Goal: Task Accomplishment & Management: Manage account settings

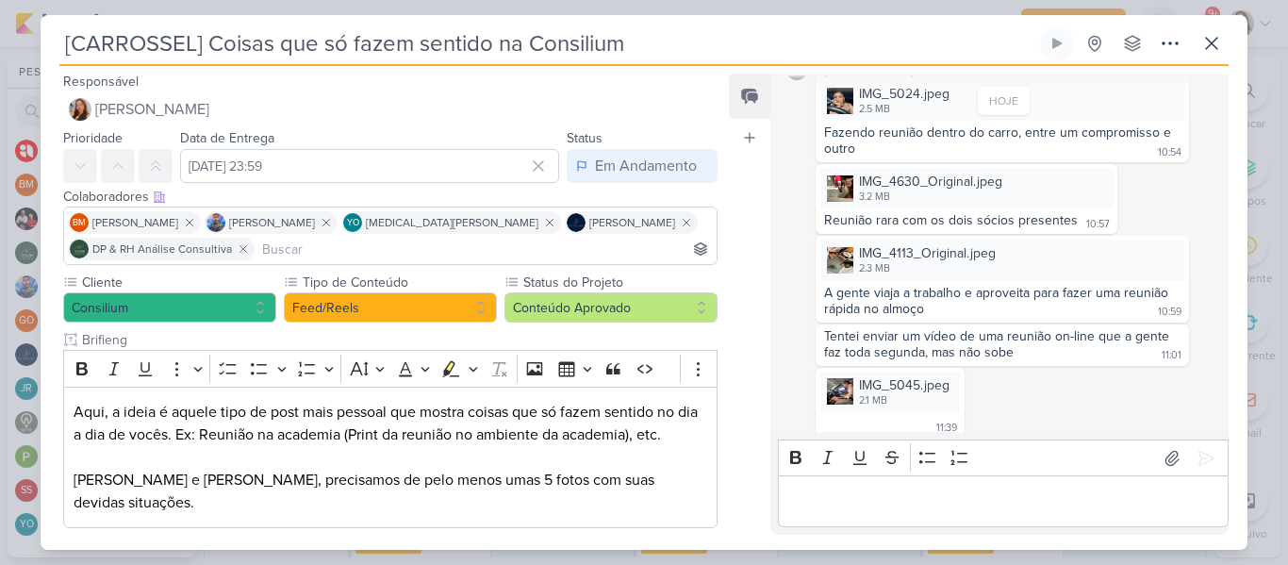
scroll to position [248, 0]
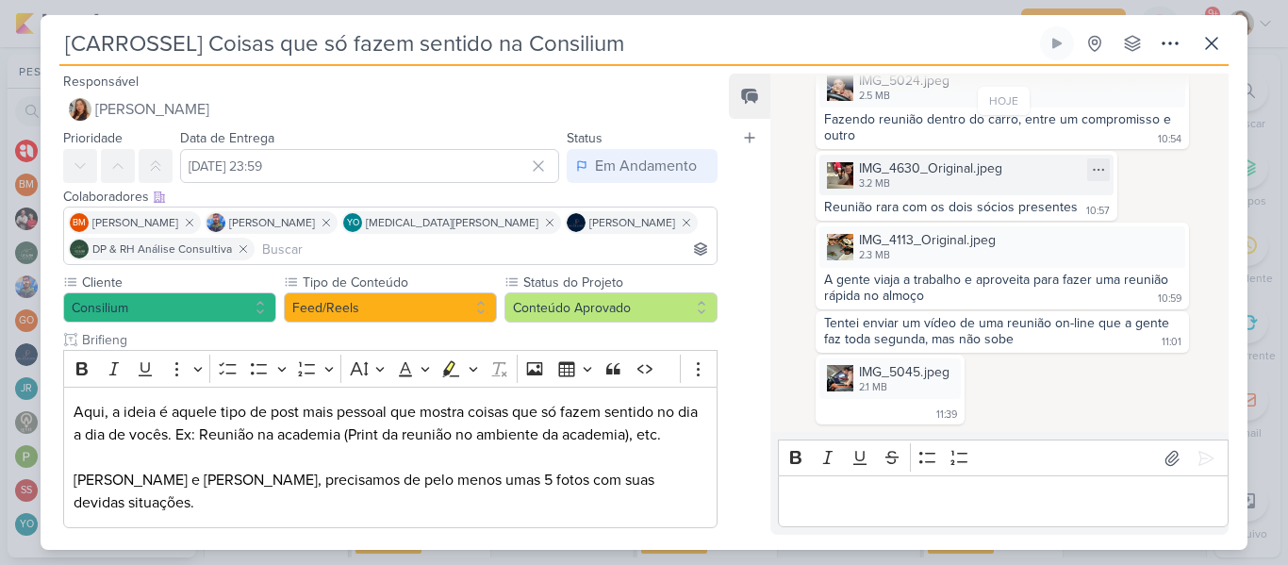
click at [948, 179] on div "3.2 MB" at bounding box center [930, 183] width 143 height 15
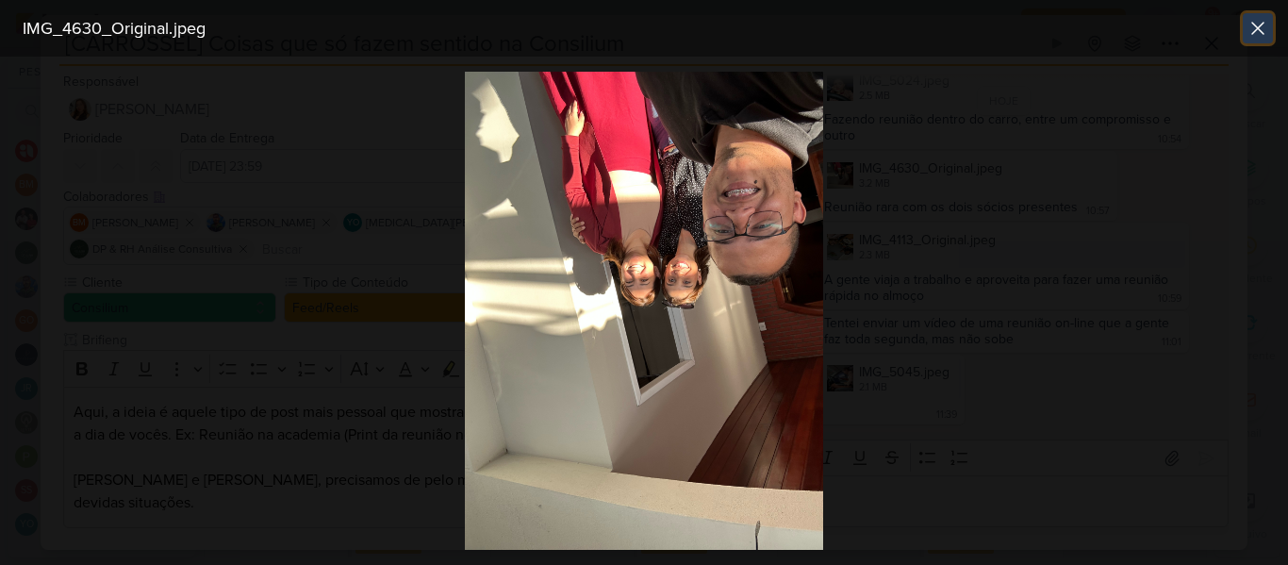
click at [1257, 40] on button at bounding box center [1258, 28] width 30 height 30
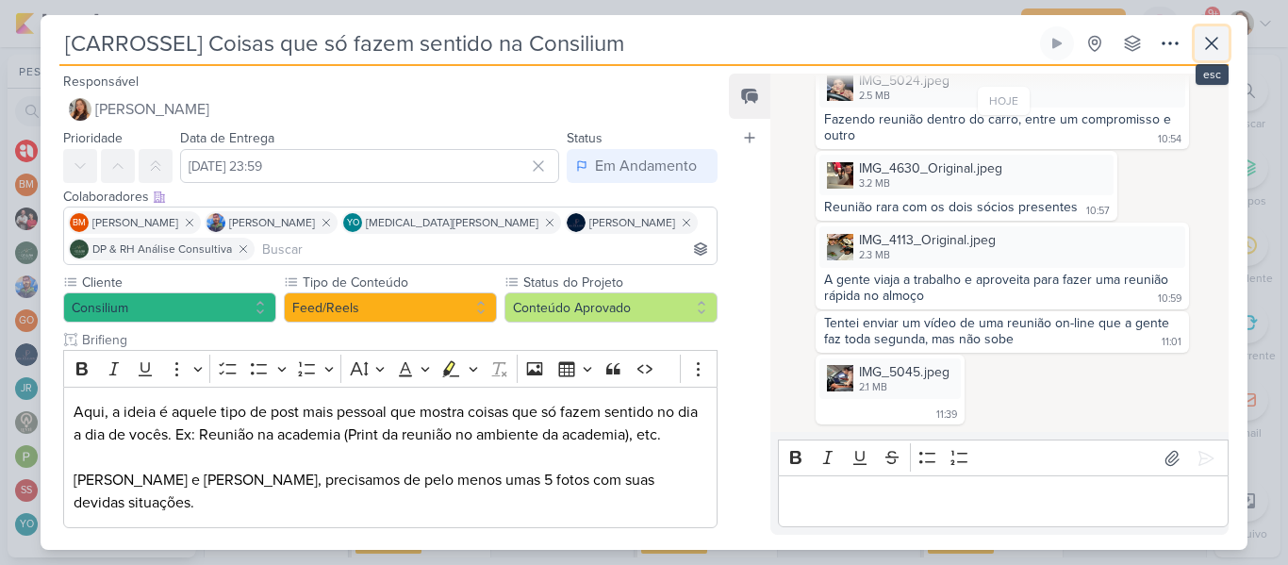
click at [1207, 44] on icon at bounding box center [1211, 43] width 23 height 23
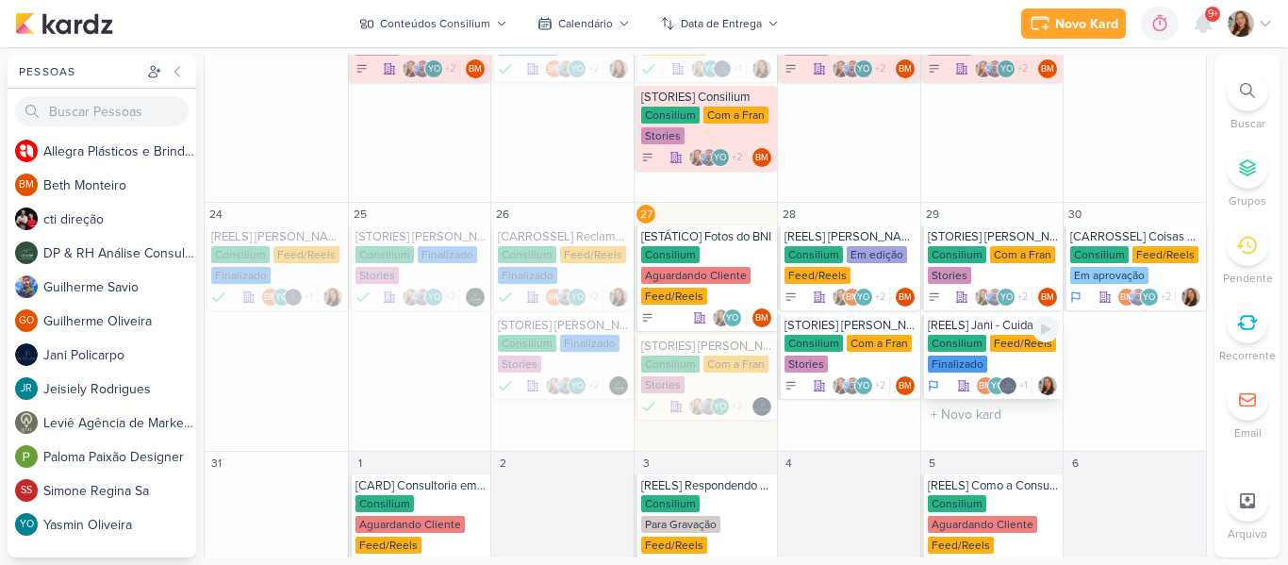
click at [979, 355] on div "Consilium Feed/Reels Finalizado" at bounding box center [994, 355] width 132 height 40
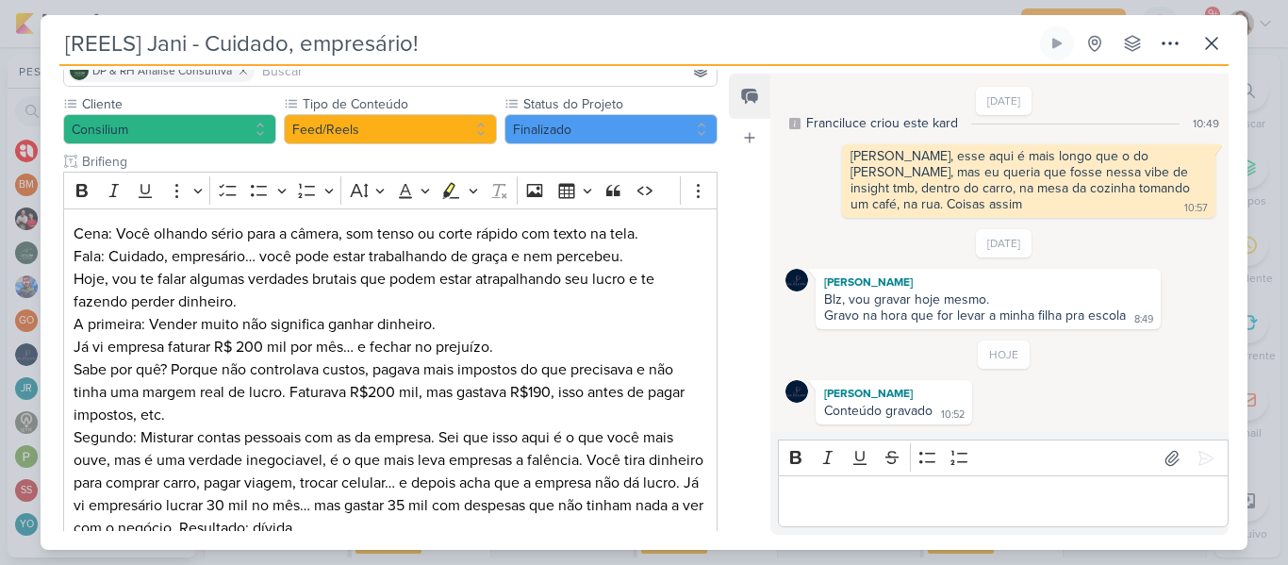
scroll to position [175, 0]
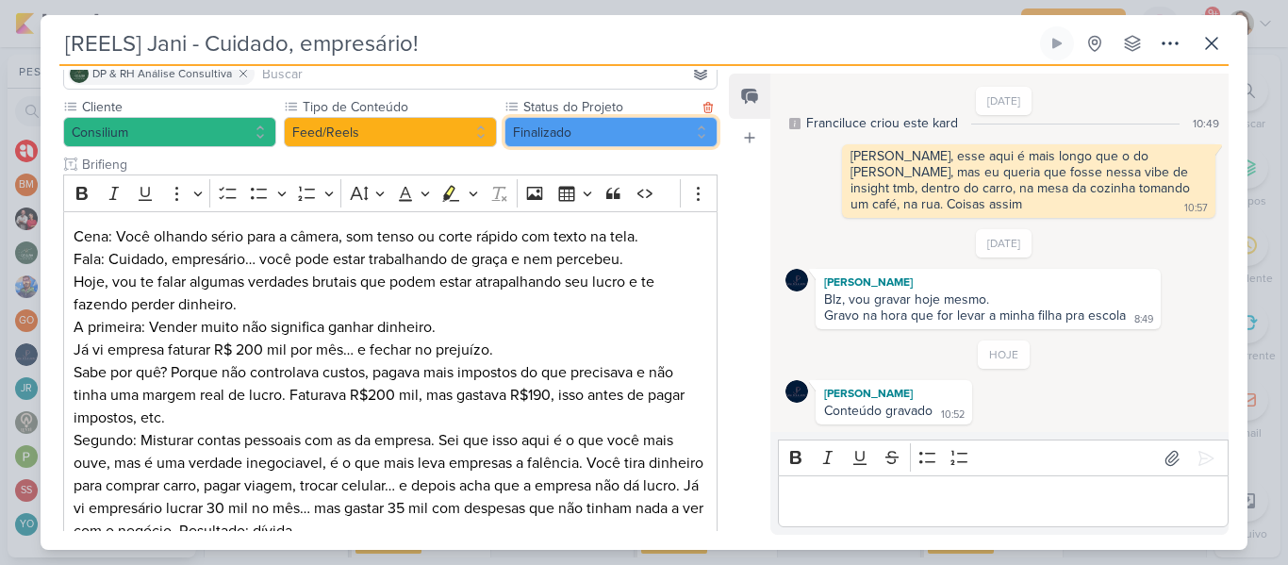
click at [550, 117] on button "Finalizado" at bounding box center [611, 132] width 213 height 30
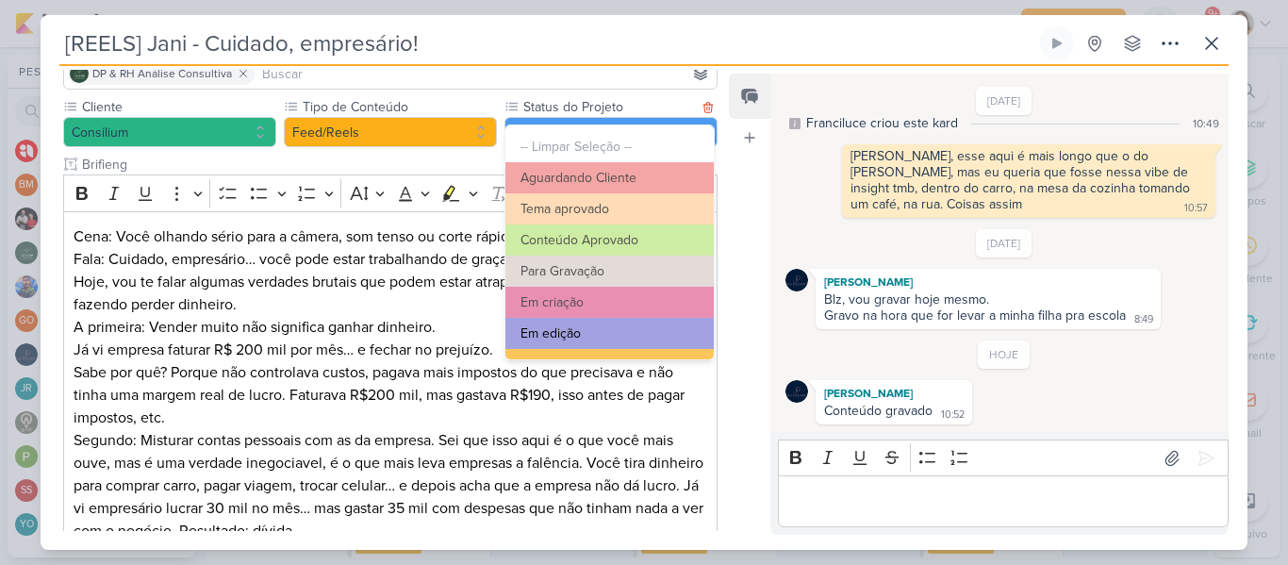
click at [607, 320] on button "Em edição" at bounding box center [609, 333] width 208 height 31
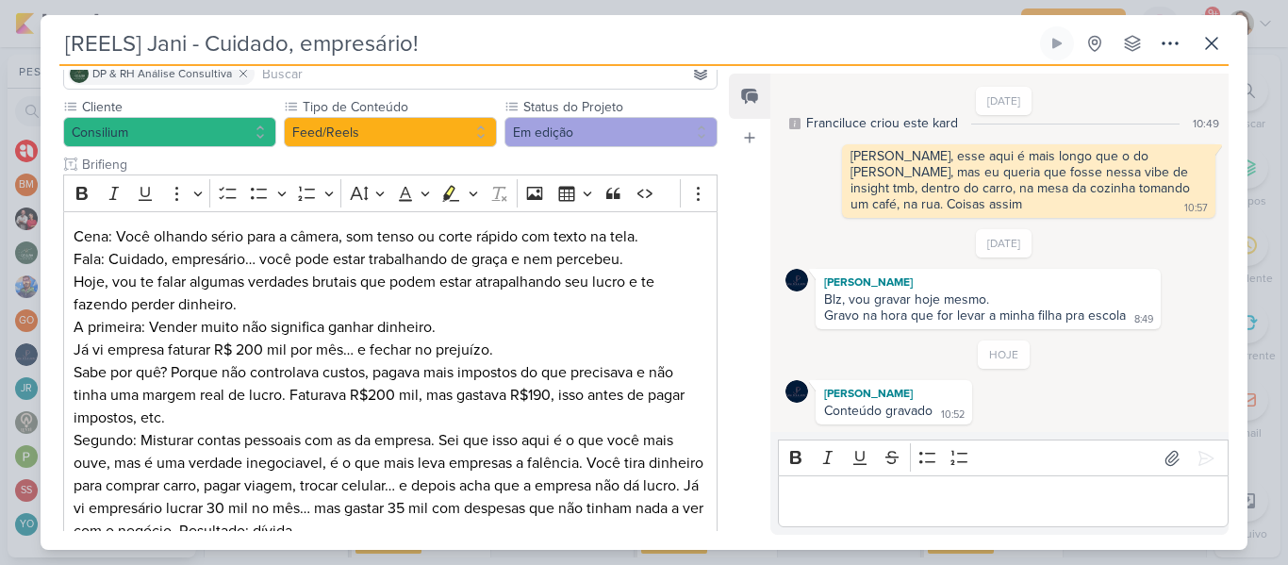
scroll to position [438, 0]
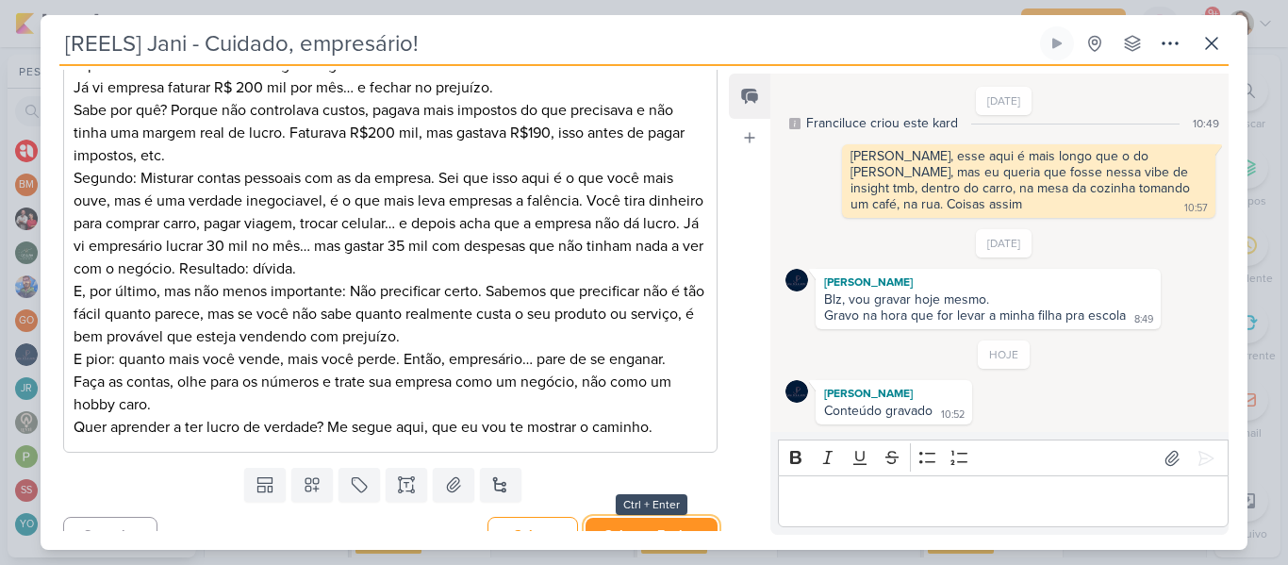
click at [665, 518] on button "Salvar e Fechar" at bounding box center [652, 535] width 132 height 35
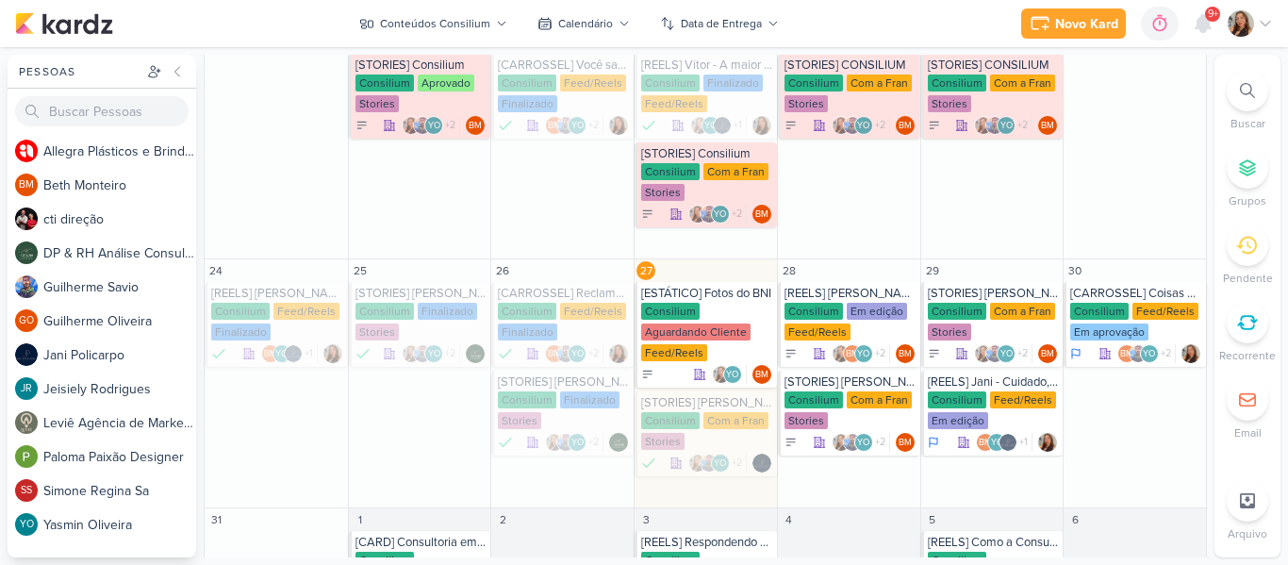
scroll to position [745, 0]
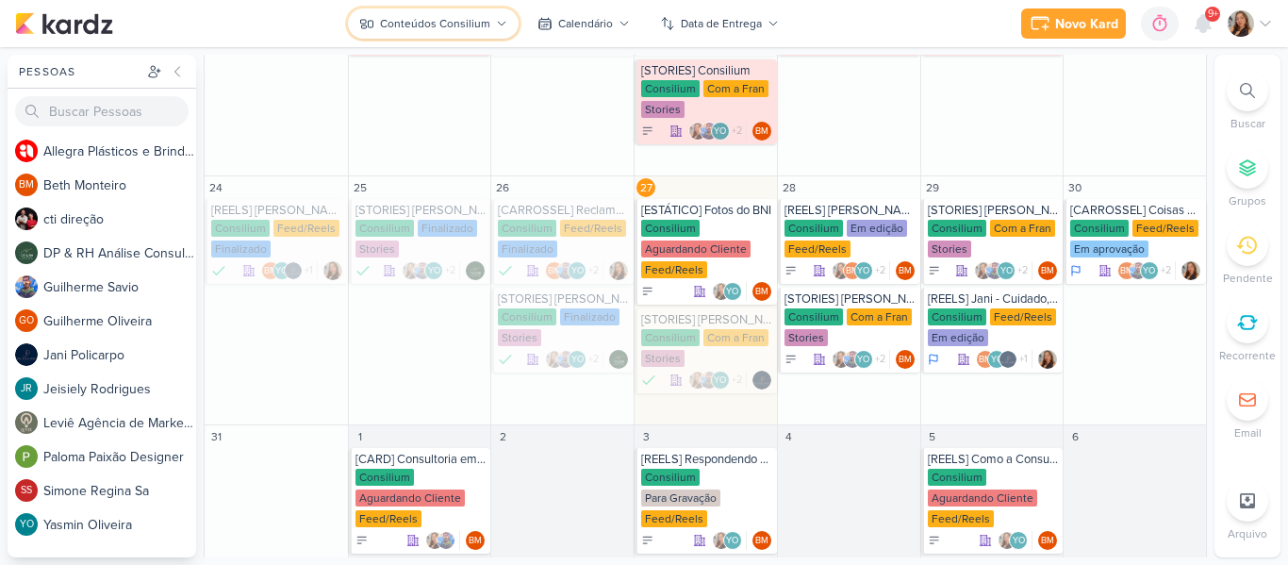
click at [464, 12] on button "Conteúdos Consilium" at bounding box center [433, 23] width 171 height 30
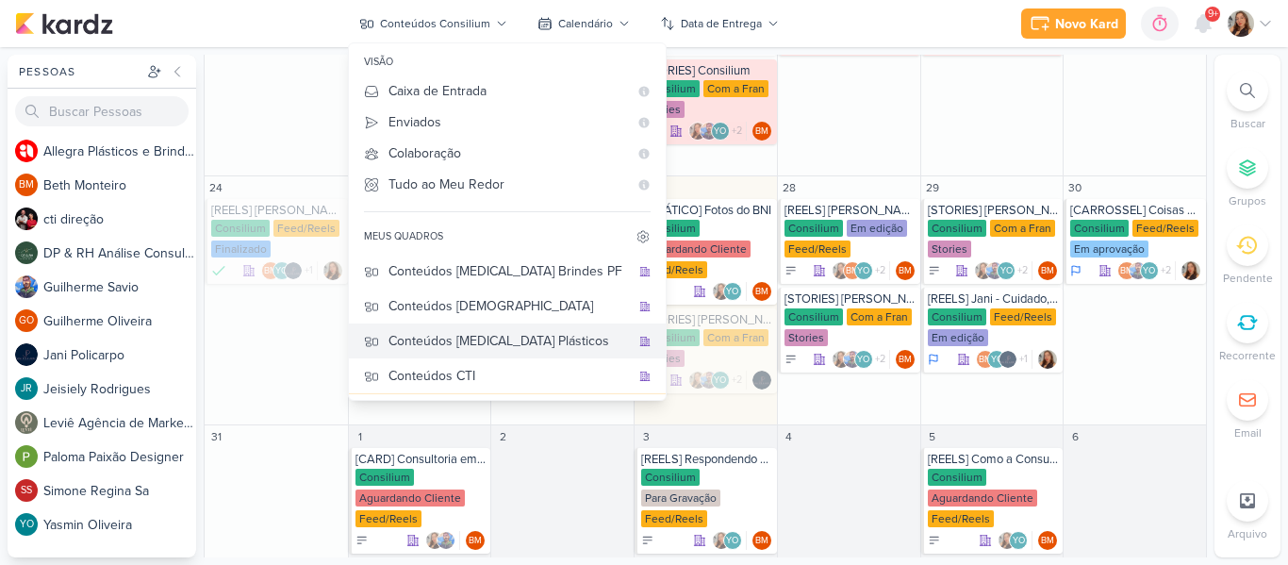
click at [517, 331] on div "Conteúdos [MEDICAL_DATA] Plásticos" at bounding box center [509, 341] width 241 height 20
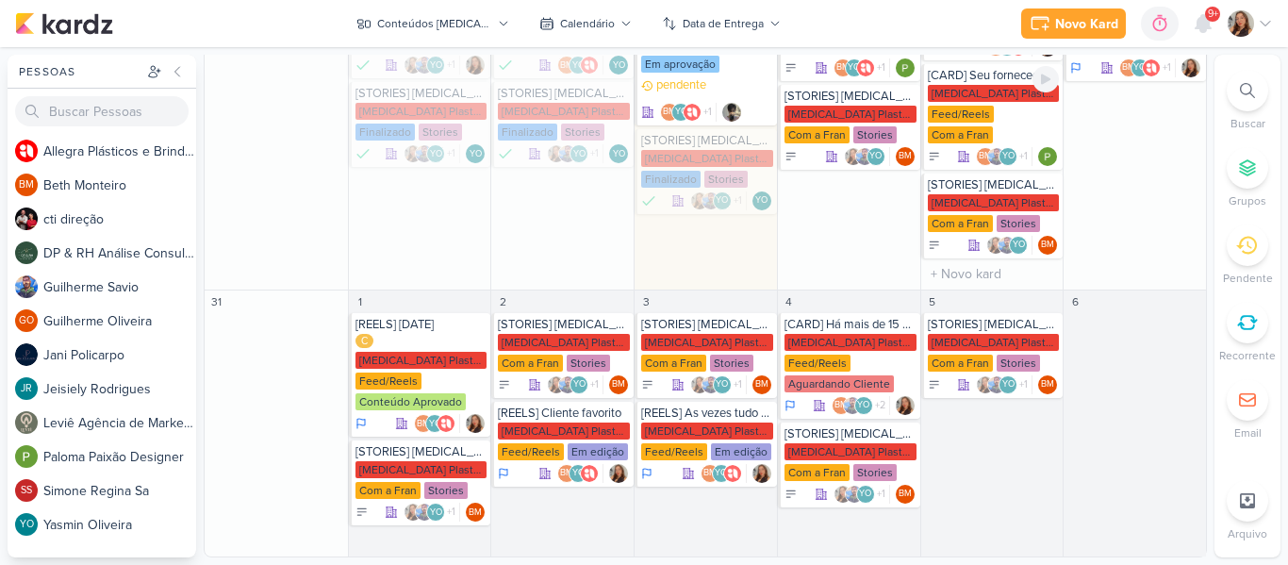
scroll to position [505, 0]
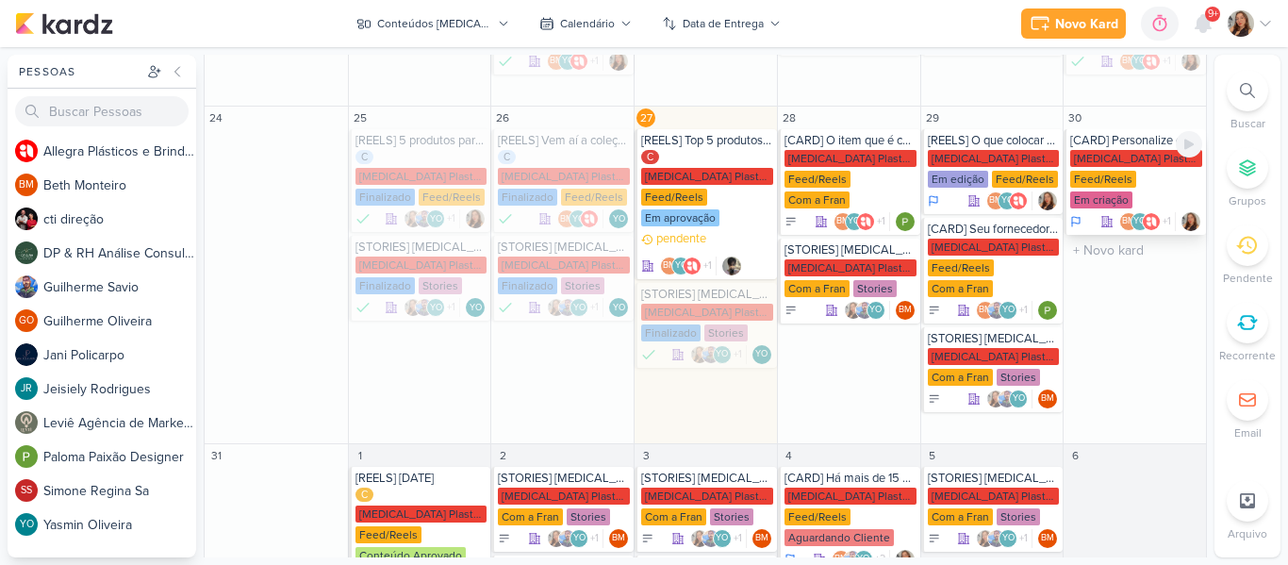
click at [1113, 150] on div "[MEDICAL_DATA] Plasticos PJ" at bounding box center [1136, 158] width 132 height 17
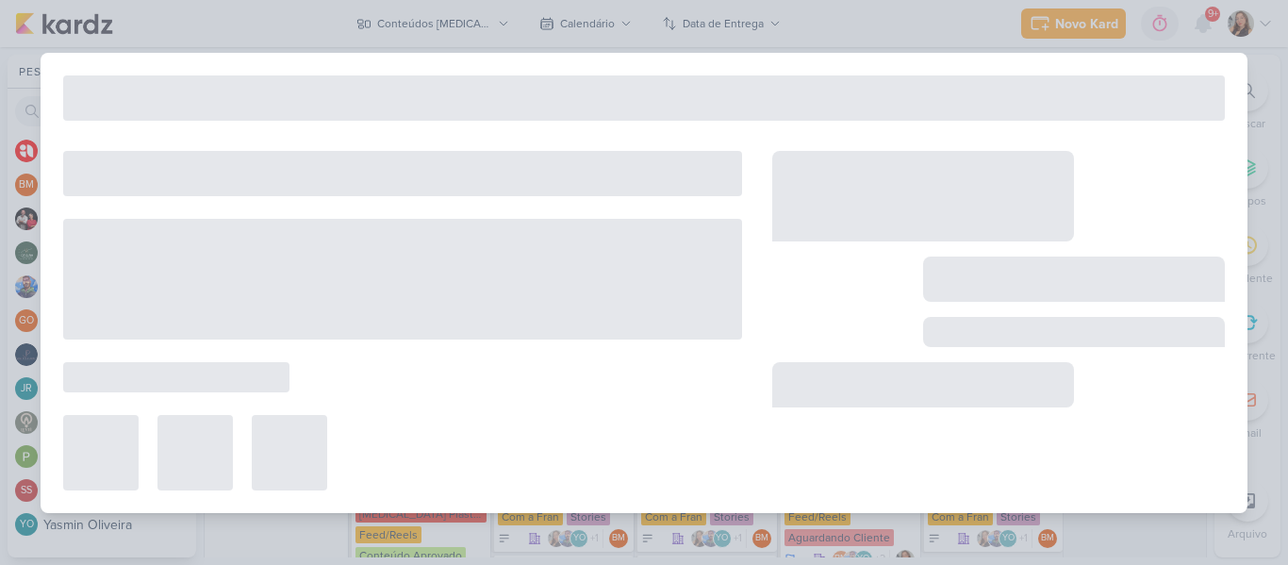
type input "[CARD] Personalize e divulgue seu negócio"
type input "[DATE] 23:59"
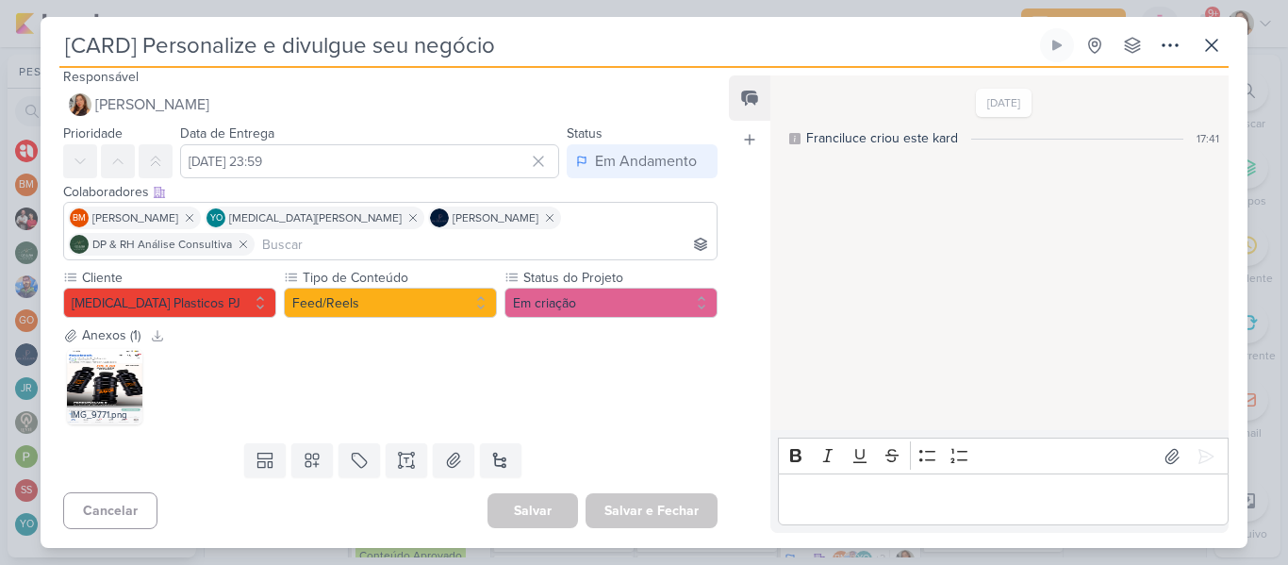
scroll to position [0, 0]
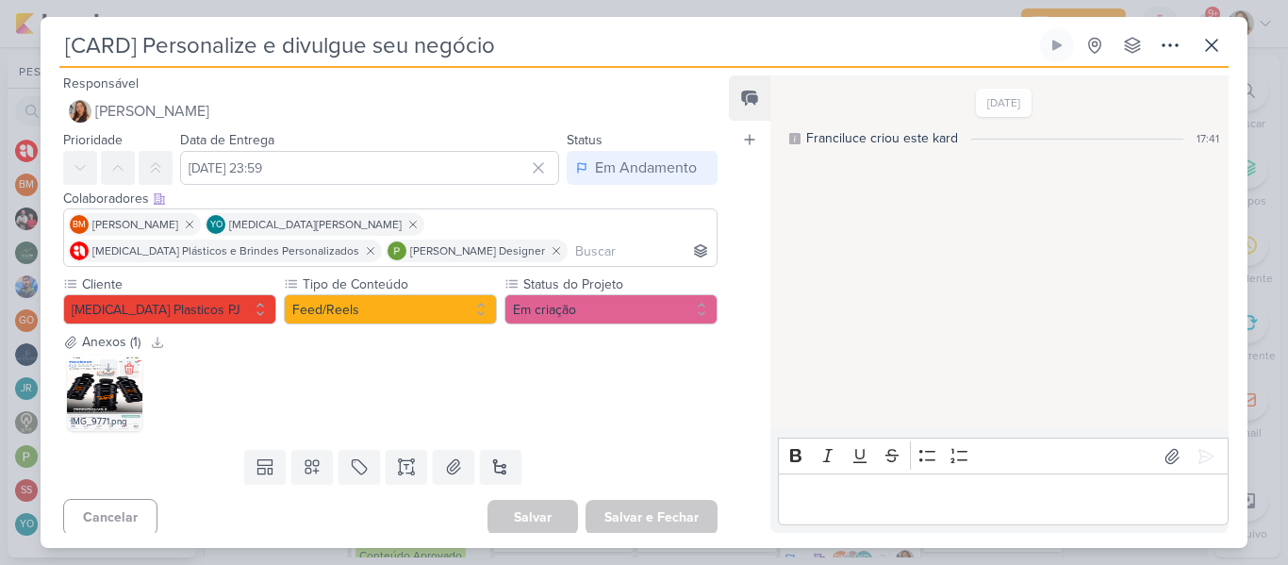
click at [92, 405] on img at bounding box center [104, 393] width 75 height 75
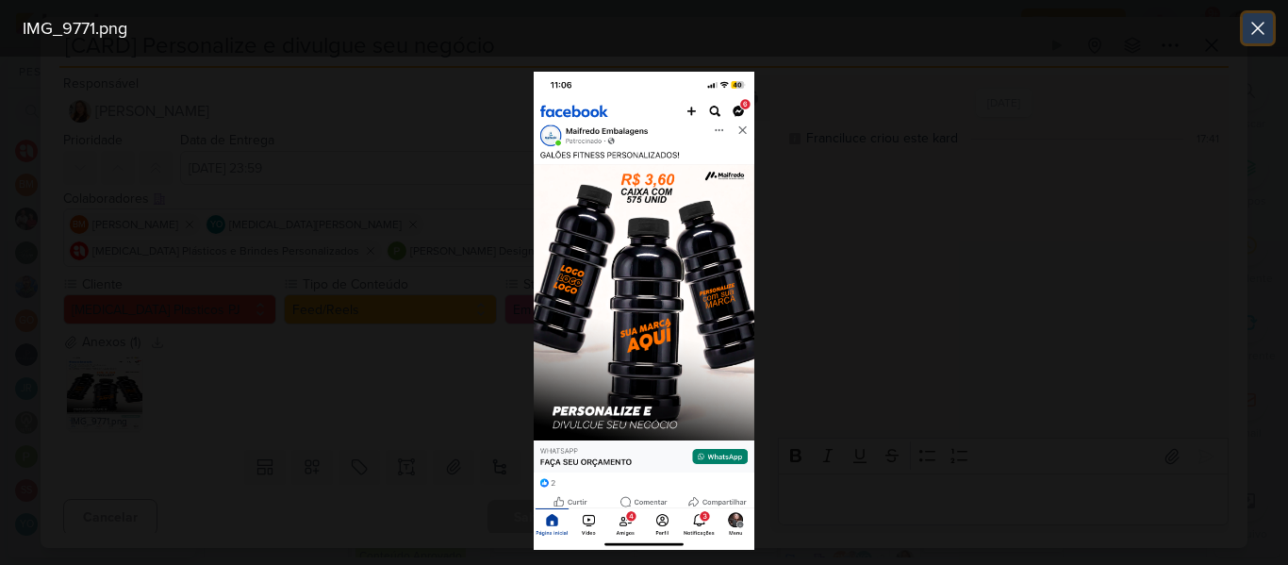
click at [1262, 26] on icon at bounding box center [1258, 28] width 23 height 23
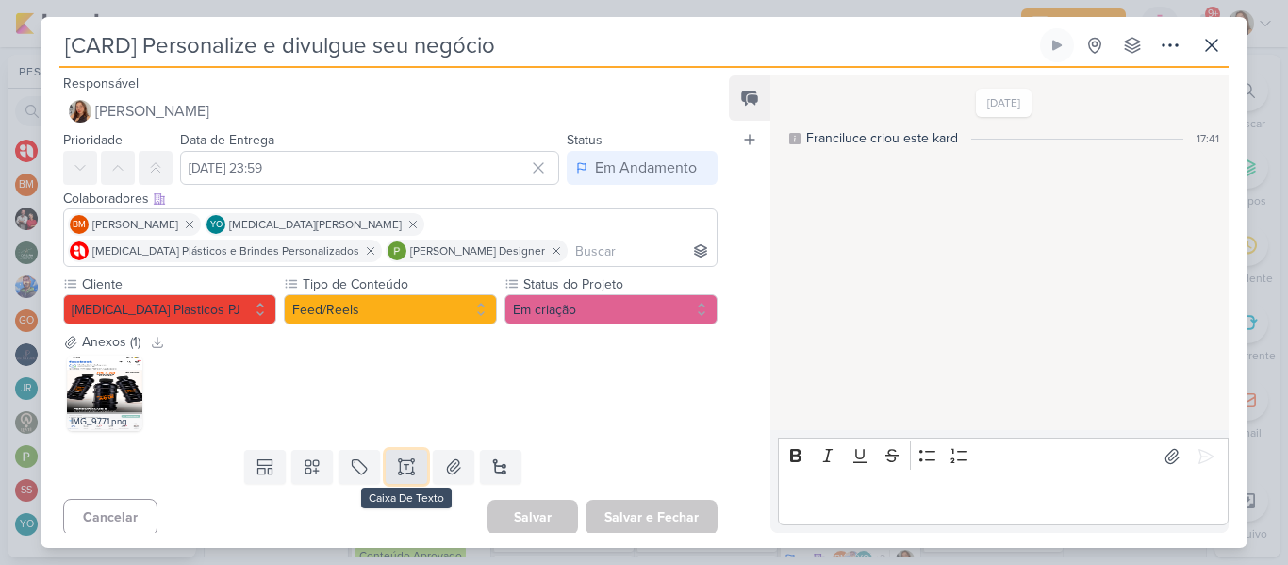
click at [401, 477] on button at bounding box center [406, 467] width 41 height 34
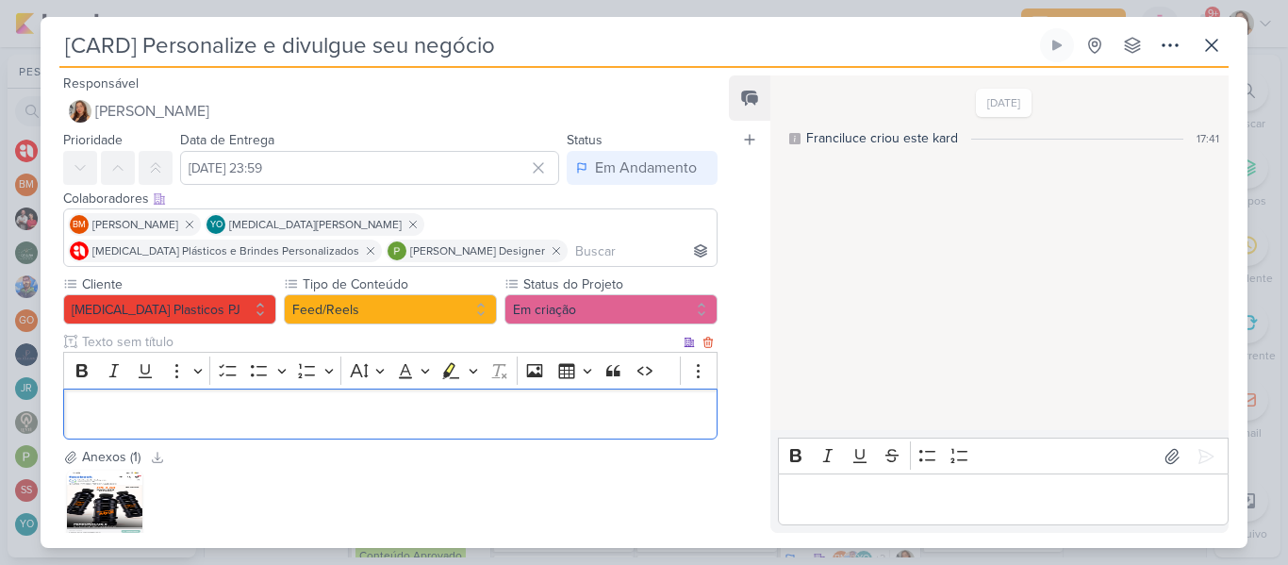
click at [314, 405] on p "Editor editing area: main" at bounding box center [391, 414] width 634 height 23
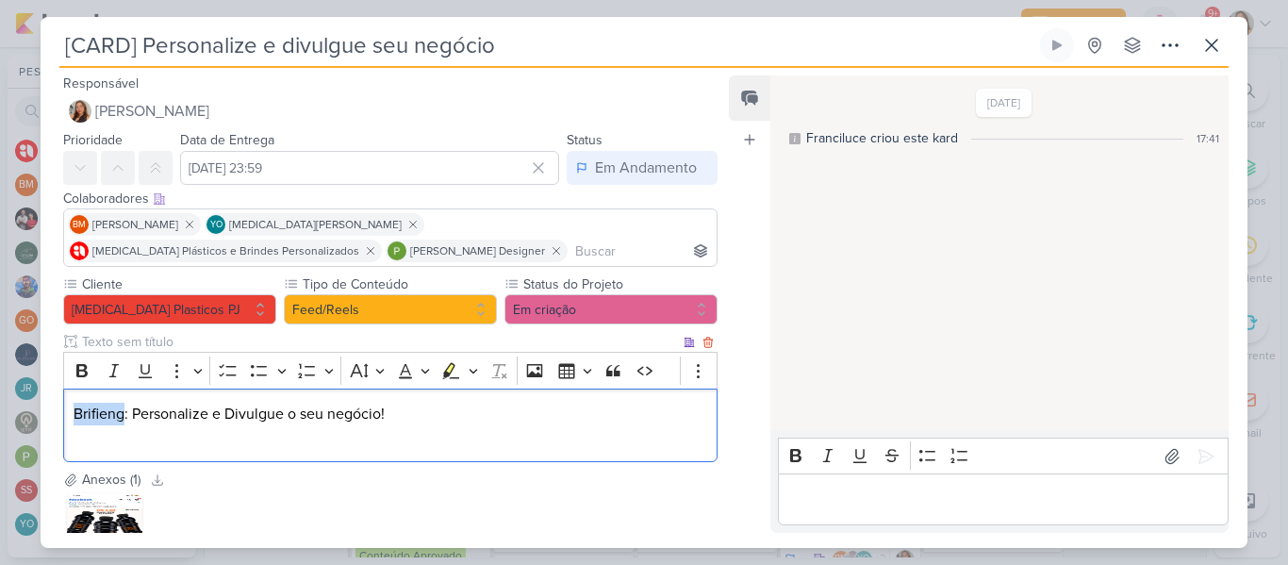
drag, startPoint x: 121, startPoint y: 413, endPoint x: 72, endPoint y: 413, distance: 49.0
click at [72, 413] on div "Brifieng: Personalize e Divulgue o seu negócio!" at bounding box center [390, 426] width 654 height 74
click at [108, 450] on div "Título: Personalize e Divulgue o seu negócio!" at bounding box center [390, 426] width 654 height 74
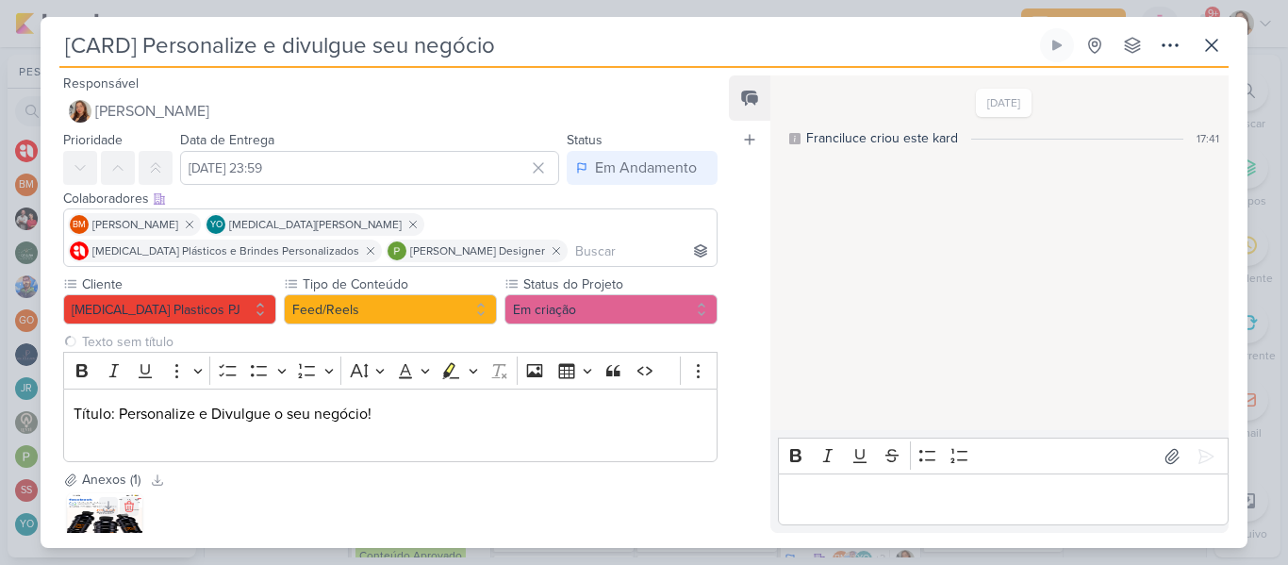
click at [118, 509] on div at bounding box center [119, 506] width 40 height 19
click at [75, 521] on img at bounding box center [104, 530] width 75 height 75
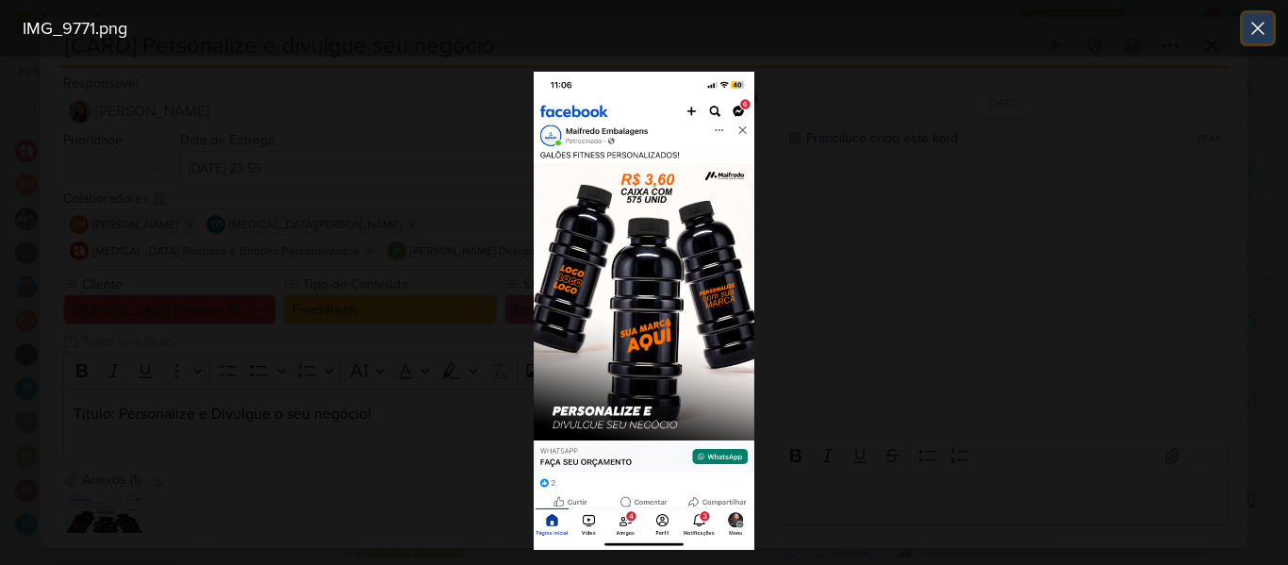
click at [1266, 33] on icon at bounding box center [1258, 28] width 23 height 23
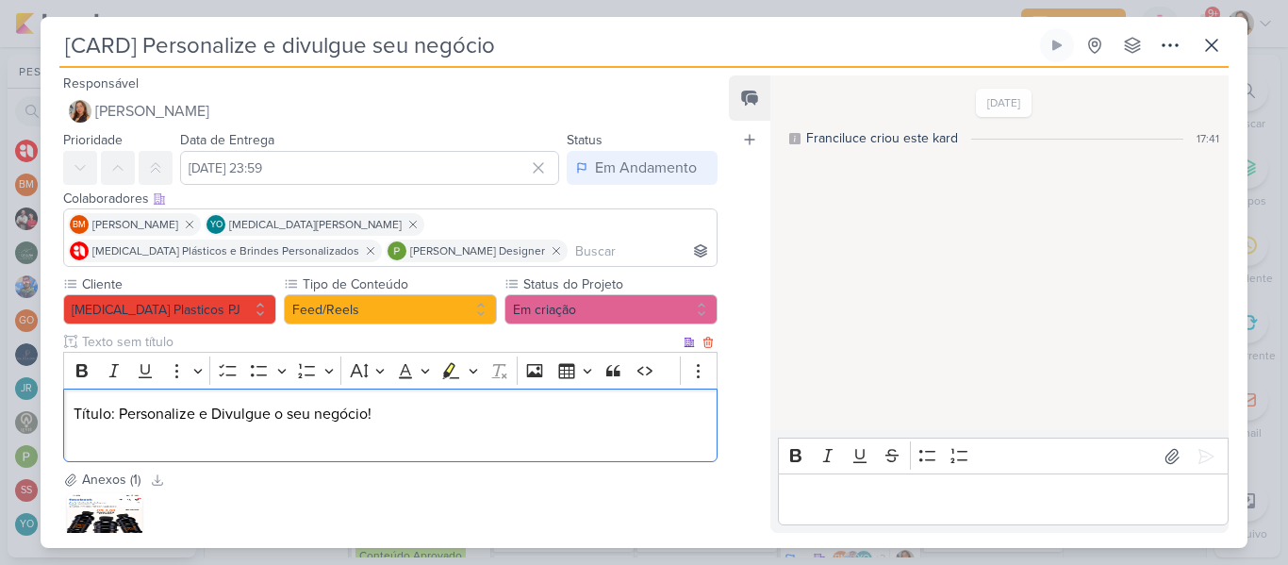
click at [133, 437] on p "Título: Personalize e Divulgue o seu negócio!" at bounding box center [391, 425] width 634 height 45
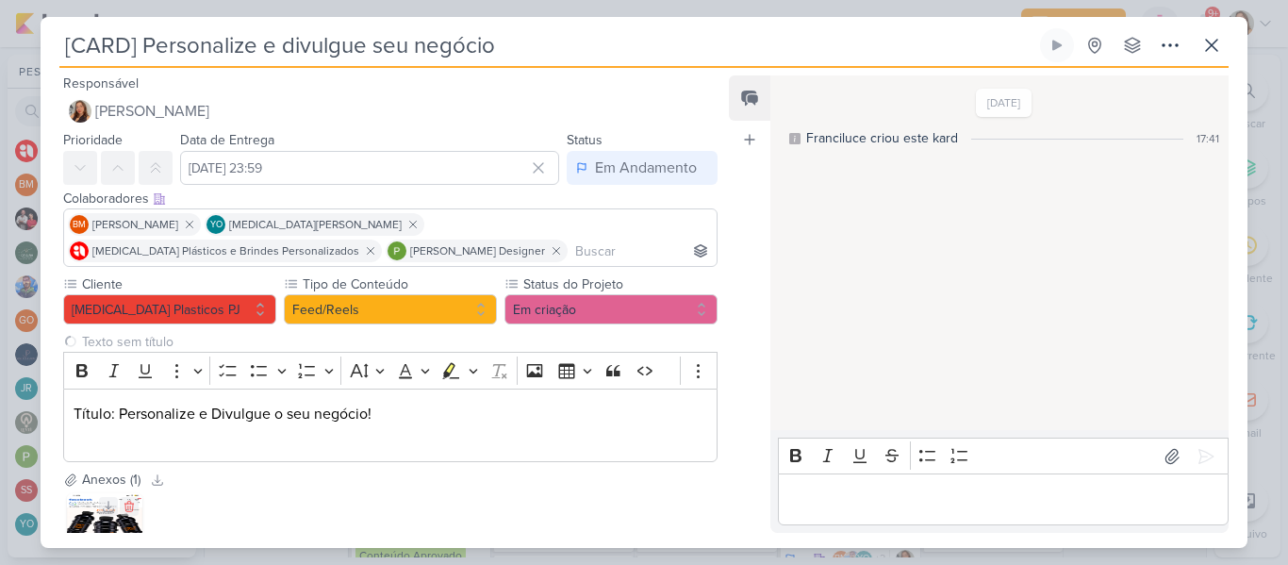
click at [114, 531] on img at bounding box center [104, 530] width 75 height 75
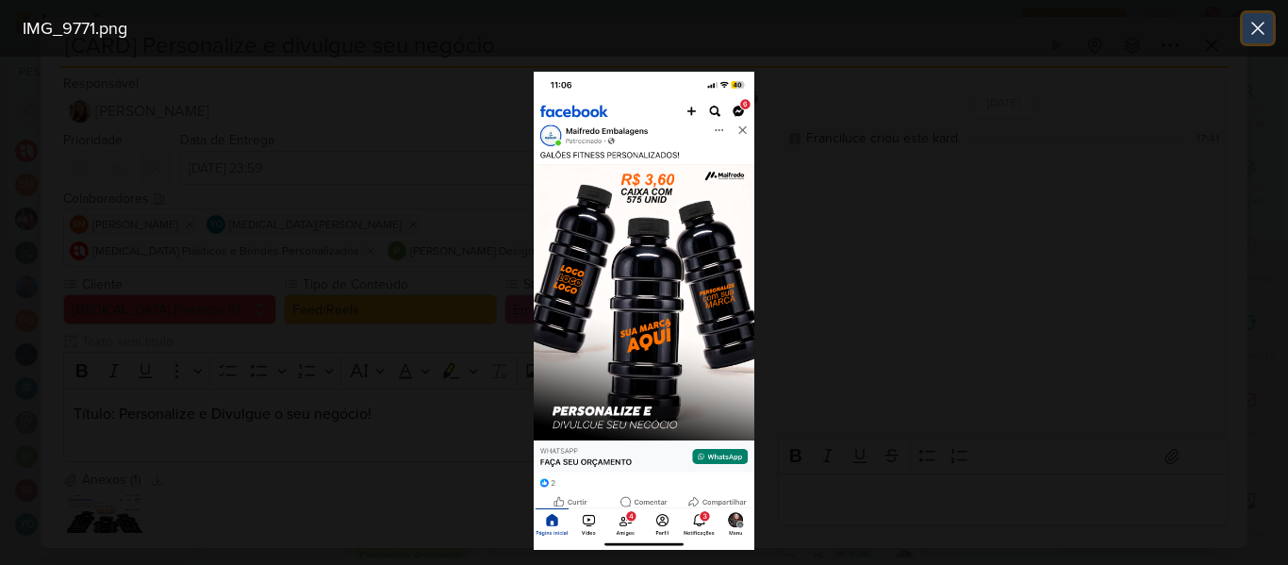
click at [1254, 31] on icon at bounding box center [1257, 28] width 11 height 11
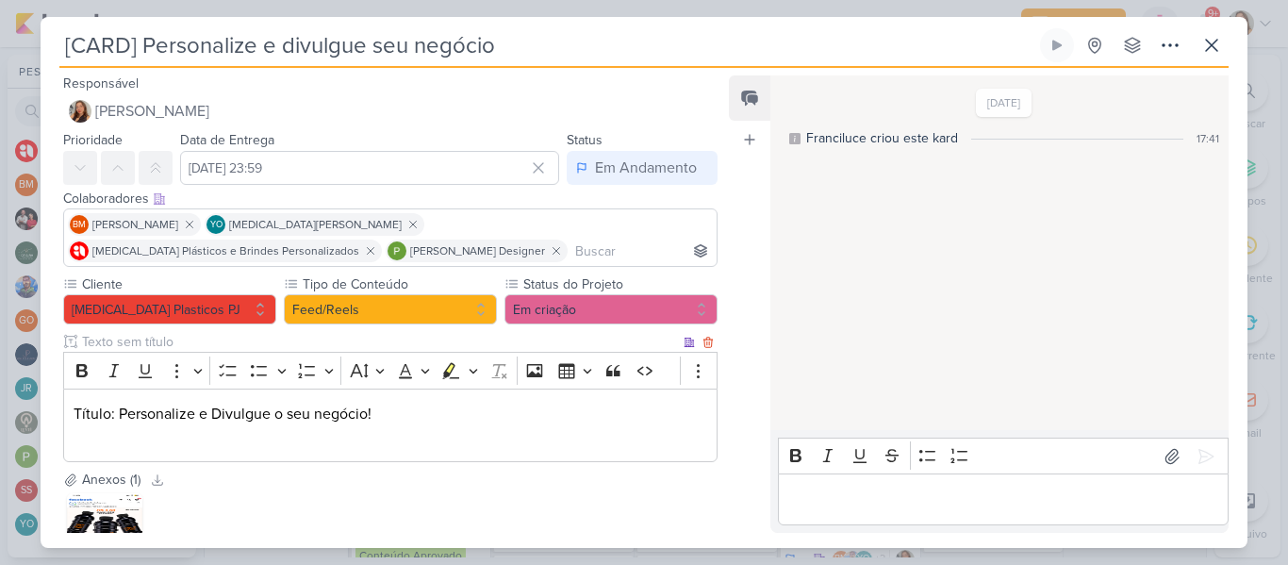
click at [232, 446] on p "Título: Personalize e Divulgue o seu negócio!" at bounding box center [391, 425] width 634 height 45
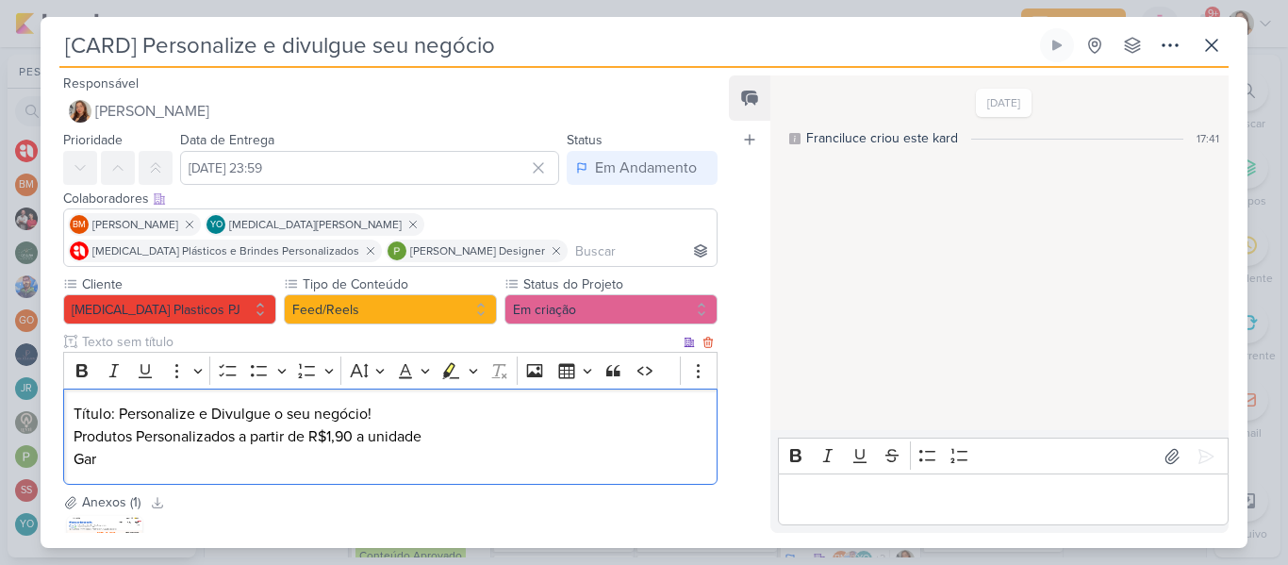
click at [458, 441] on p "Título: Personalize e Divulgue o seu negócio! Produtos Personalizados a partir …" at bounding box center [391, 437] width 634 height 68
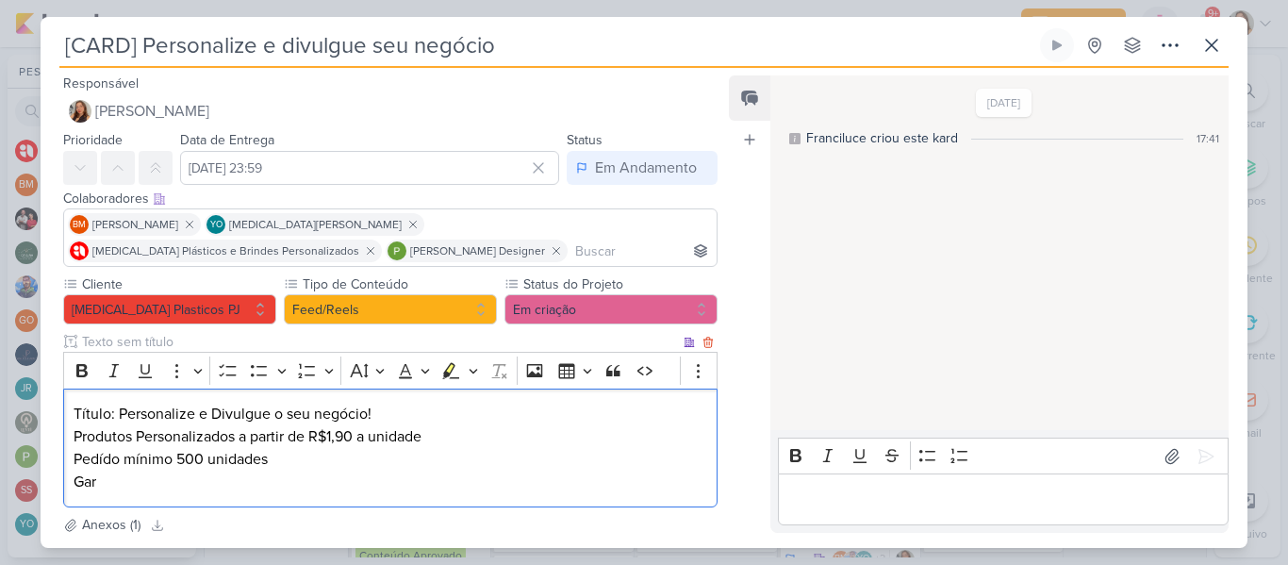
click at [218, 490] on p "Título: Personalize e Divulgue o seu negócio! Produtos Personalizados a partir …" at bounding box center [391, 448] width 634 height 91
click at [184, 460] on p "Título: Personalize e Divulgue o seu negócio! Produtos Personalizados a partir …" at bounding box center [391, 448] width 634 height 91
click at [180, 477] on p "Título: Personalize e Divulgue o seu negócio! Produtos Personalizados a partir …" at bounding box center [391, 448] width 634 height 91
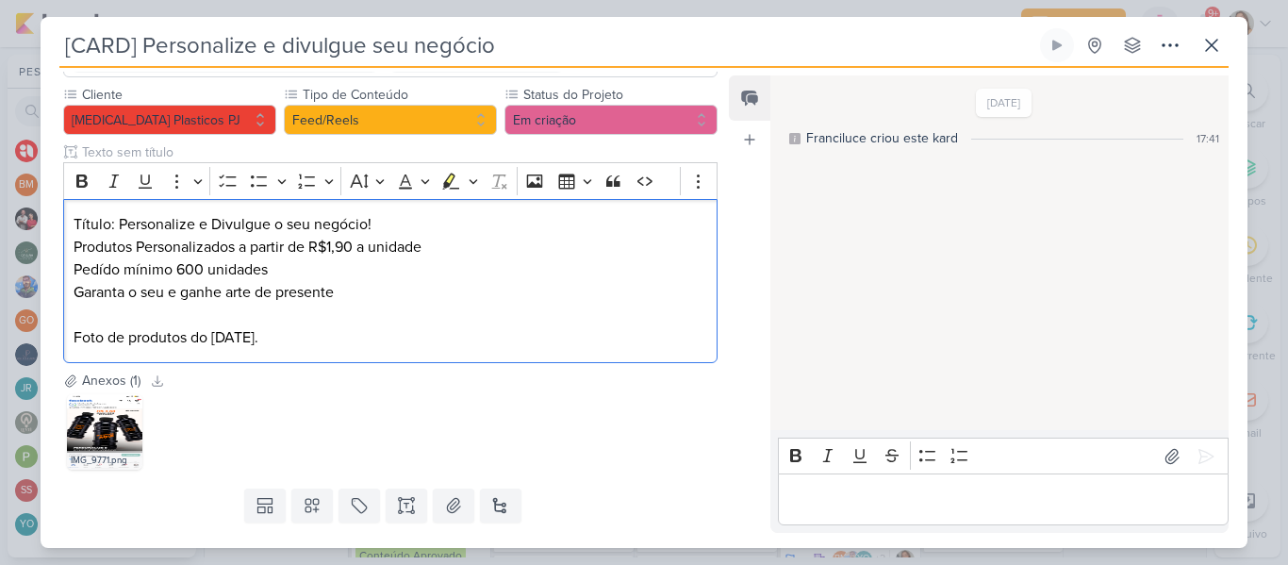
scroll to position [235, 0]
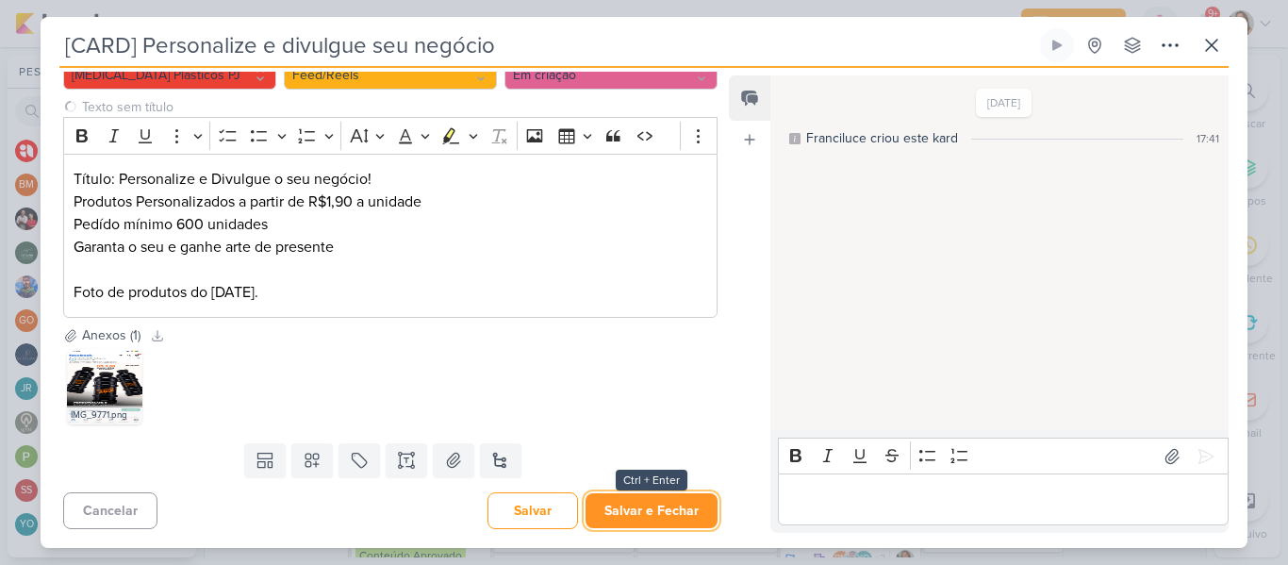
click at [653, 525] on button "Salvar e Fechar" at bounding box center [652, 510] width 132 height 35
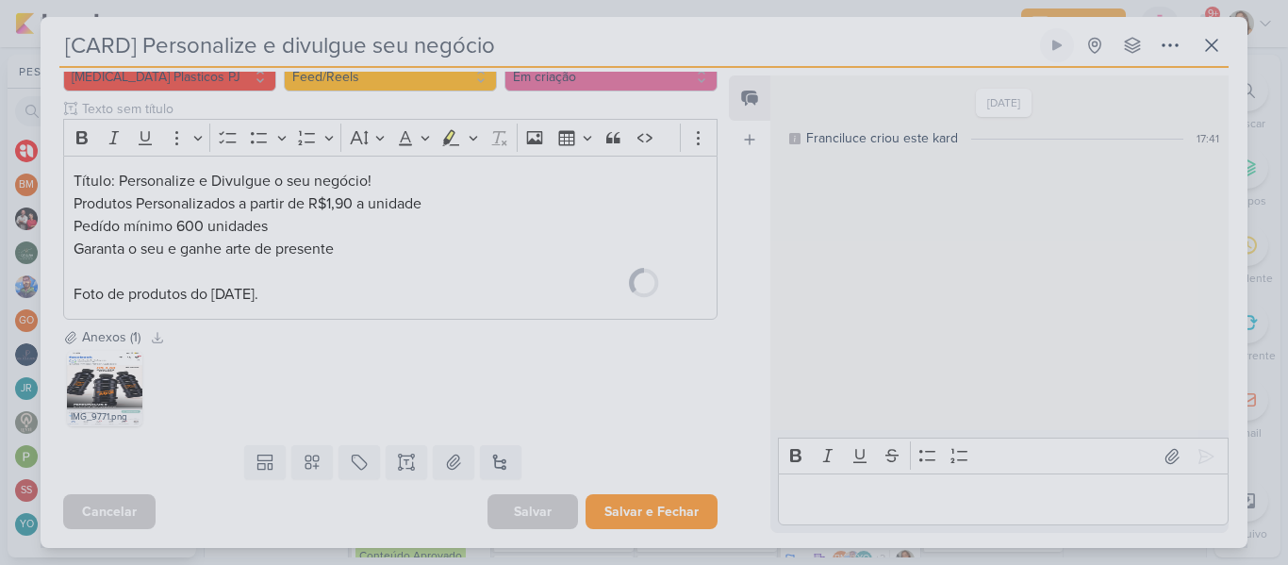
scroll to position [233, 0]
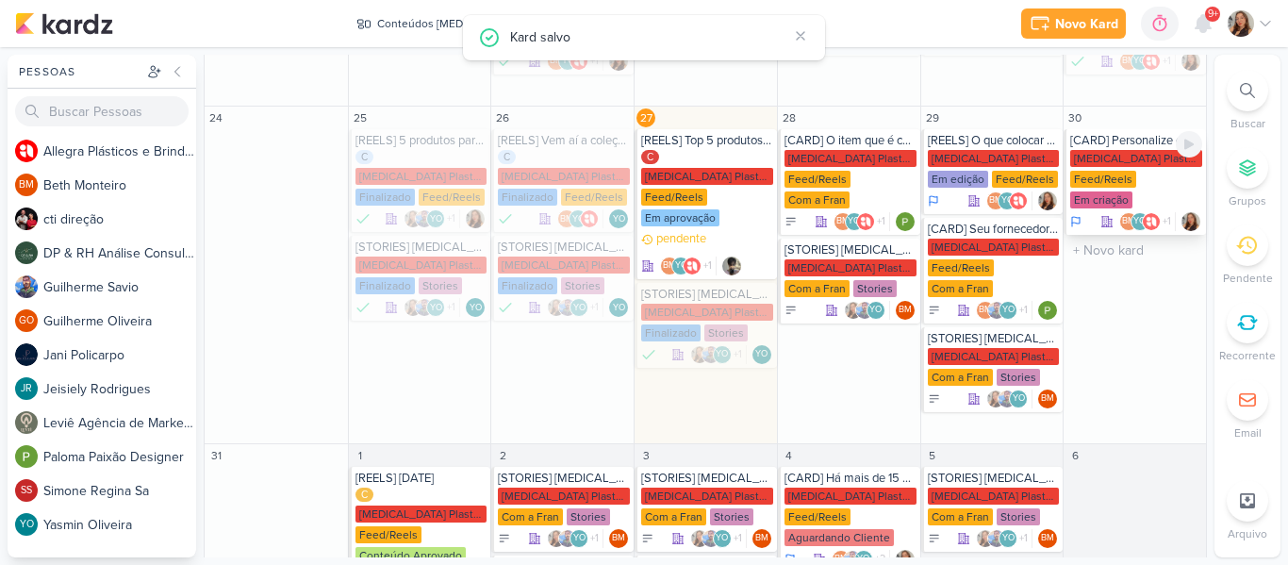
click at [1123, 150] on div "[MEDICAL_DATA] Plasticos PJ" at bounding box center [1136, 158] width 132 height 17
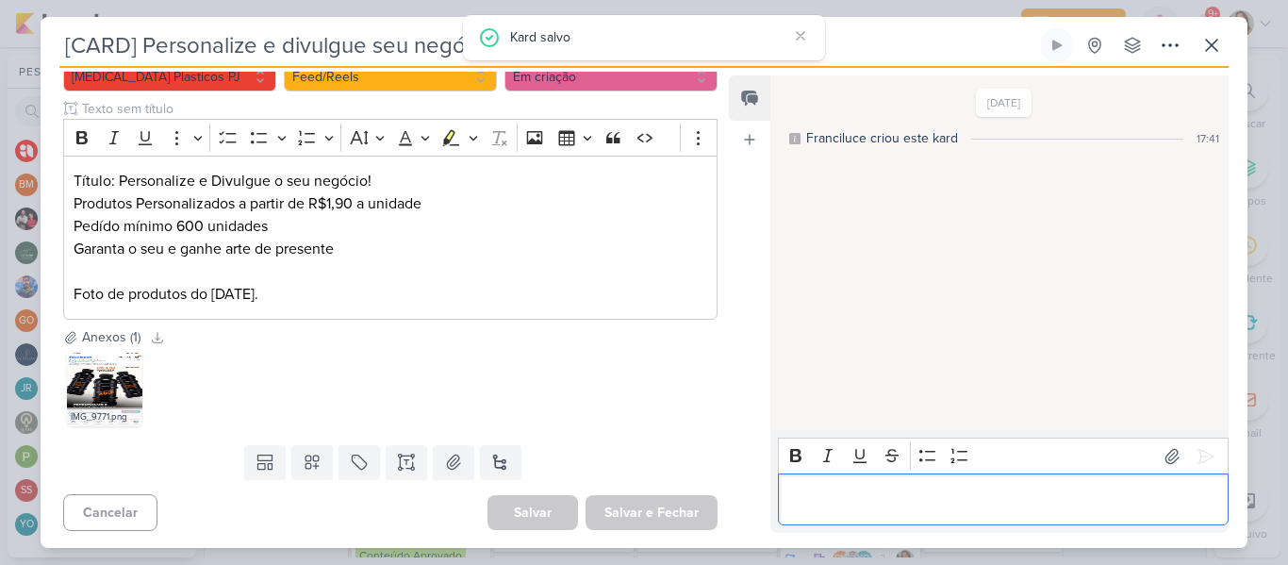
click at [891, 486] on div "Editor editing area: main" at bounding box center [1003, 499] width 451 height 52
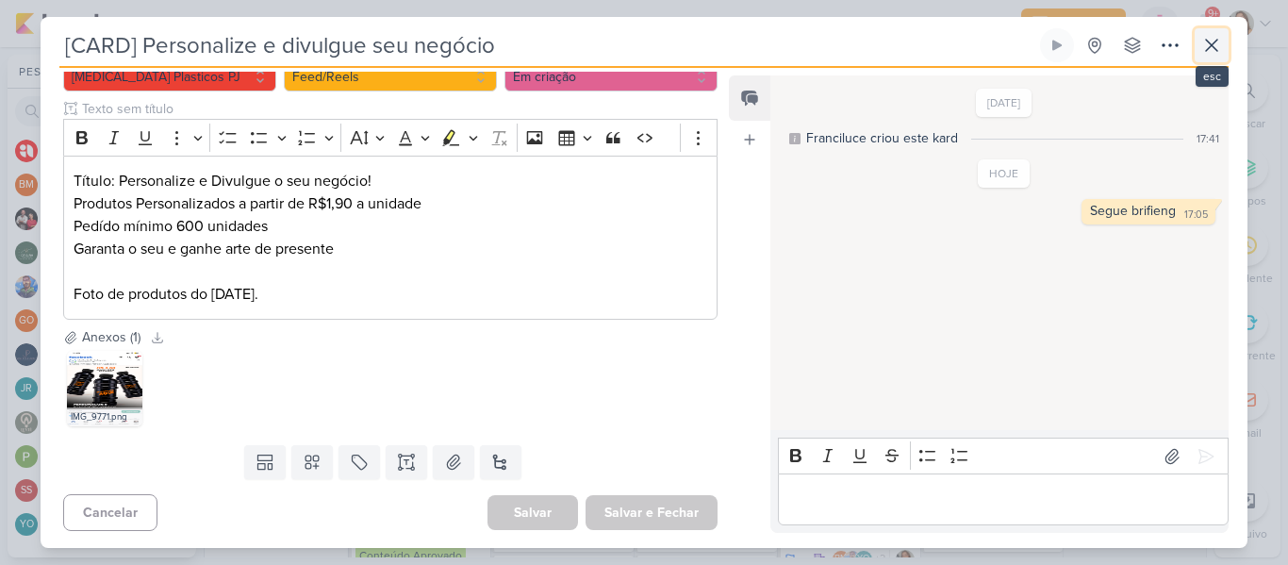
click at [1223, 38] on button at bounding box center [1212, 45] width 34 height 34
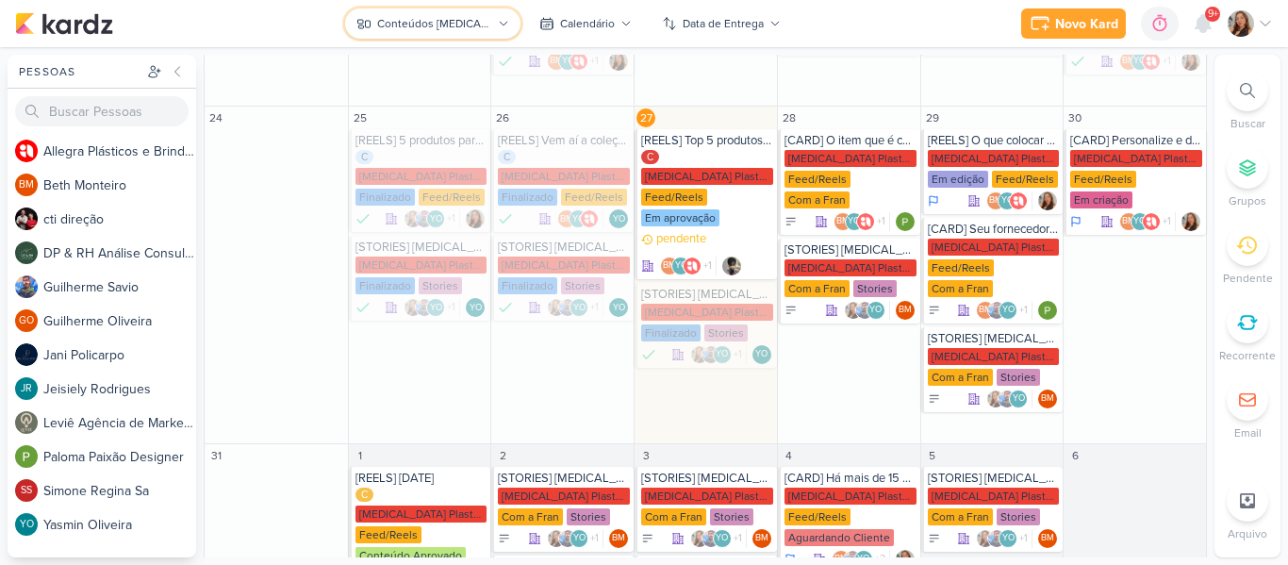
click at [442, 15] on div "Conteúdos [MEDICAL_DATA] Plásticos" at bounding box center [434, 23] width 114 height 17
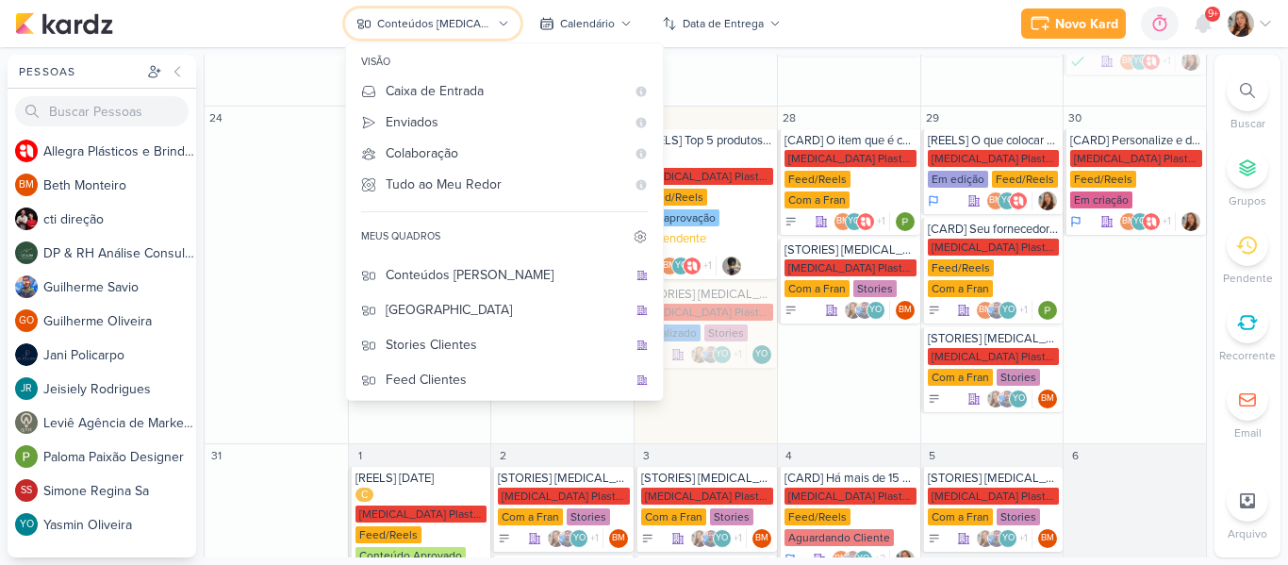
scroll to position [208, 0]
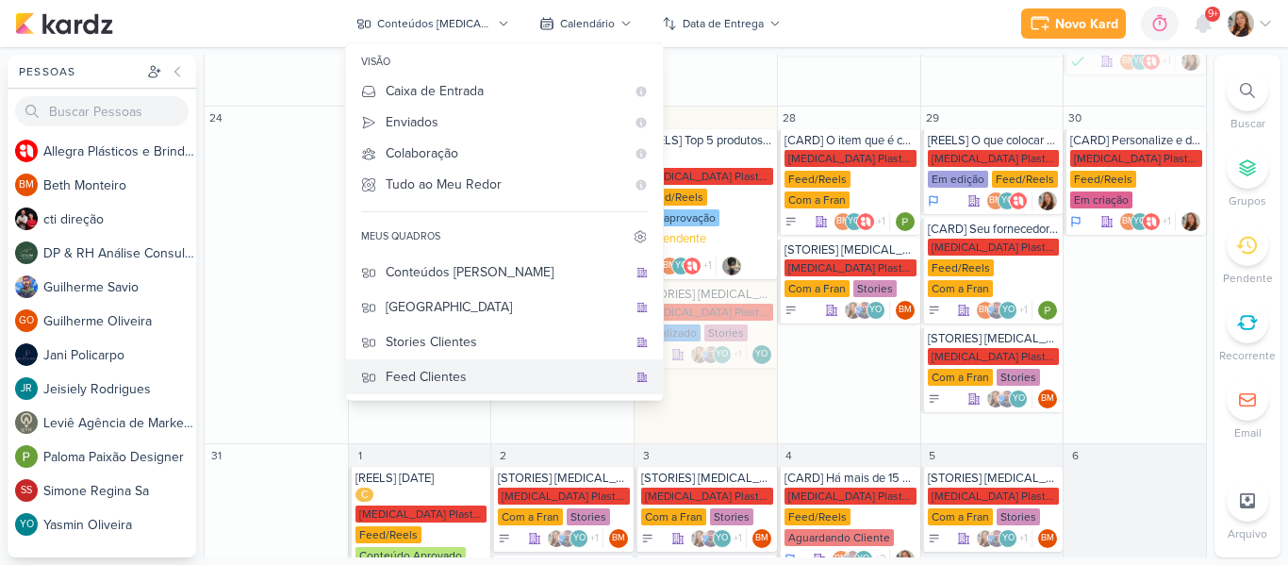
click at [448, 381] on div "Feed Clientes" at bounding box center [506, 377] width 241 height 20
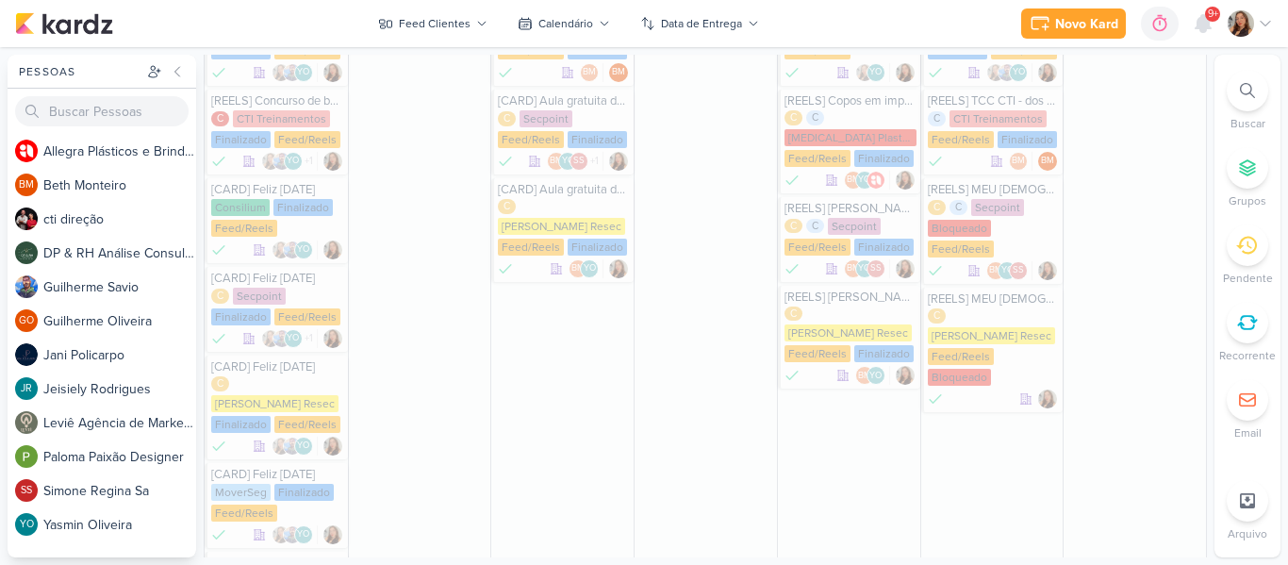
scroll to position [1207, 0]
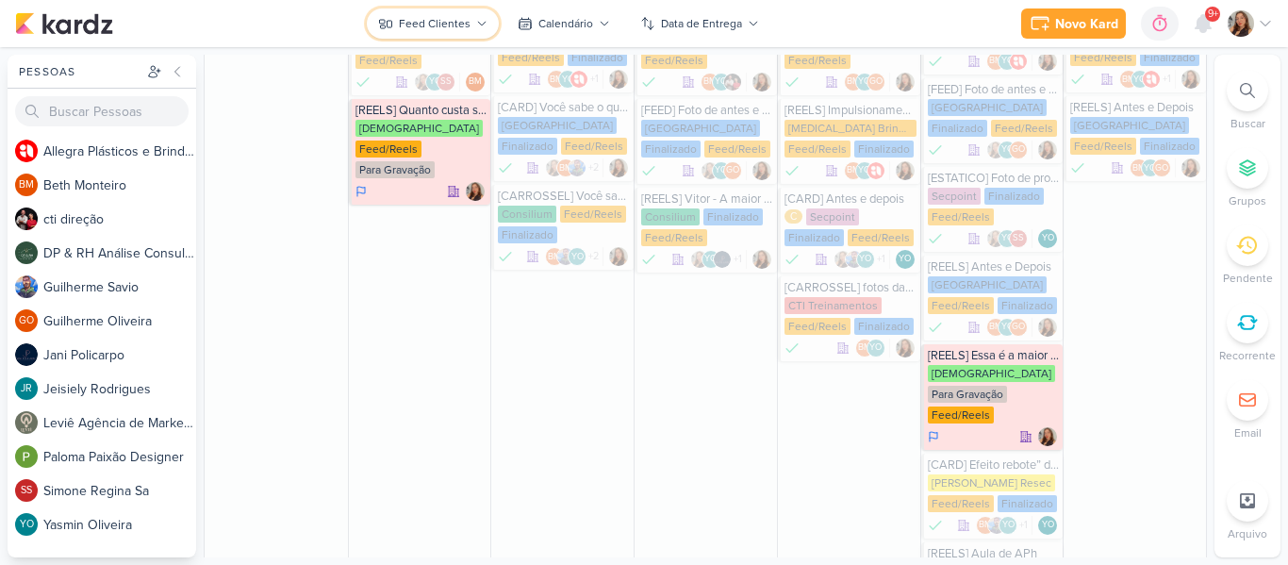
click at [466, 14] on button "Feed Clientes" at bounding box center [433, 23] width 132 height 30
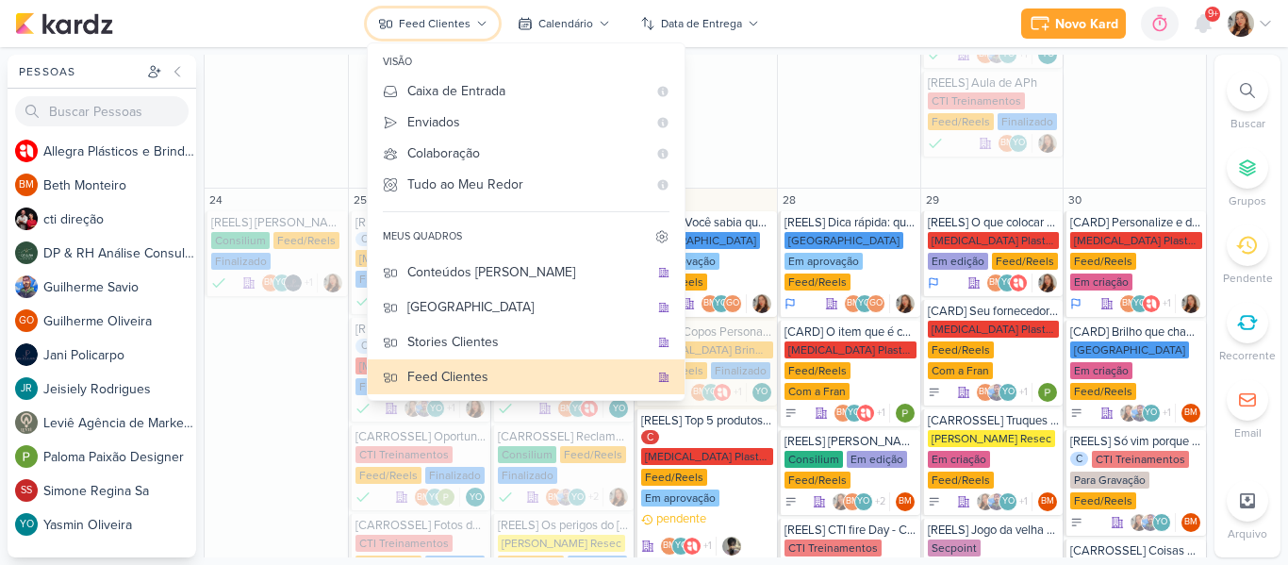
scroll to position [1691, 0]
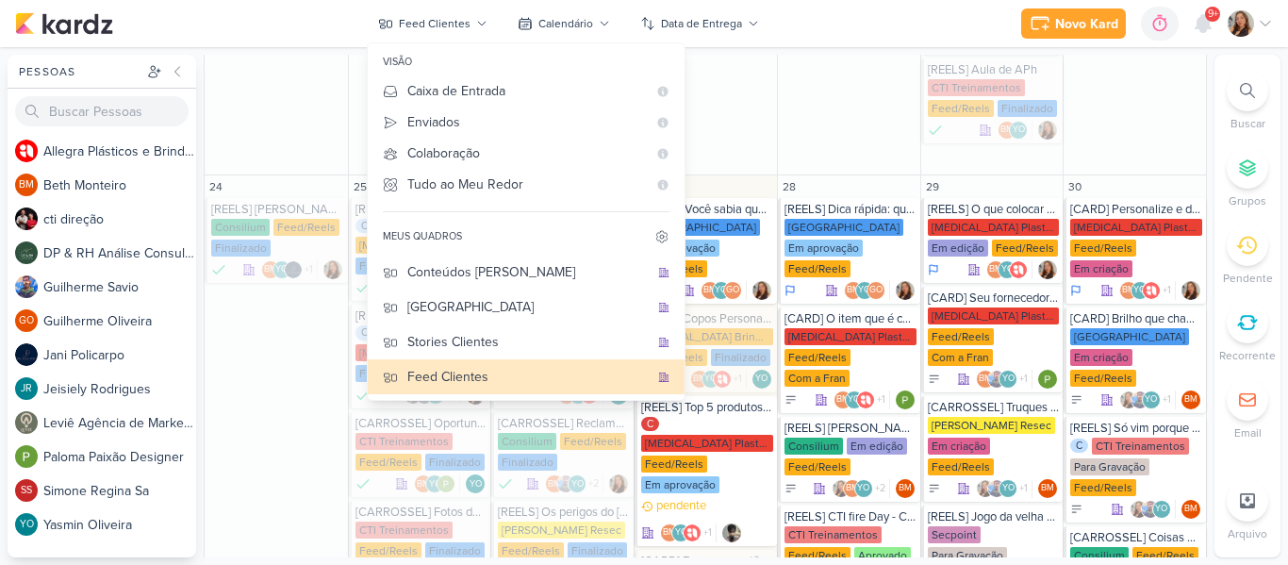
click at [858, 30] on div "Novo Kard Ctrl + k 0h0m Sessão desligada... Hoje 0h0m Semana 0h0m Mês 0h0m" at bounding box center [644, 23] width 1258 height 47
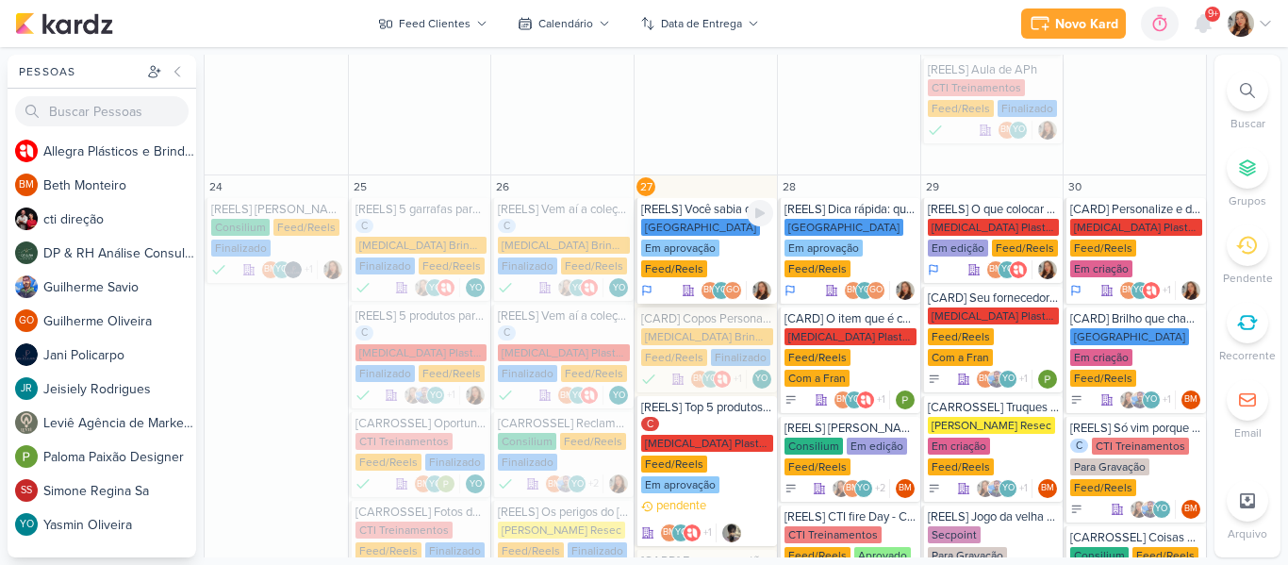
click at [670, 240] on div "Em aprovação" at bounding box center [680, 248] width 78 height 17
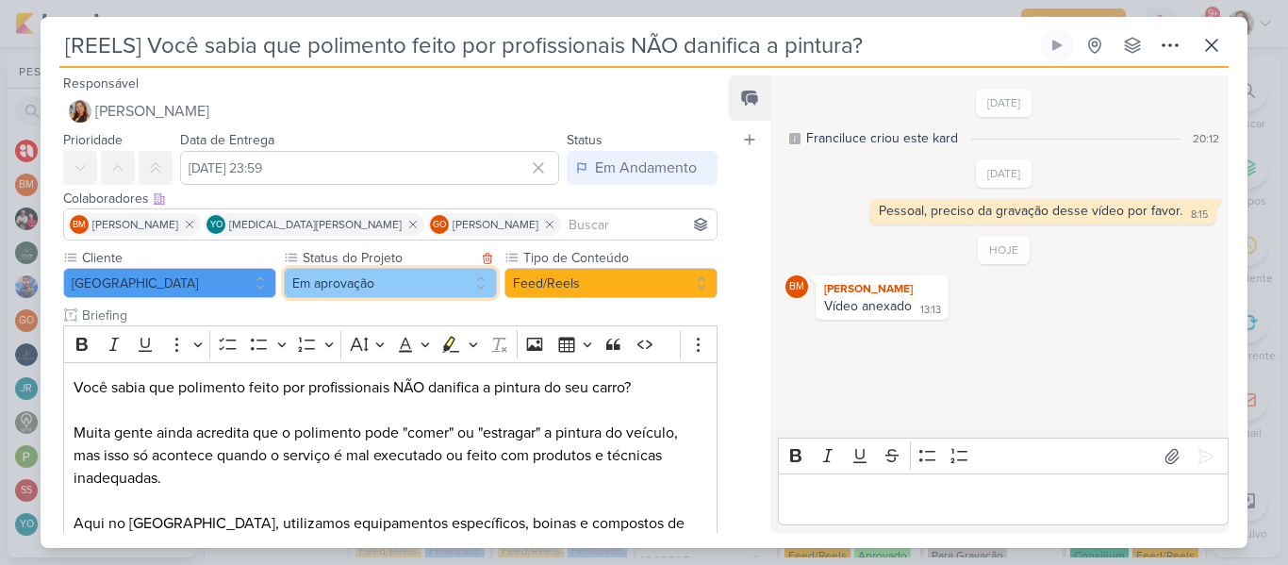
click at [395, 287] on button "Em aprovação" at bounding box center [390, 283] width 213 height 30
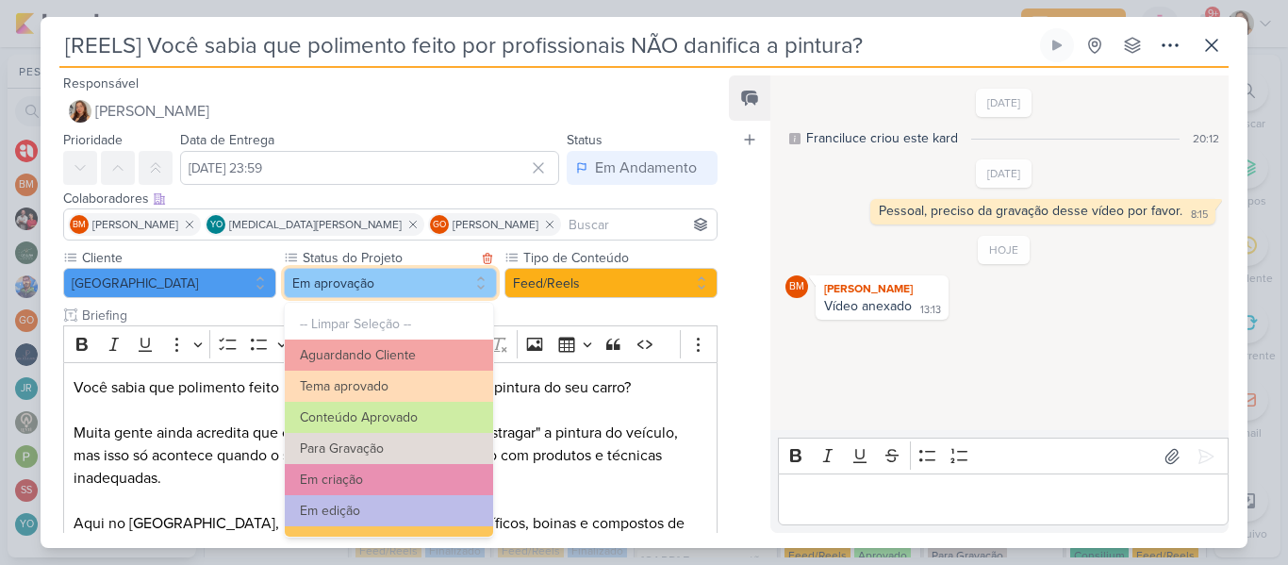
scroll to position [213, 0]
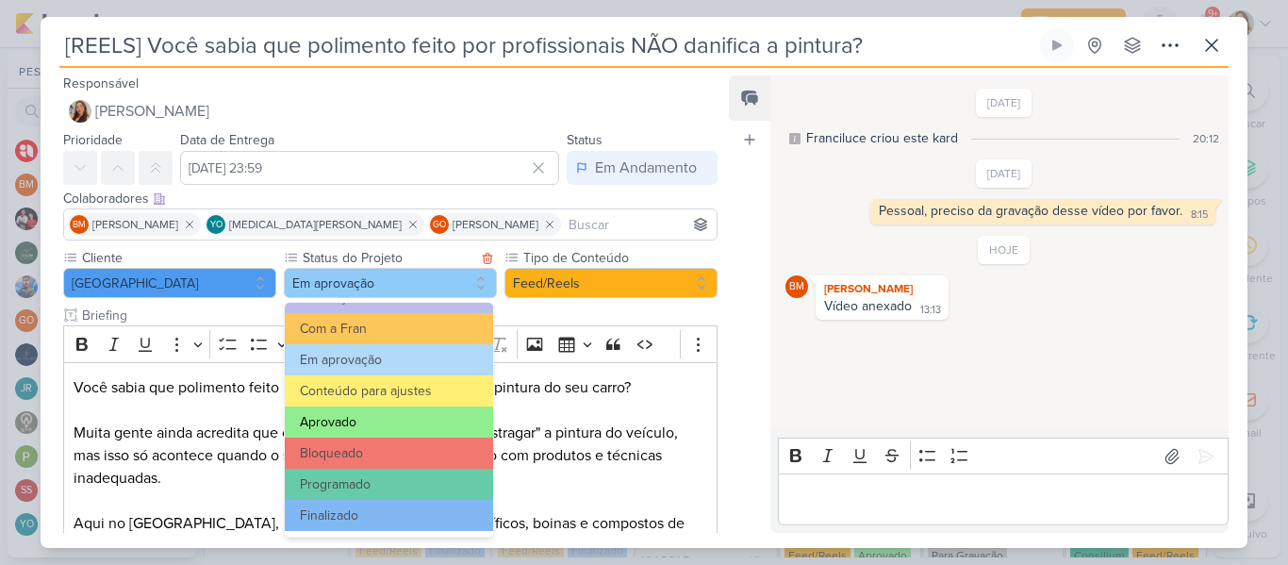
click at [376, 411] on button "Aprovado" at bounding box center [389, 421] width 208 height 31
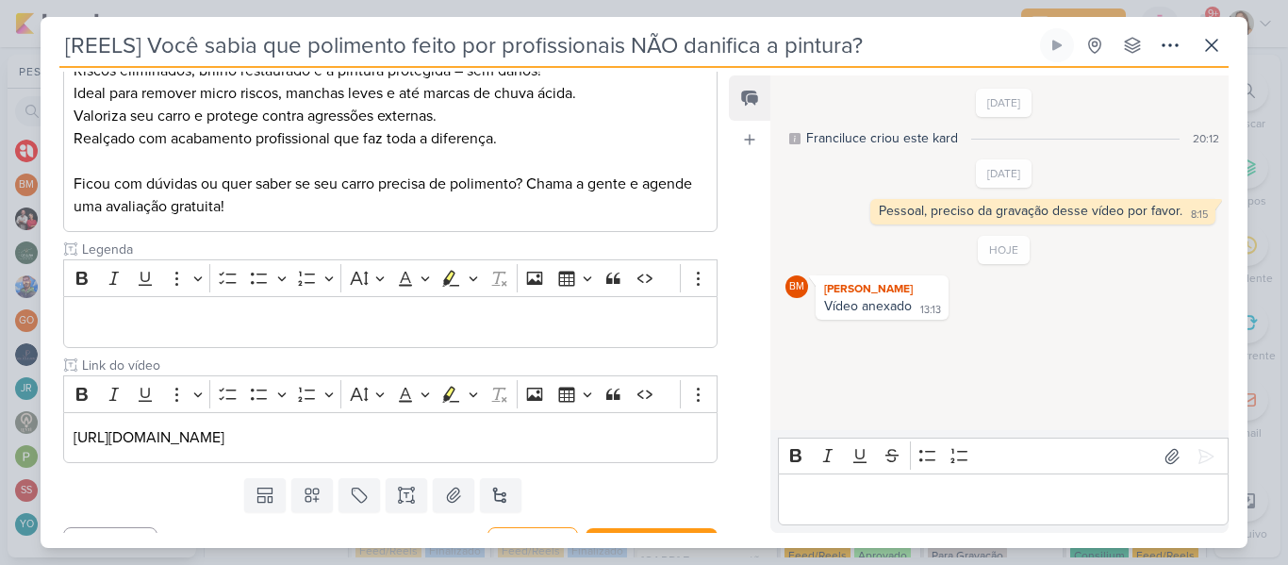
scroll to position [555, 0]
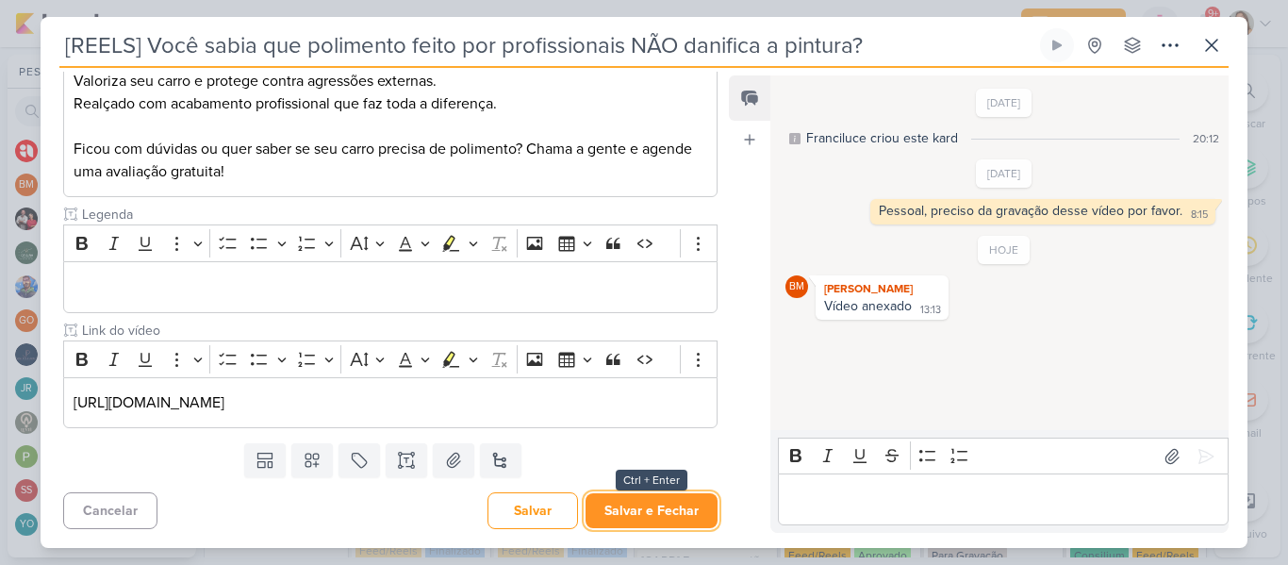
click at [636, 521] on button "Salvar e Fechar" at bounding box center [652, 510] width 132 height 35
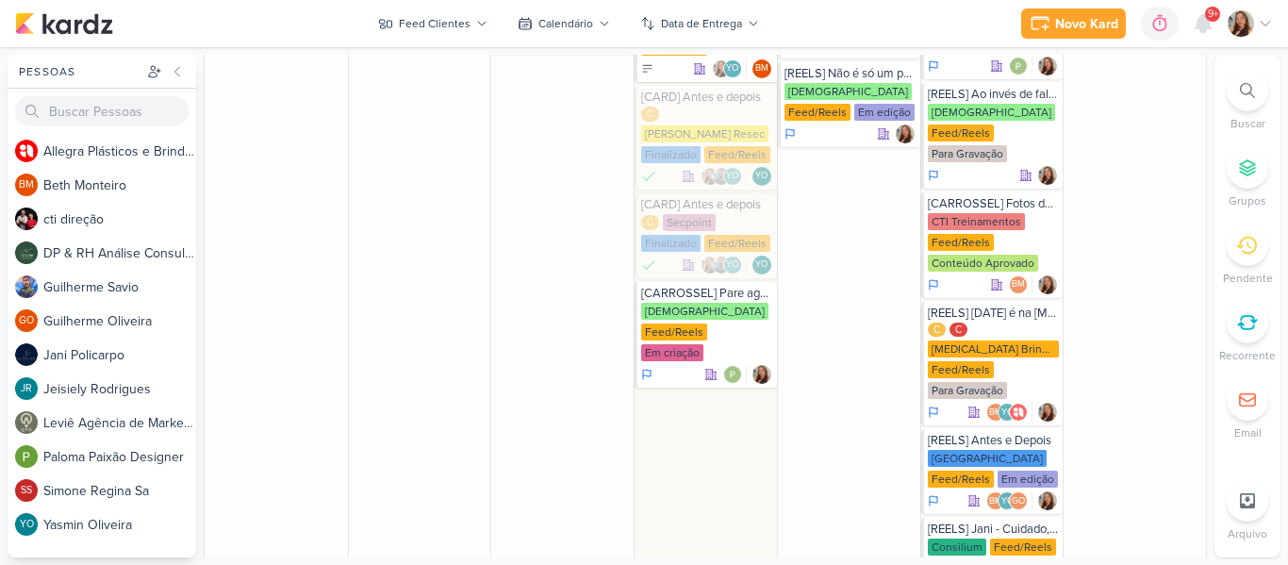
scroll to position [2321, 0]
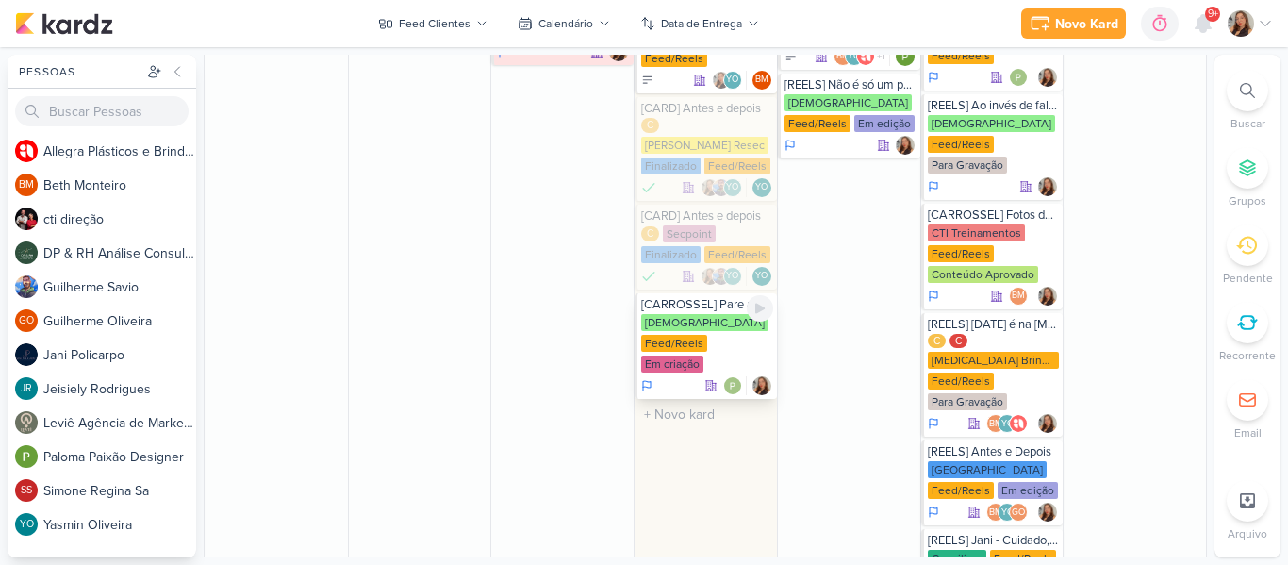
click at [736, 314] on div "[DEMOGRAPHIC_DATA] Feed/Reels Em criação" at bounding box center [707, 344] width 132 height 60
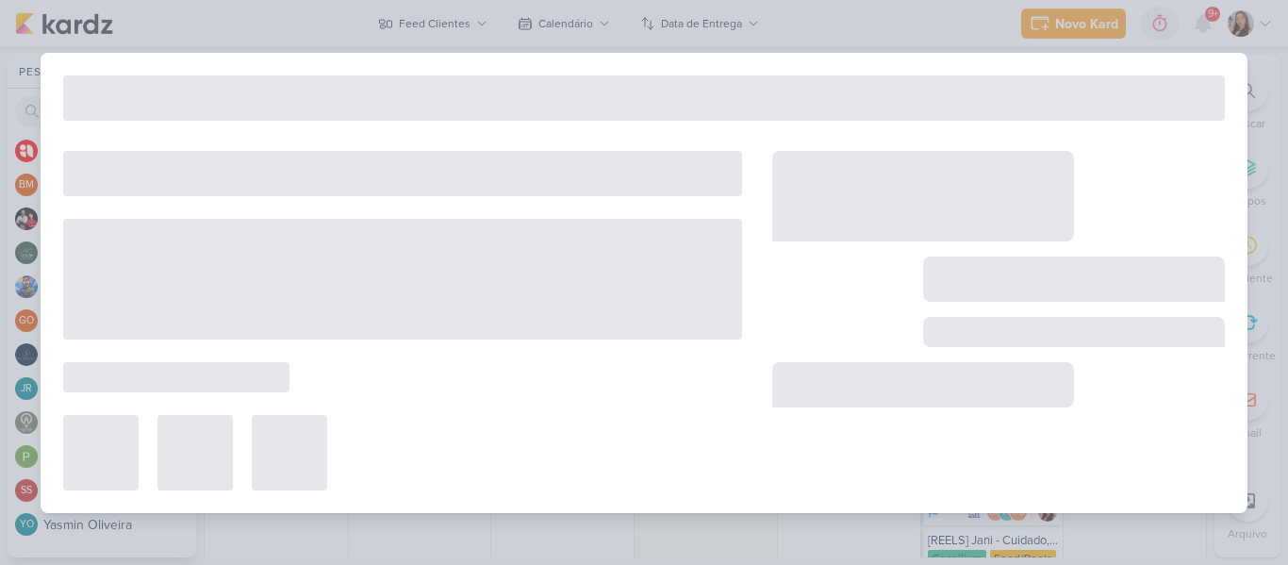
type input "[CARROSSEL] Pare agora de postar bom dia. (salvos Leviê)"
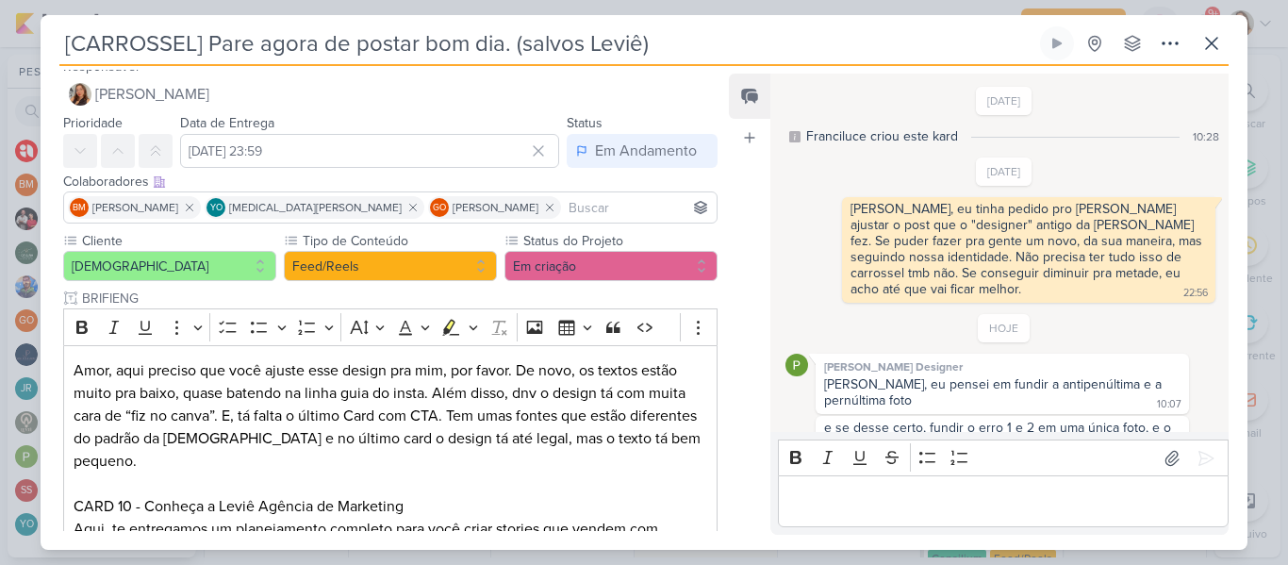
scroll to position [152, 0]
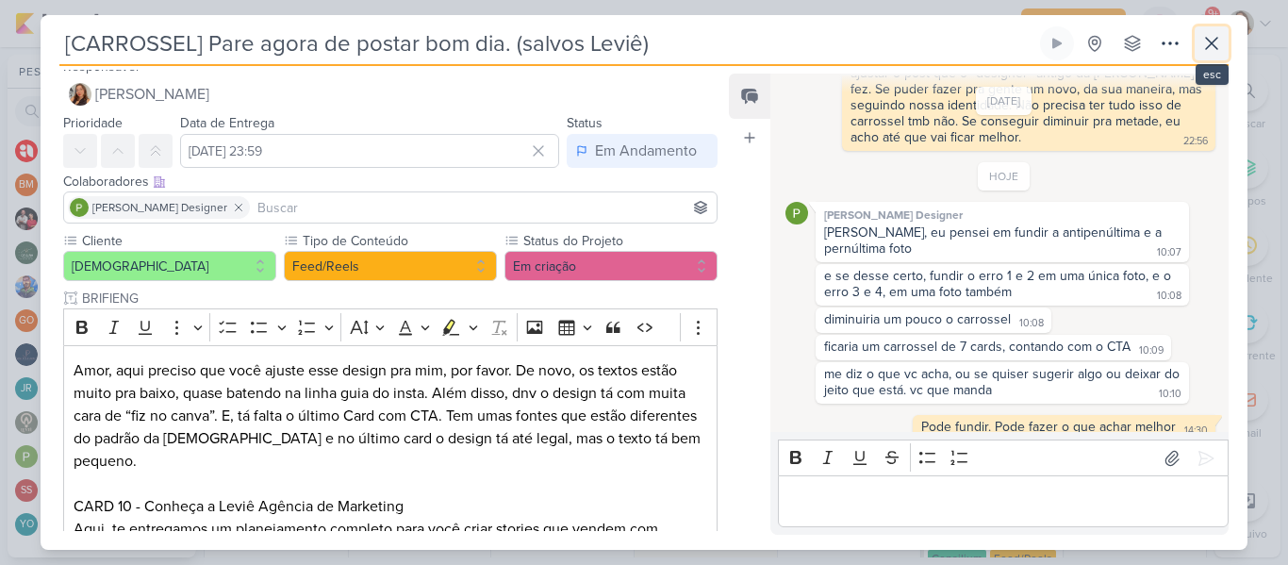
click at [1204, 45] on icon at bounding box center [1211, 43] width 23 height 23
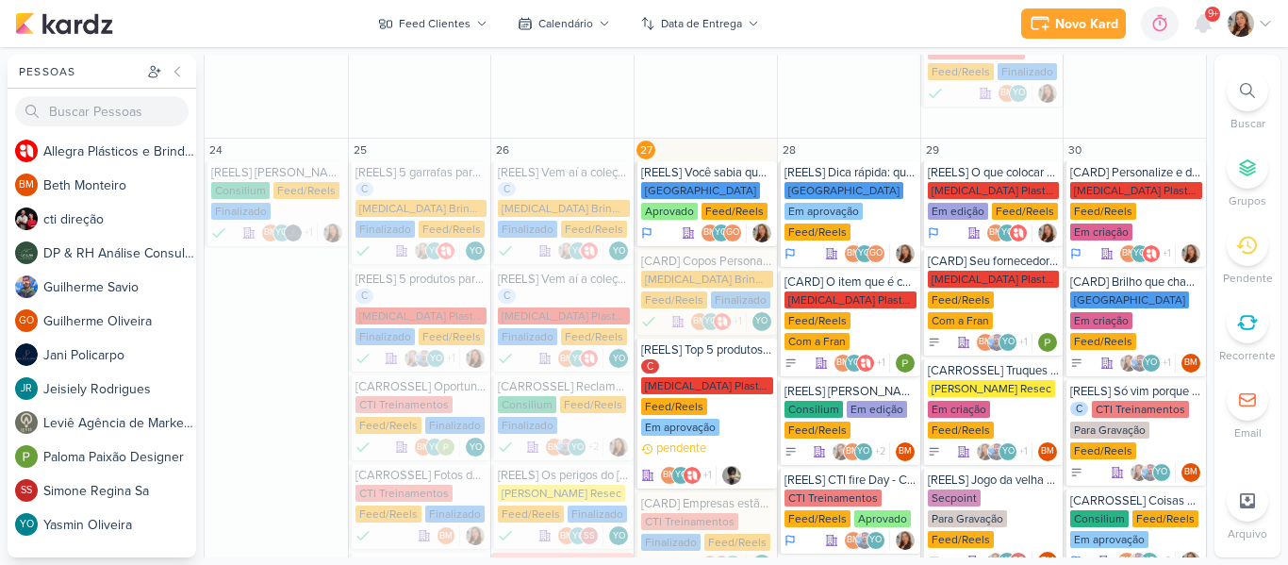
scroll to position [1735, 0]
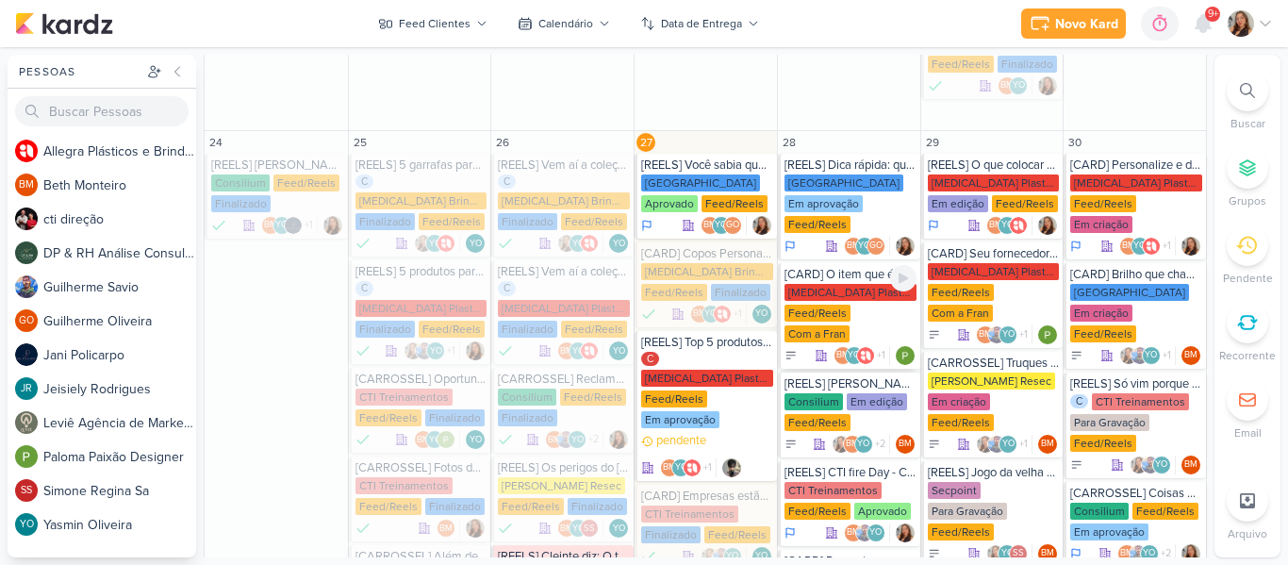
click at [869, 284] on div "[MEDICAL_DATA] Plasticos PJ Feed/Reels Com a Fran" at bounding box center [851, 314] width 132 height 60
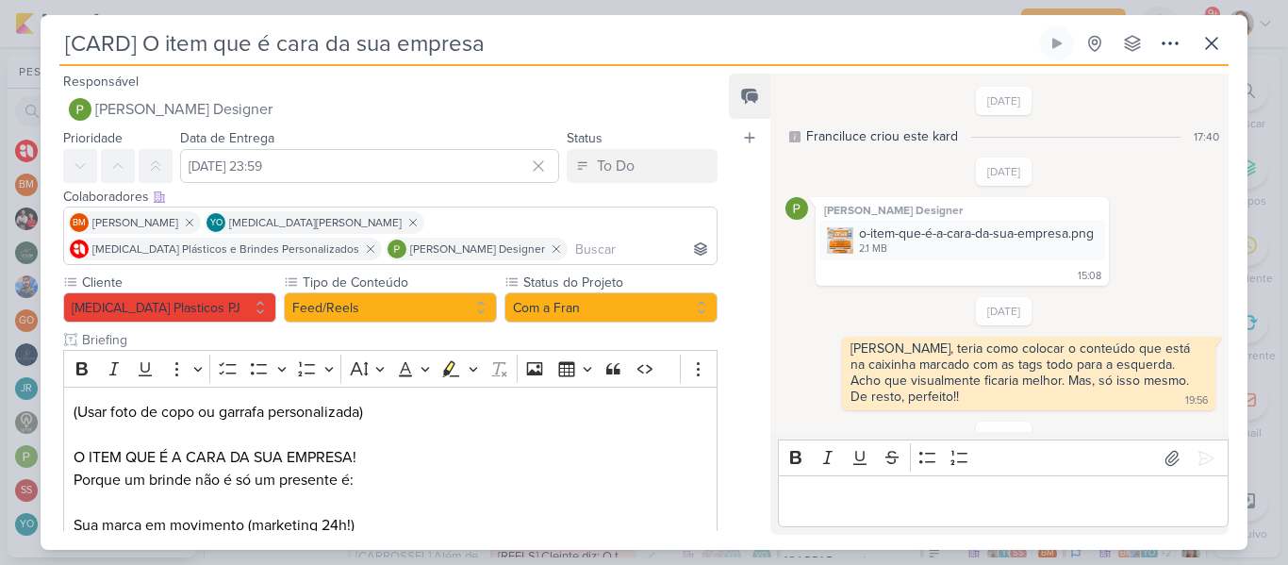
scroll to position [125, 0]
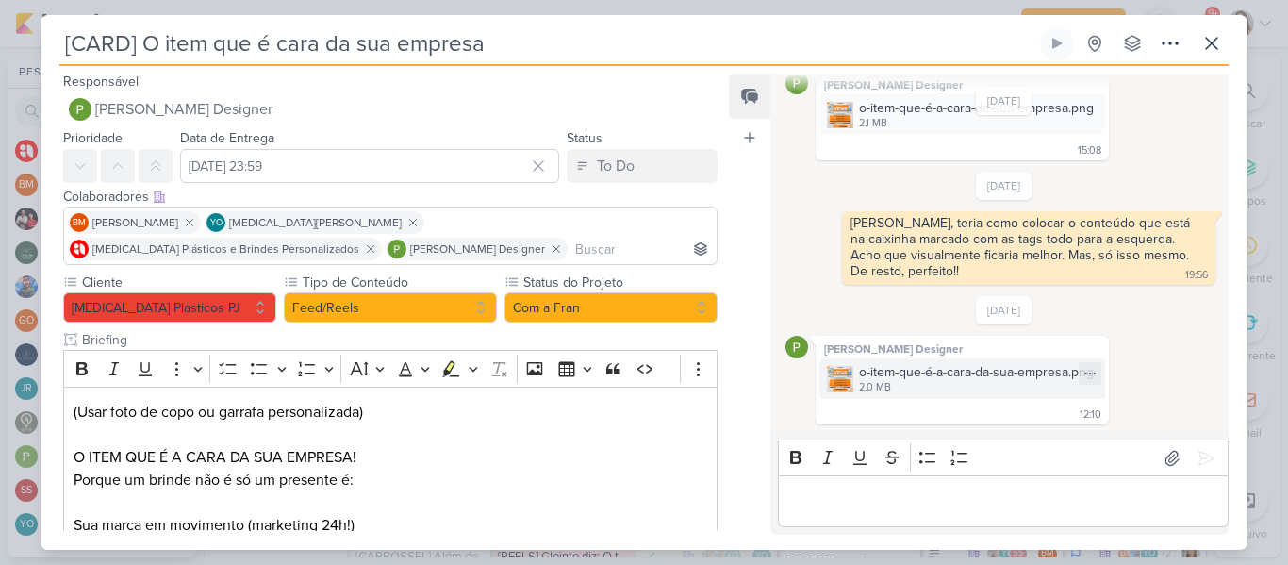
click at [885, 380] on div "2.0 MB" at bounding box center [976, 387] width 235 height 15
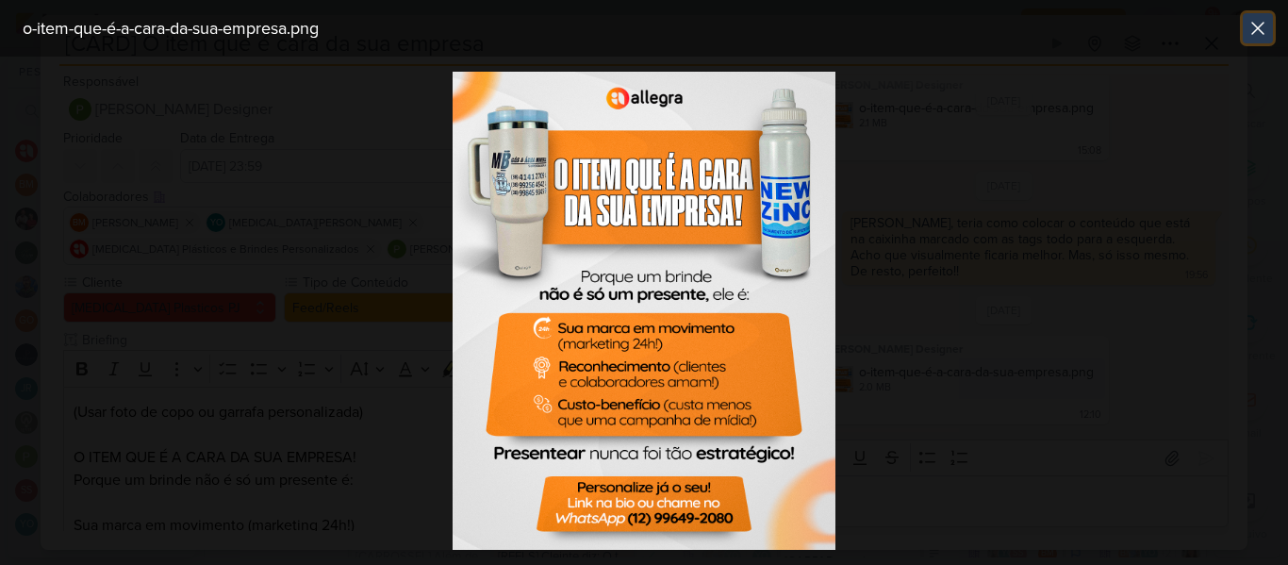
click at [1257, 30] on icon at bounding box center [1257, 28] width 11 height 11
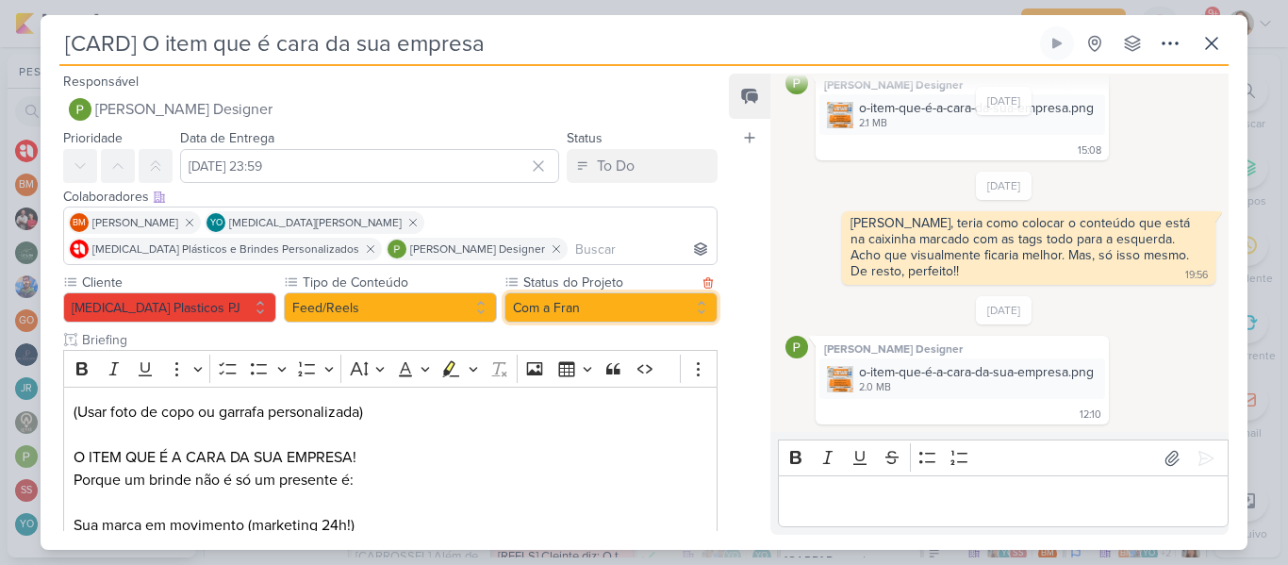
click at [523, 306] on button "Com a Fran" at bounding box center [611, 307] width 213 height 30
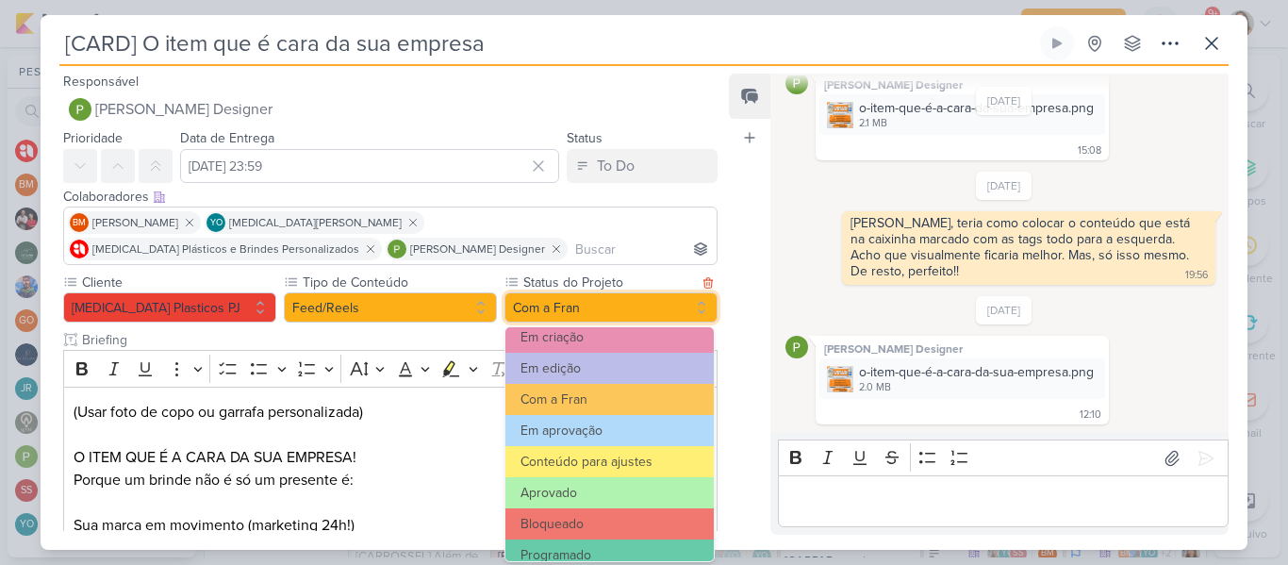
scroll to position [169, 0]
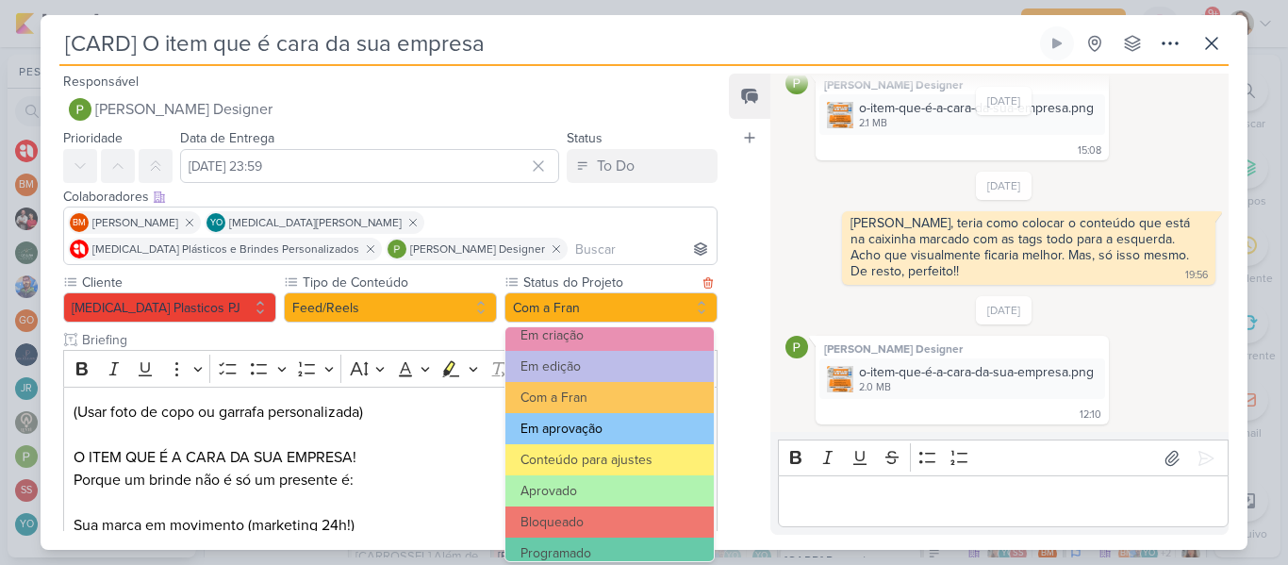
click at [638, 432] on button "Em aprovação" at bounding box center [609, 428] width 208 height 31
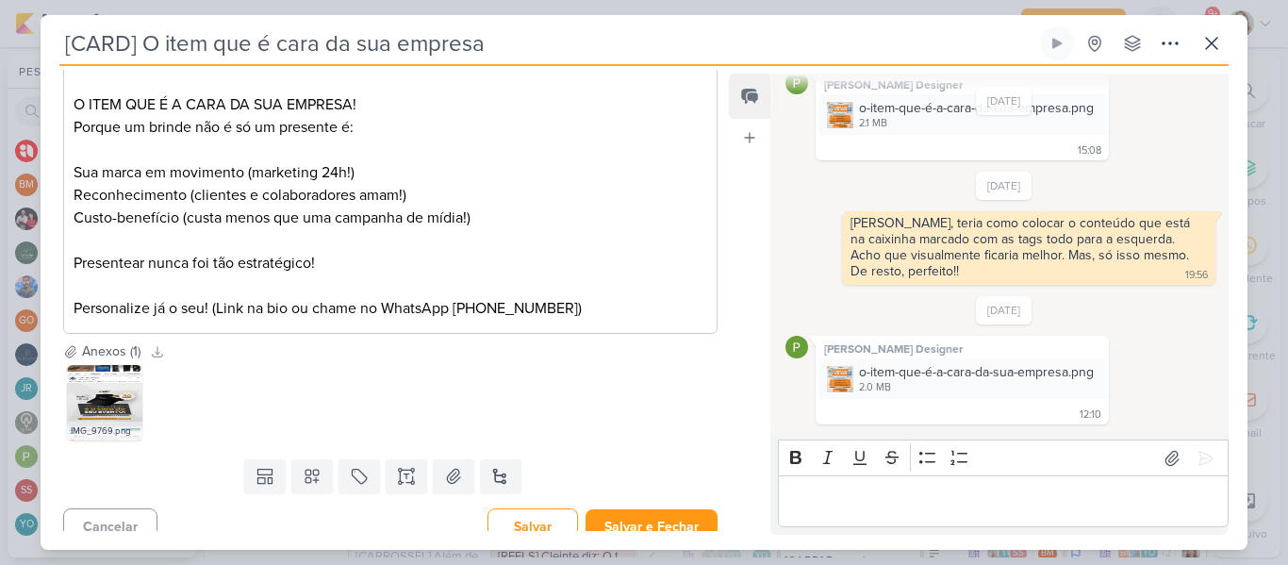
scroll to position [371, 0]
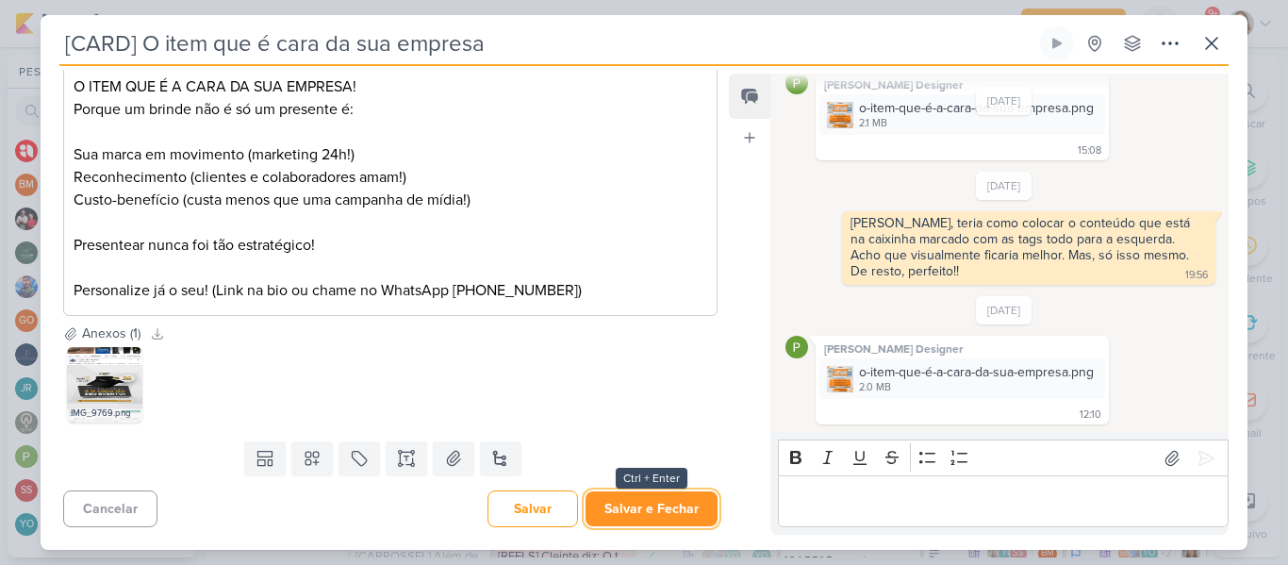
click at [662, 506] on button "Salvar e Fechar" at bounding box center [652, 508] width 132 height 35
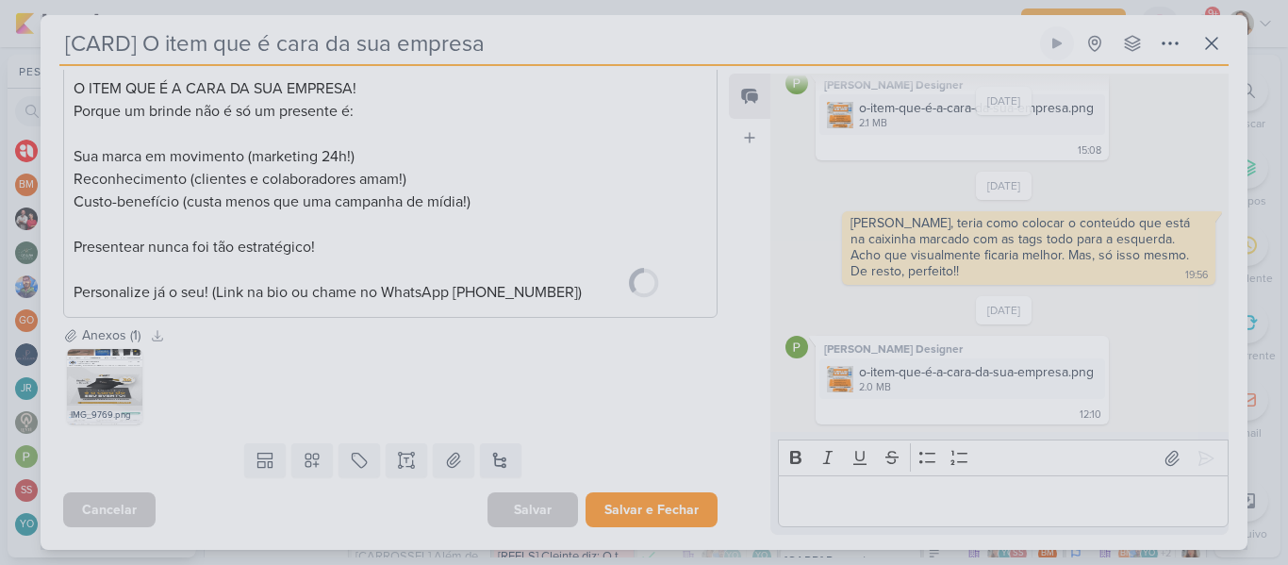
scroll to position [369, 0]
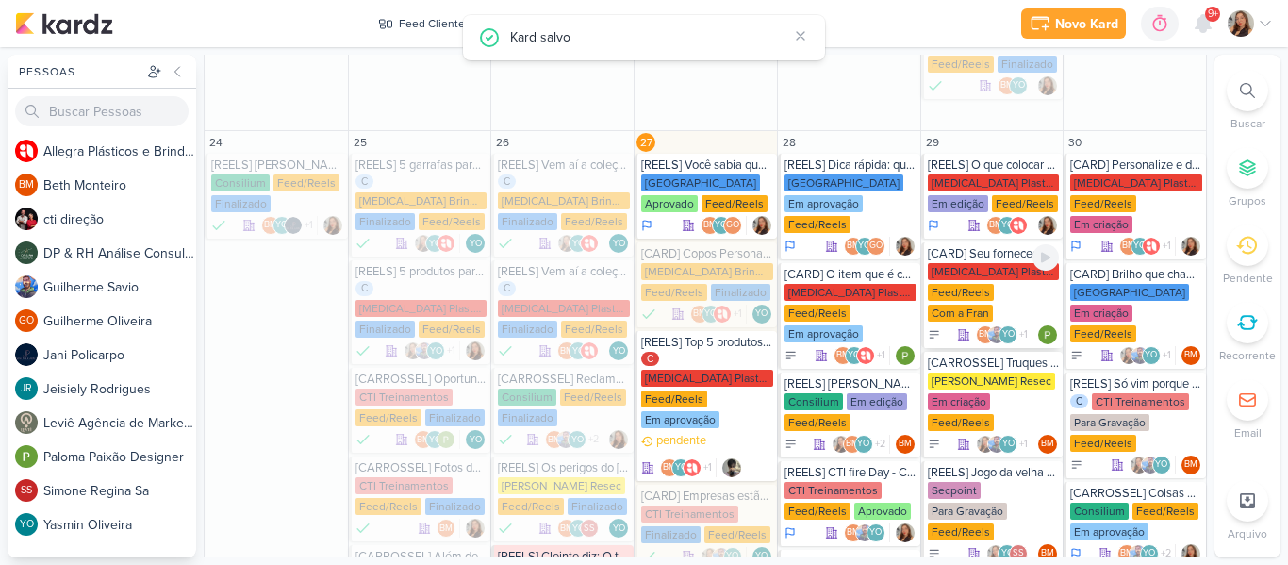
click at [955, 284] on div "Feed/Reels" at bounding box center [961, 292] width 66 height 17
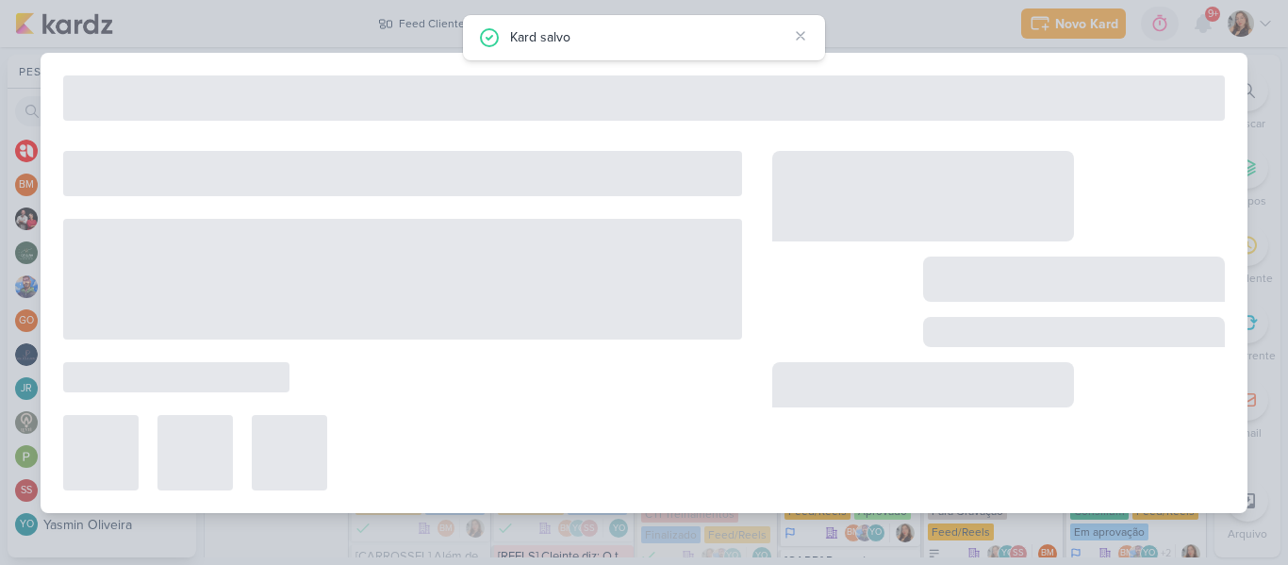
type input "[CARD] Seu fornecedor de brindes vive atrasando?"
type input "[DATE] 23:59"
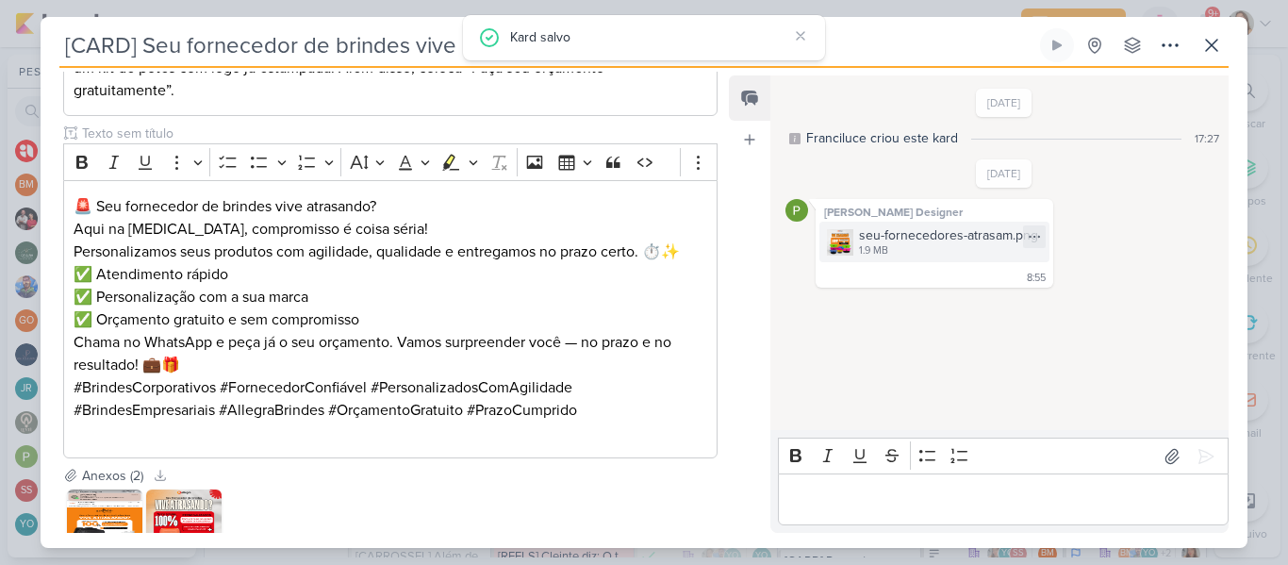
scroll to position [61, 0]
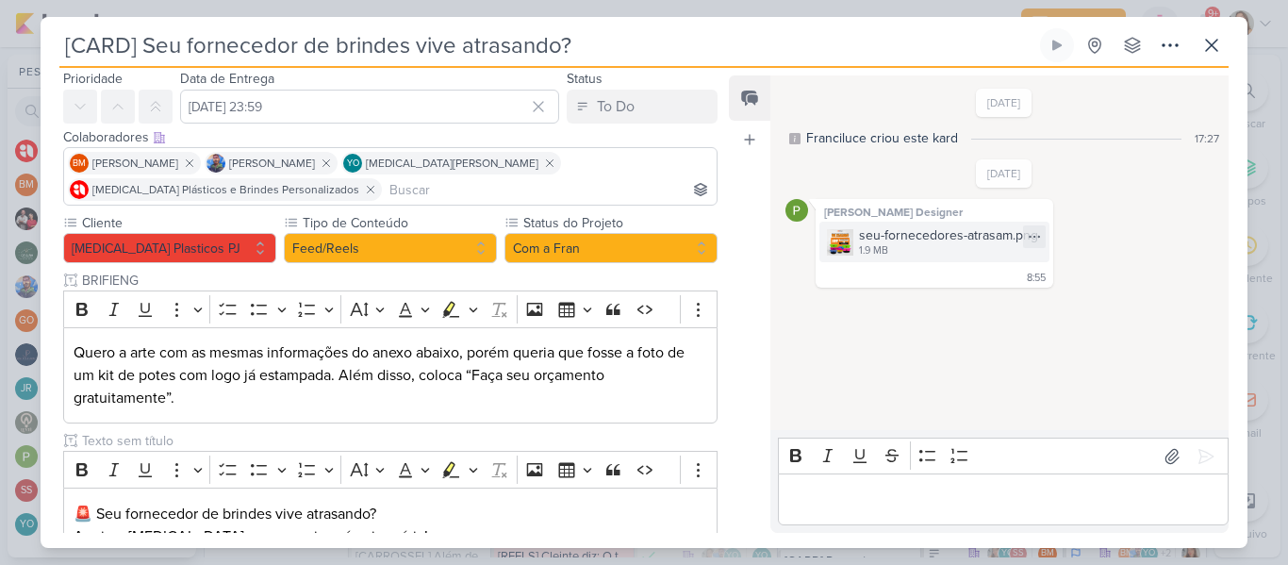
click at [878, 239] on div "seu-fornecedores-atrasam.png" at bounding box center [948, 235] width 179 height 20
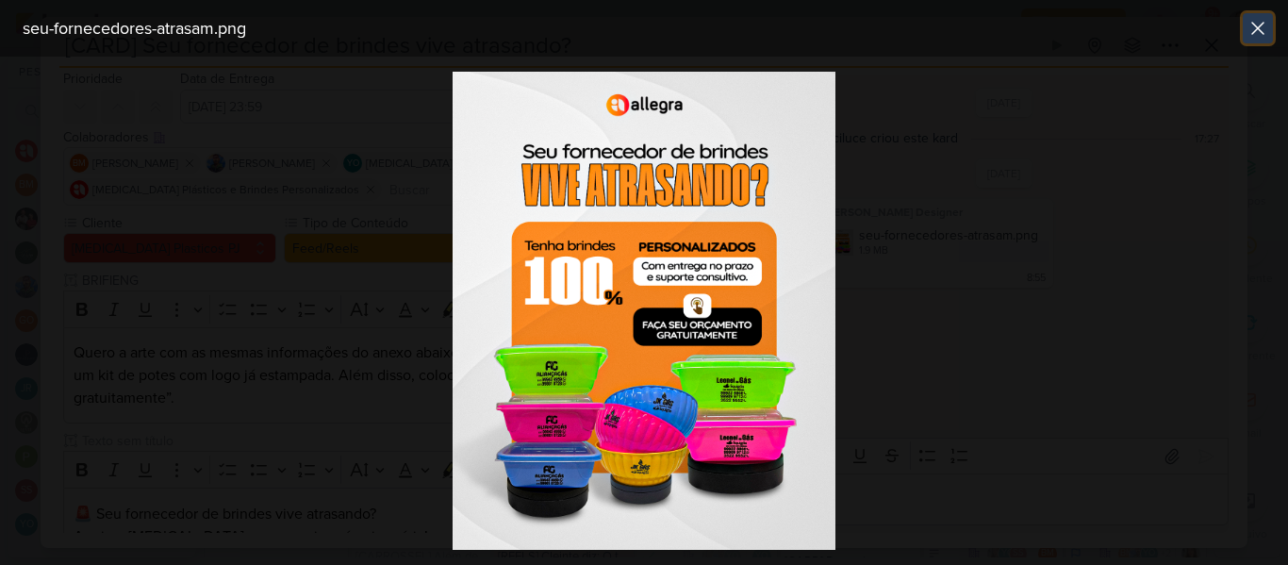
click at [1266, 18] on icon at bounding box center [1258, 28] width 23 height 23
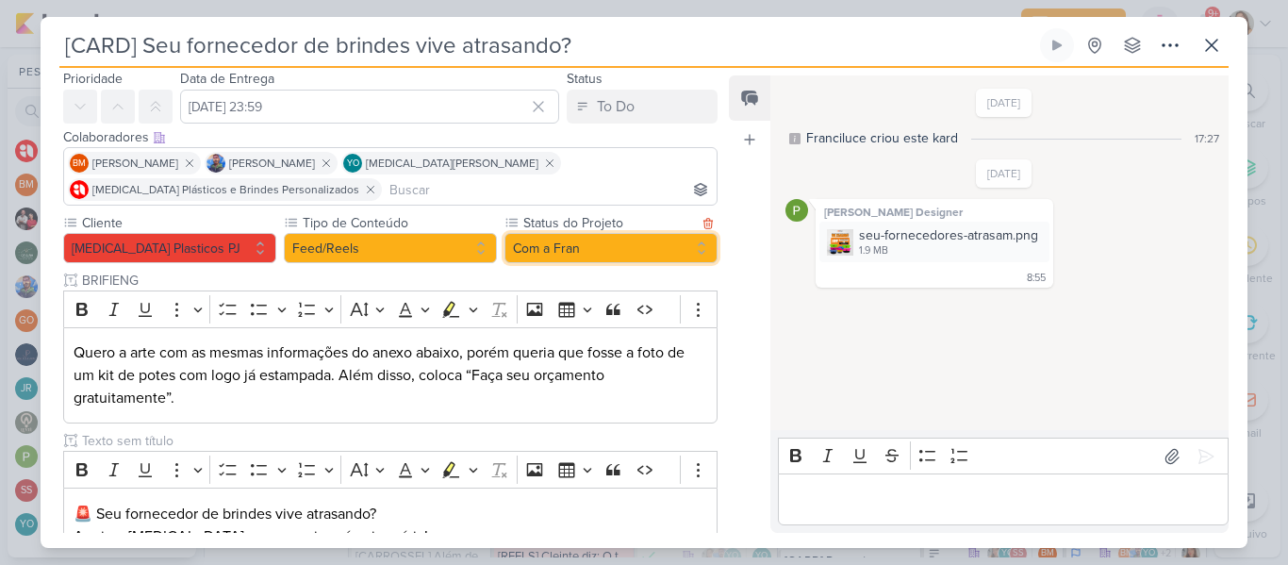
click at [657, 247] on button "Com a Fran" at bounding box center [611, 248] width 213 height 30
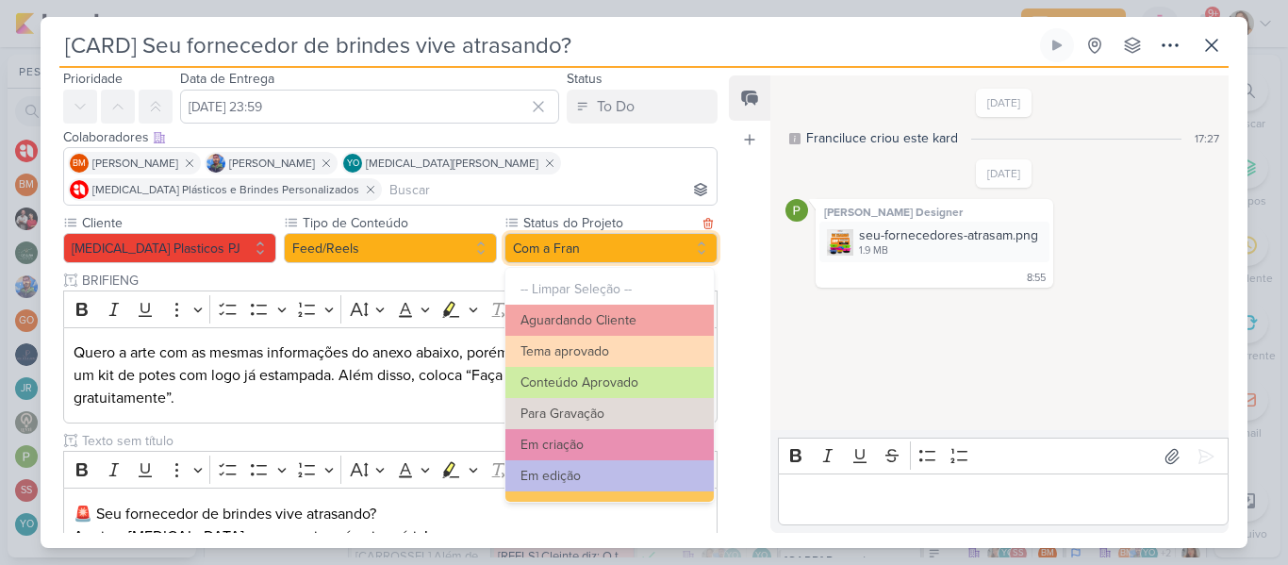
scroll to position [213, 0]
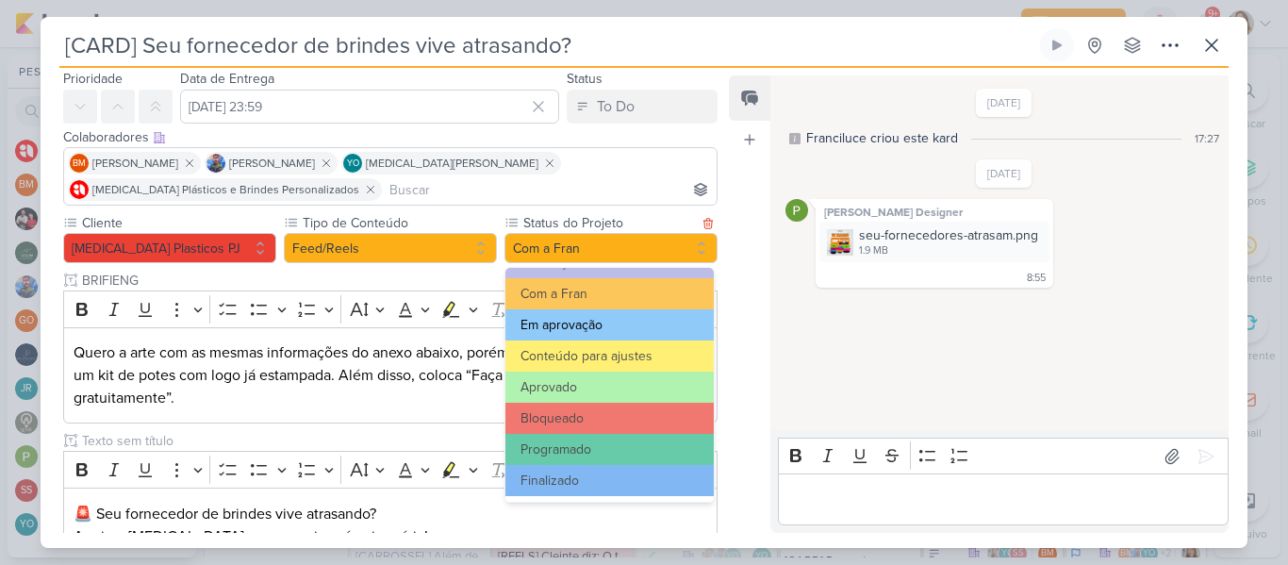
click at [593, 326] on button "Em aprovação" at bounding box center [609, 324] width 208 height 31
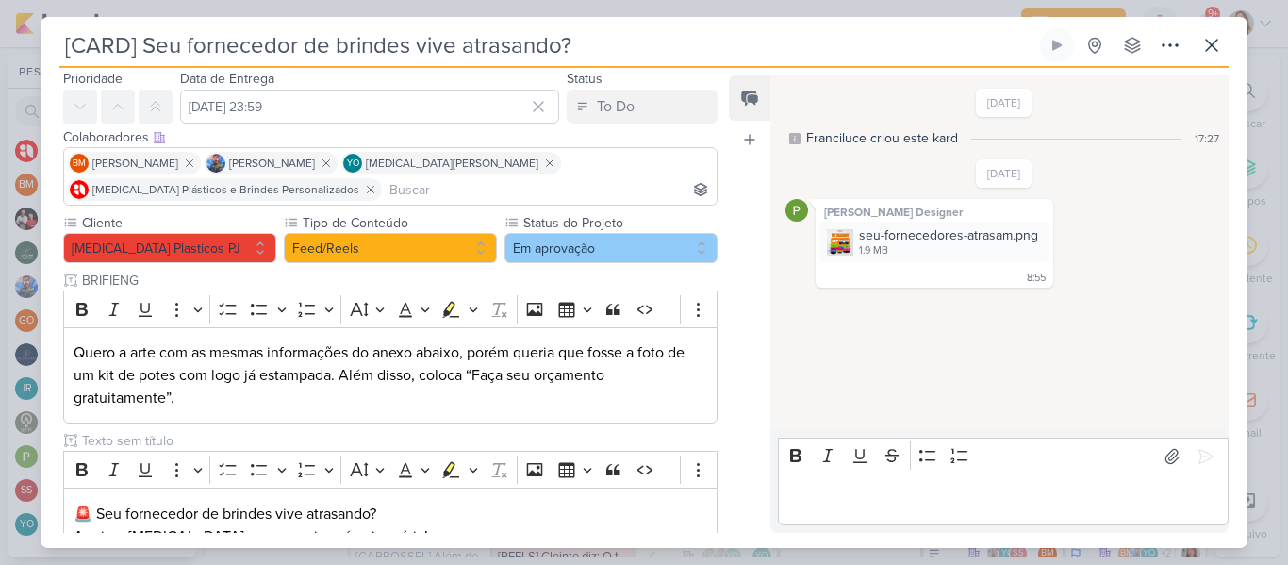
scroll to position [509, 0]
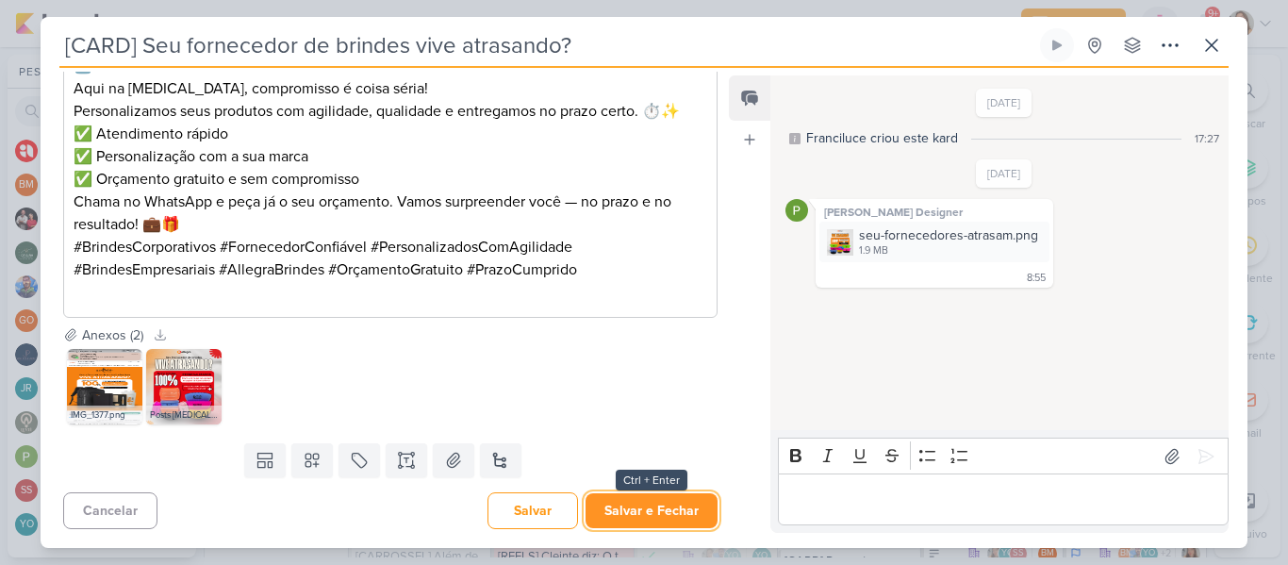
click at [673, 510] on button "Salvar e Fechar" at bounding box center [652, 510] width 132 height 35
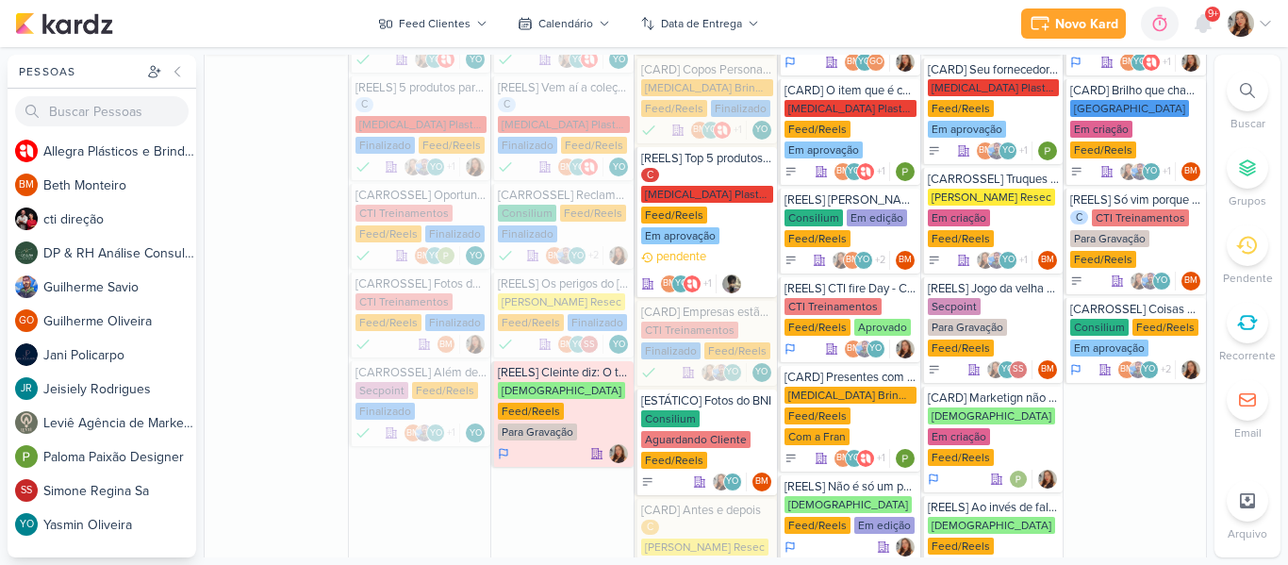
scroll to position [1990, 0]
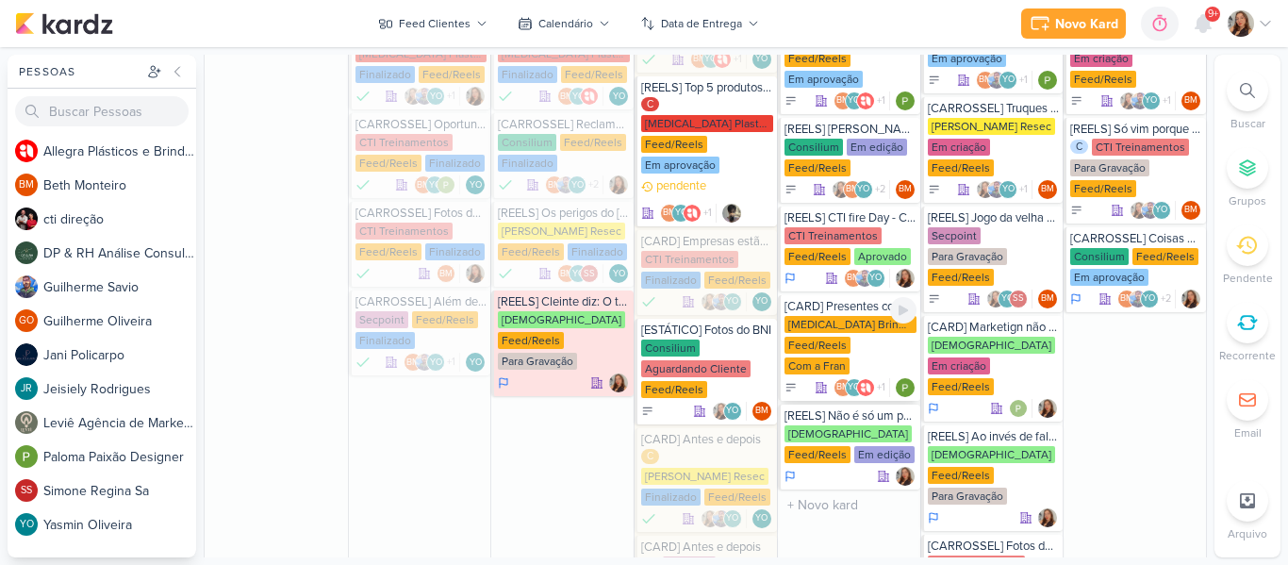
click at [881, 326] on div "[MEDICAL_DATA] Brindes PF Feed/Reels Com a Fran" at bounding box center [851, 346] width 132 height 60
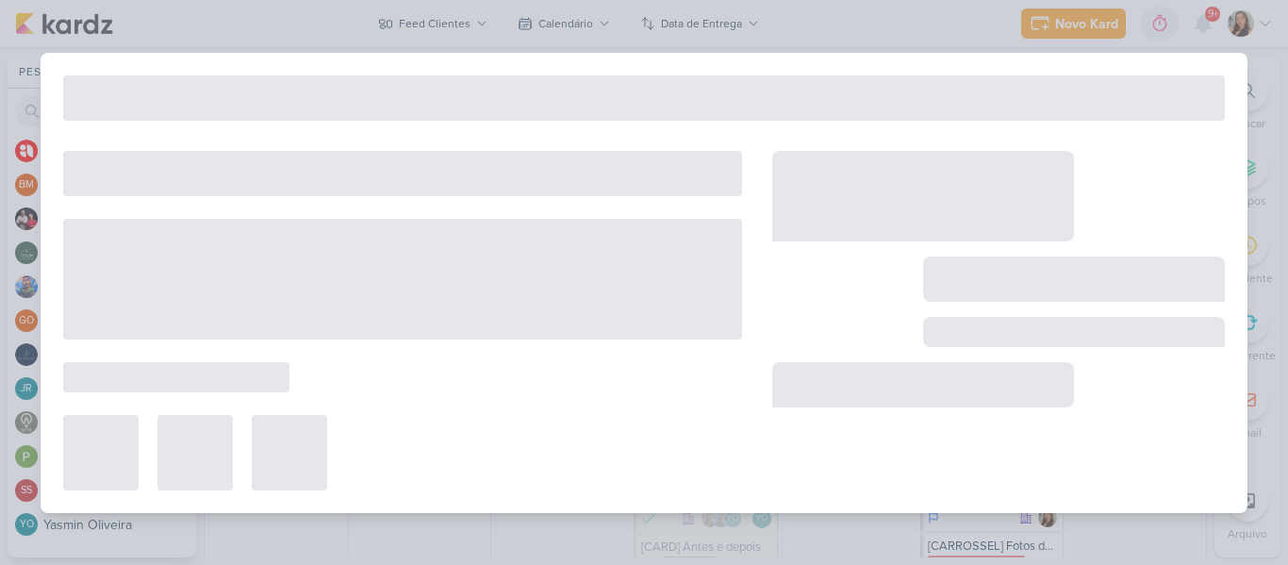
type input "[CARD] Presentes com cor, carinho e personalidade para alegrar o [DATE]!"
type input "[DATE] 23:59"
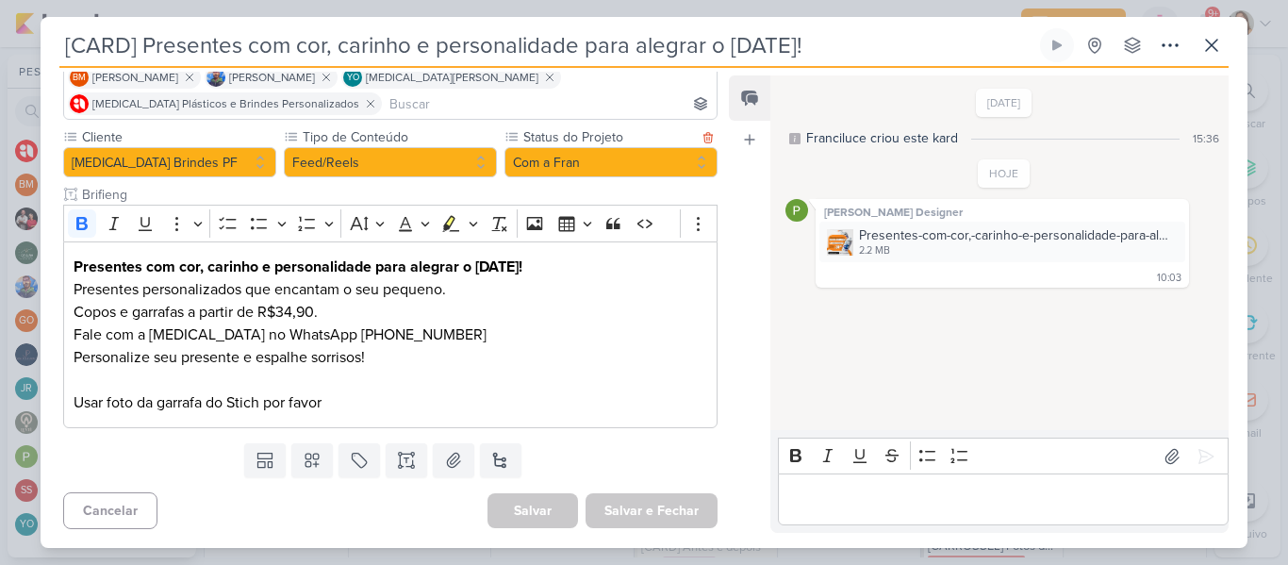
scroll to position [0, 0]
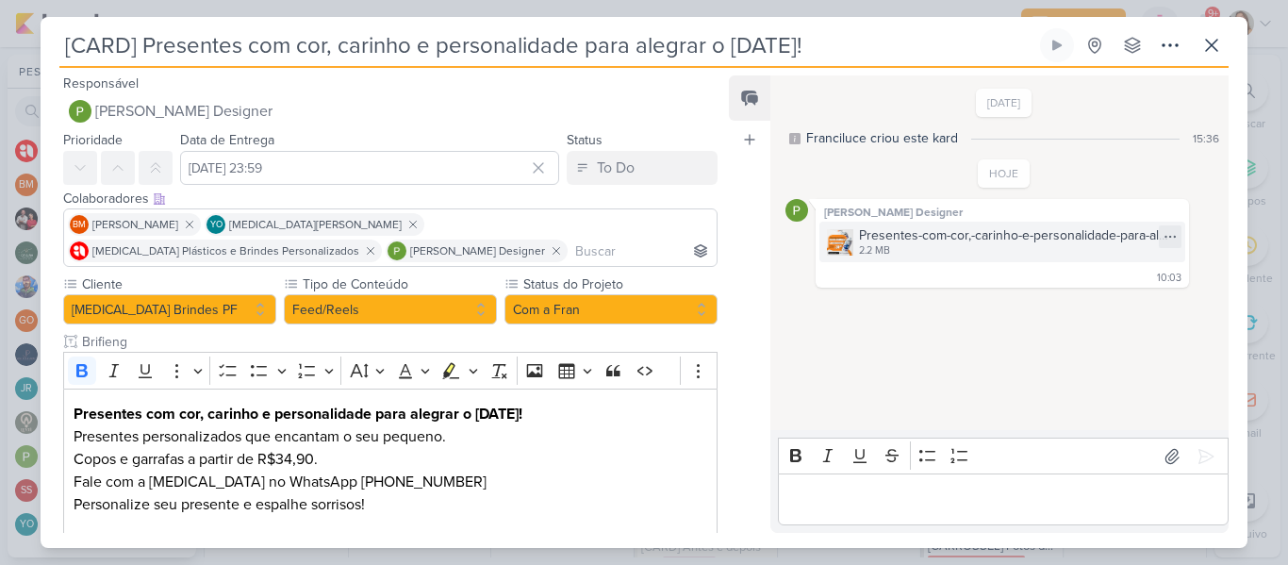
click at [907, 248] on div "2.2 MB" at bounding box center [1016, 250] width 315 height 15
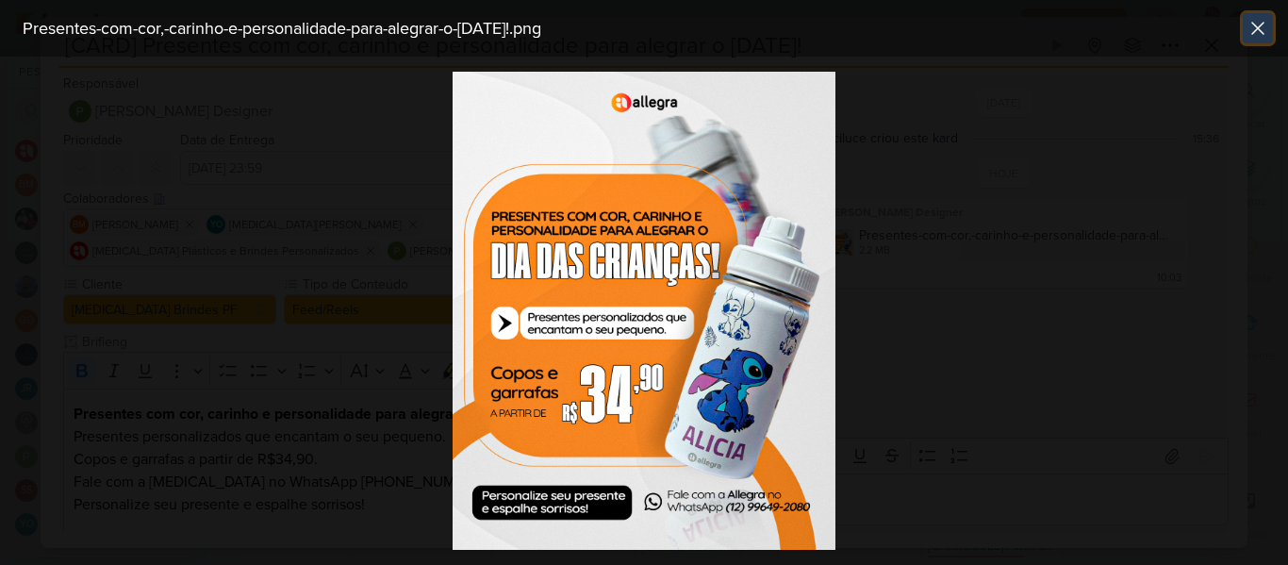
click at [1257, 26] on icon at bounding box center [1257, 28] width 11 height 11
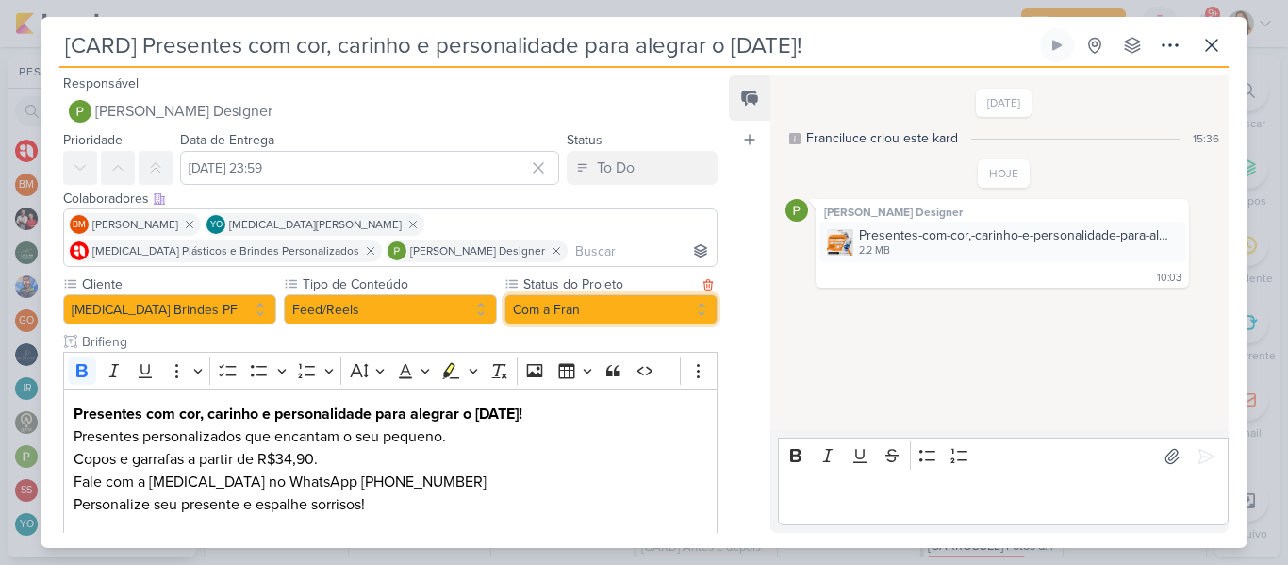
click at [603, 319] on button "Com a Fran" at bounding box center [611, 309] width 213 height 30
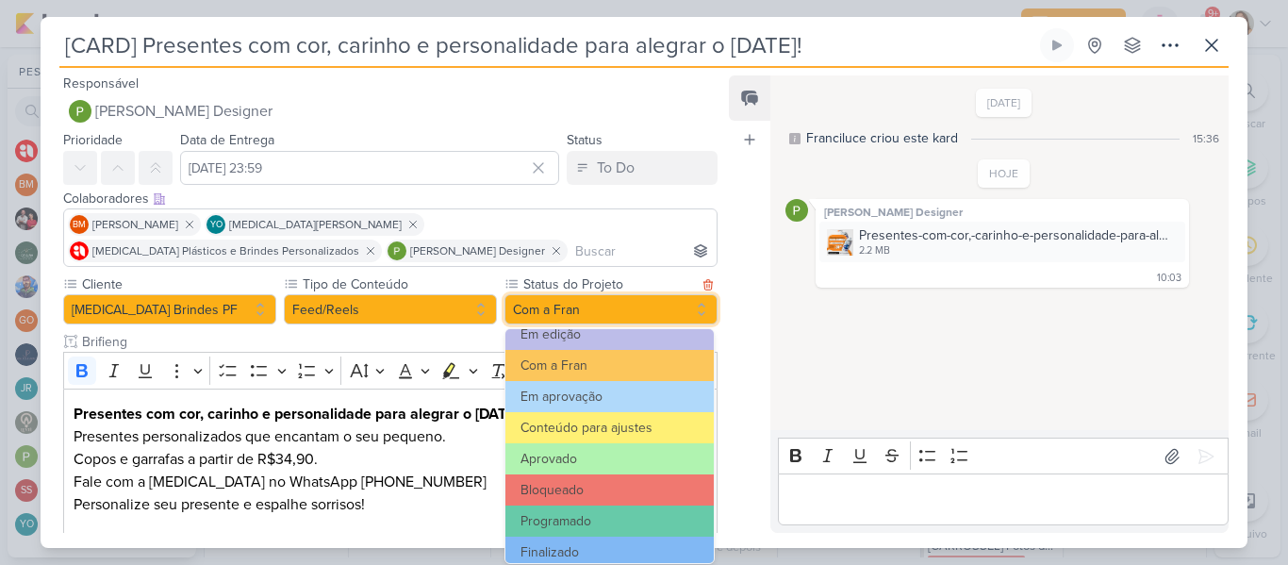
scroll to position [213, 0]
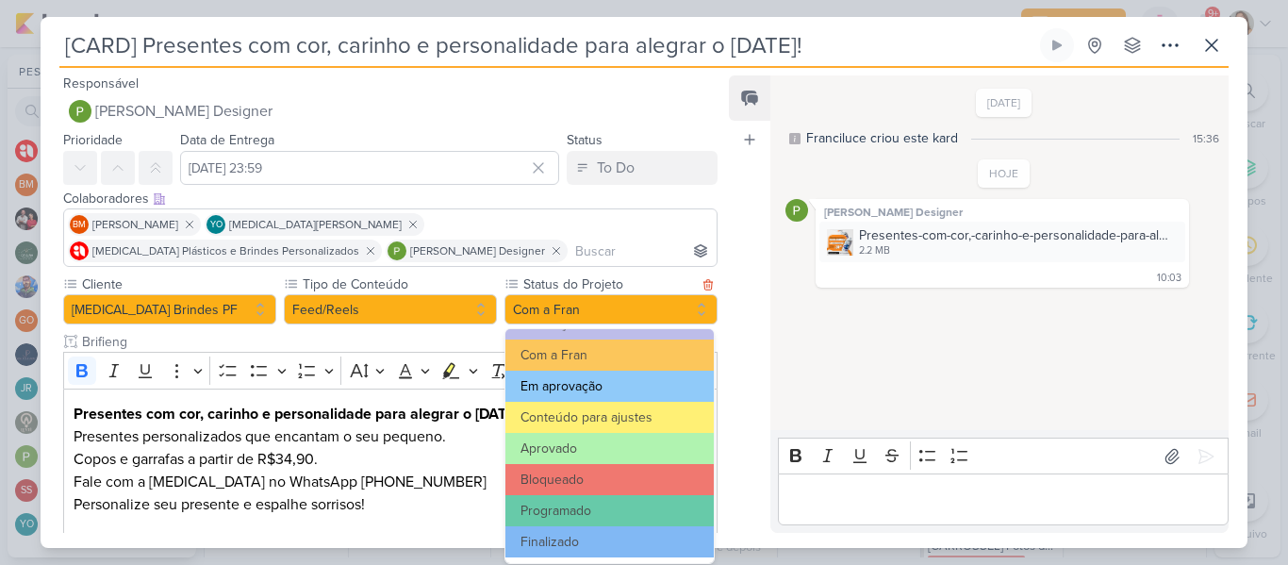
click at [624, 387] on button "Em aprovação" at bounding box center [609, 386] width 208 height 31
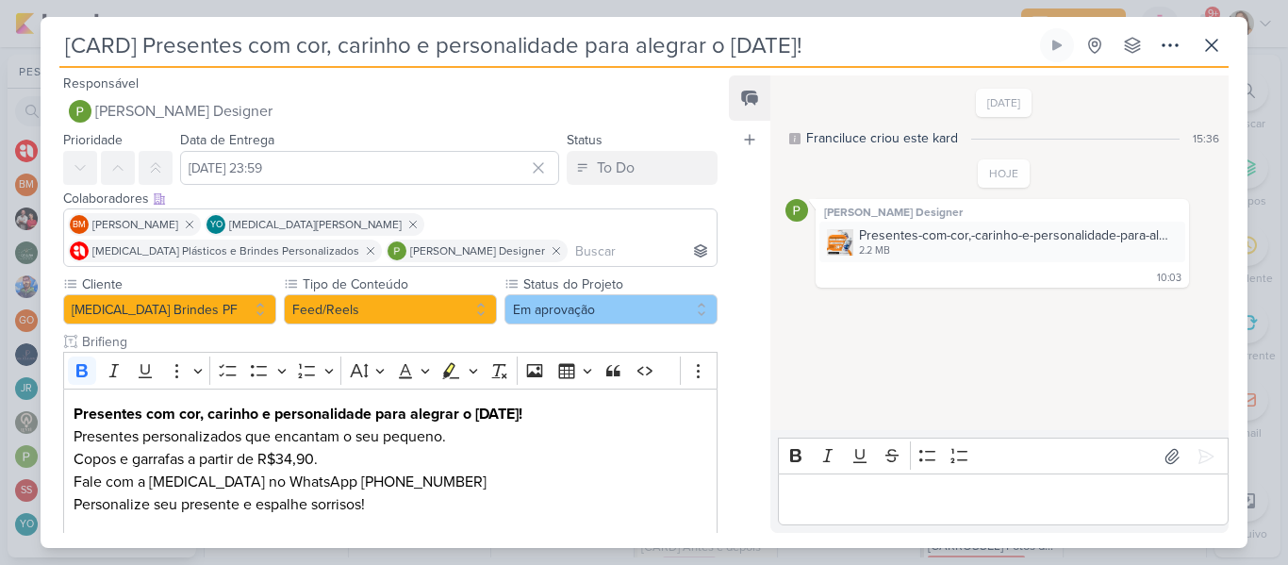
scroll to position [147, 0]
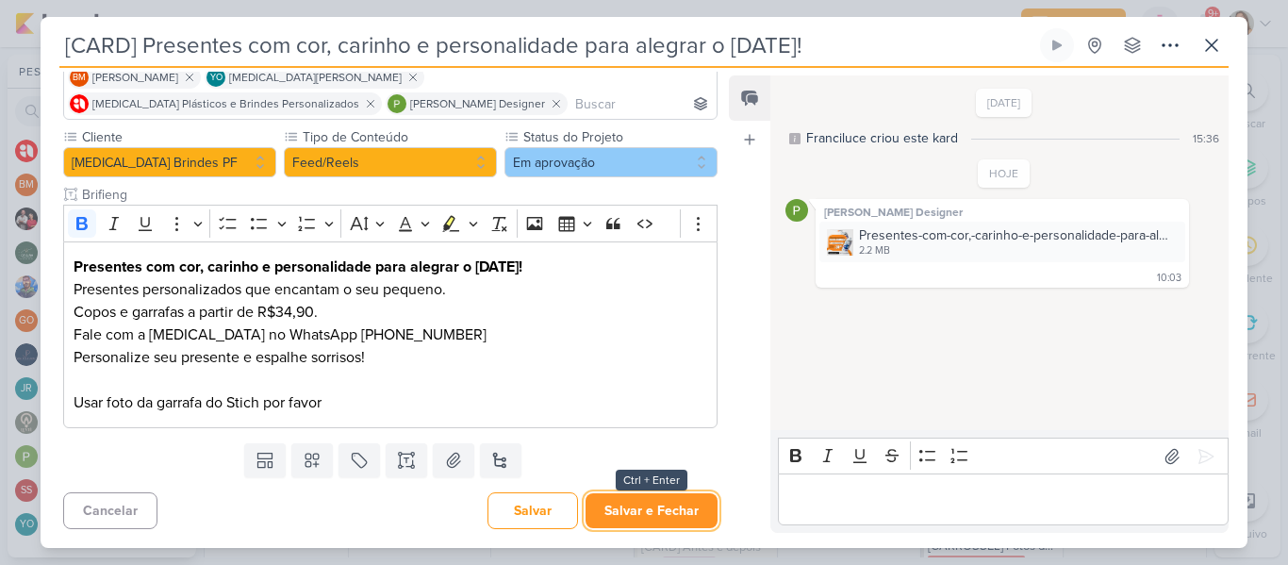
click at [641, 501] on button "Salvar e Fechar" at bounding box center [652, 510] width 132 height 35
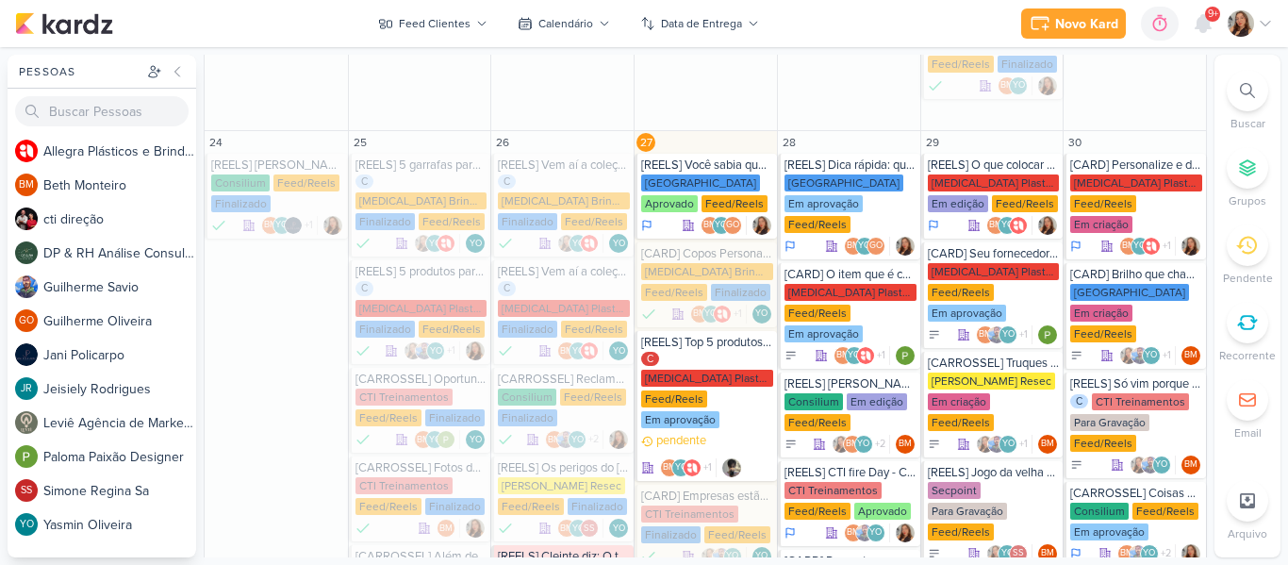
scroll to position [1742, 0]
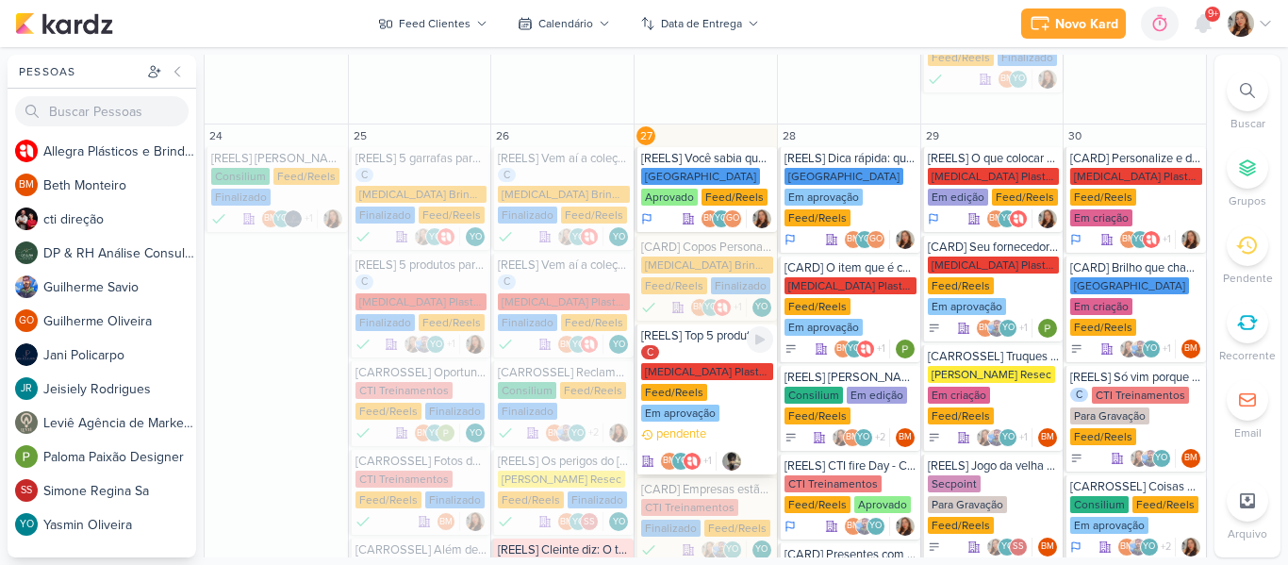
click at [673, 405] on div "Em aprovação" at bounding box center [680, 413] width 78 height 17
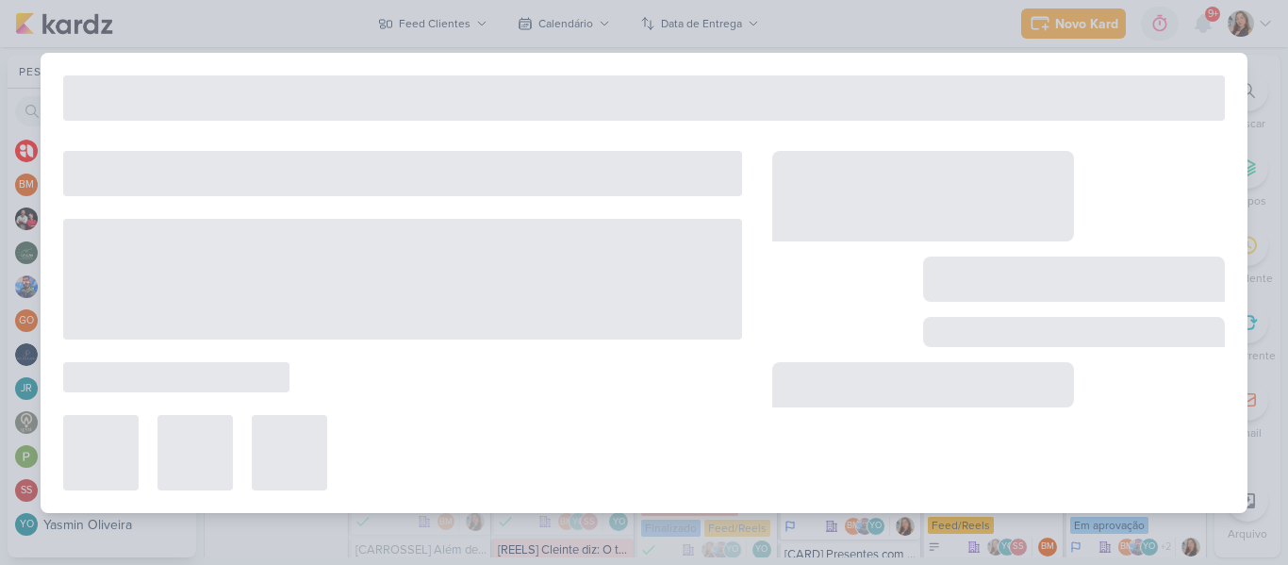
type input "[REELS] Top 5 produtos que mais vendemos ate agora em 2025."
type input "[DATE] 23:59"
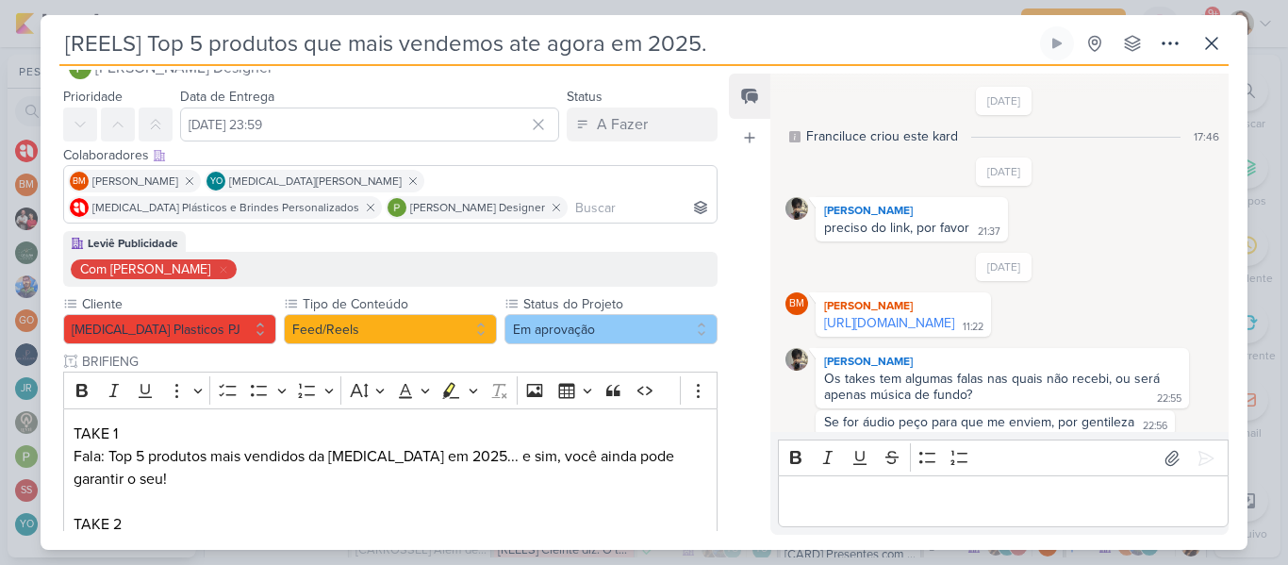
scroll to position [1512, 0]
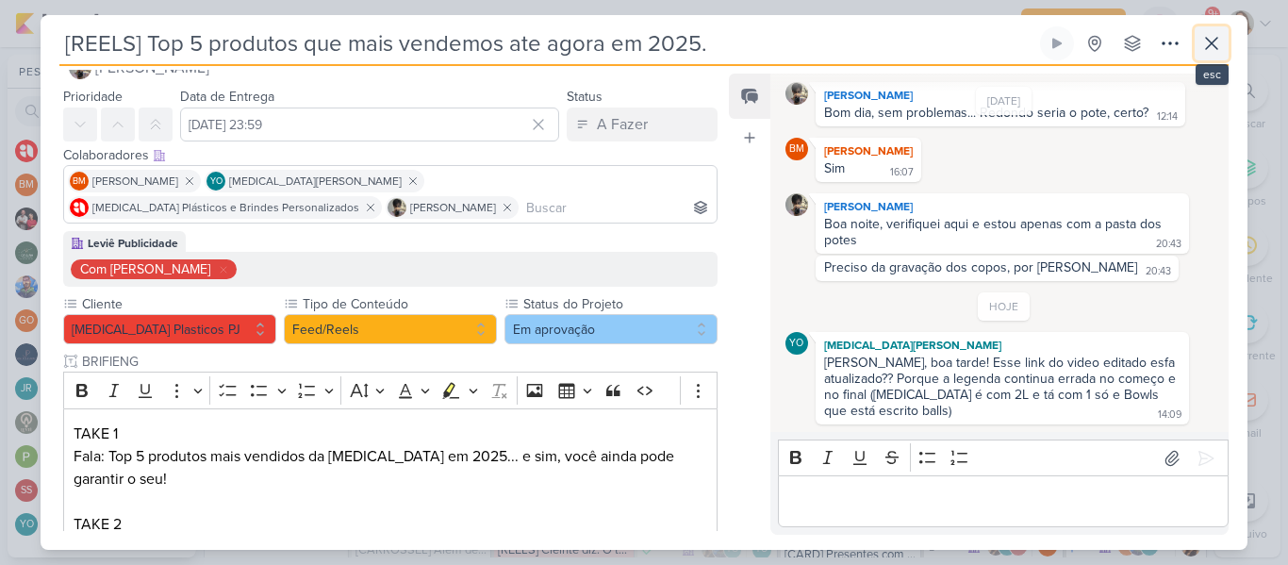
click at [1217, 42] on icon at bounding box center [1211, 43] width 23 height 23
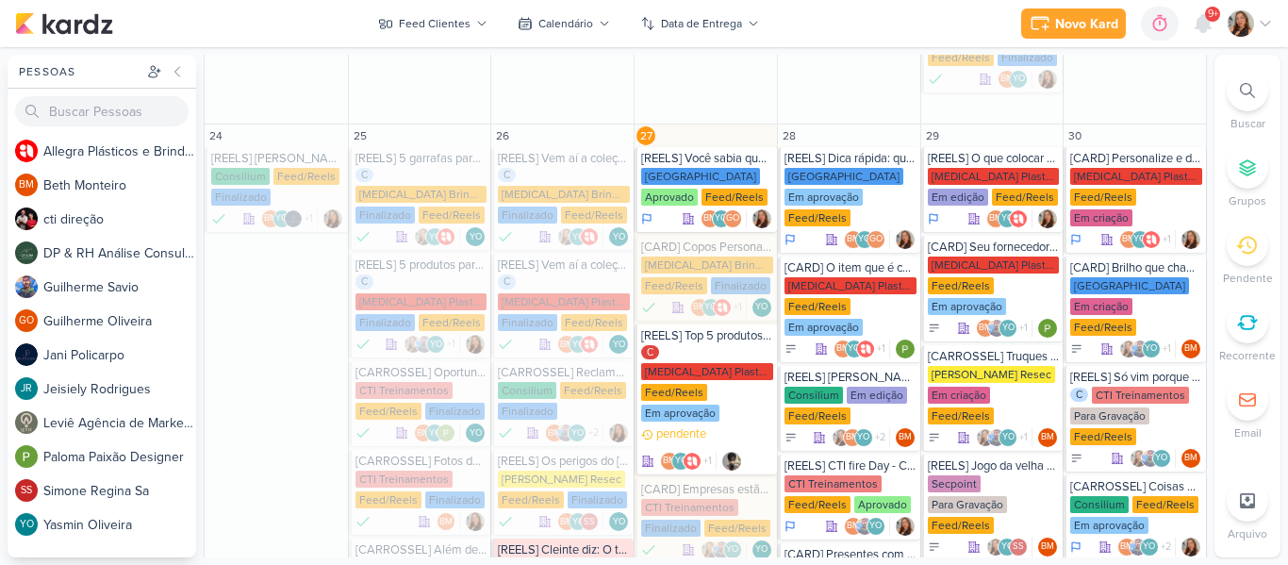
click at [889, 34] on div "Novo Kard Ctrl + k 0h0m Sessão desligada... Hoje 0h0m Semana 0h0m Mês 0h0m" at bounding box center [644, 23] width 1258 height 47
click at [885, 28] on div "Novo Kard Ctrl + k 0h0m Sessão desligada... Hoje 0h0m Semana 0h0m Mês 0h0m" at bounding box center [644, 23] width 1258 height 47
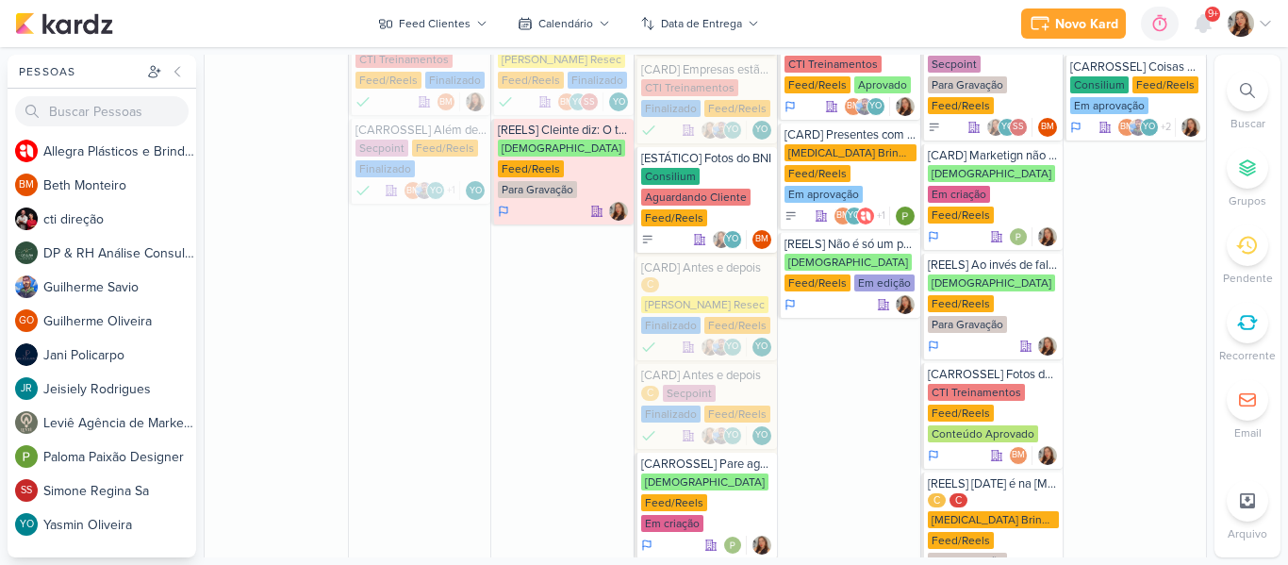
scroll to position [2180, 0]
